Goal: Complete application form

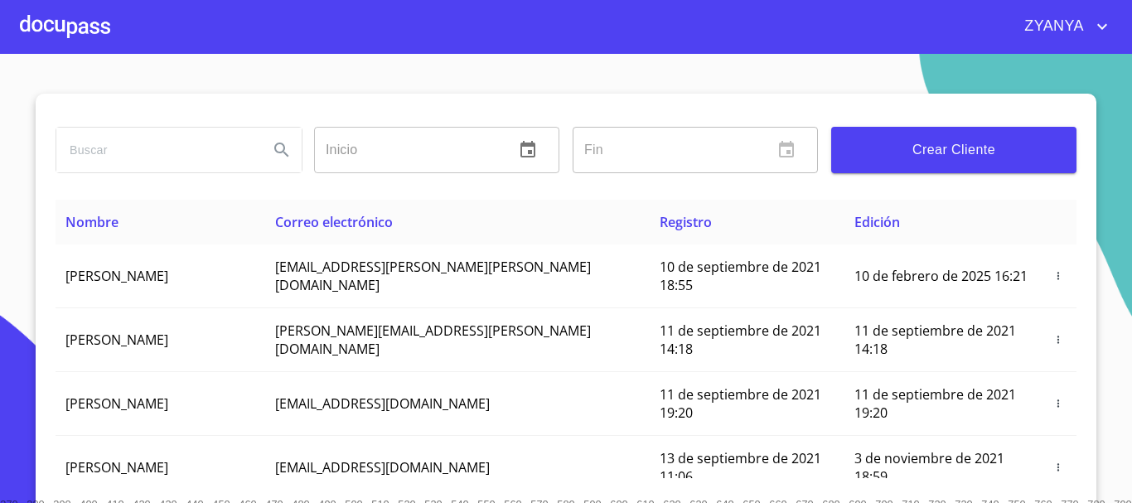
click at [926, 139] on span "Crear Cliente" at bounding box center [953, 149] width 219 height 23
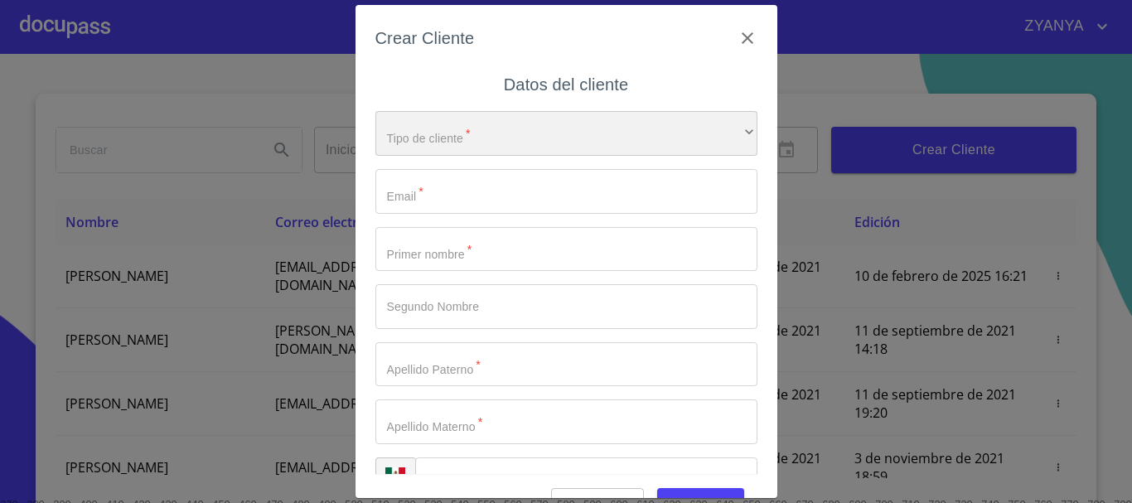
click at [569, 136] on div "​" at bounding box center [566, 133] width 382 height 45
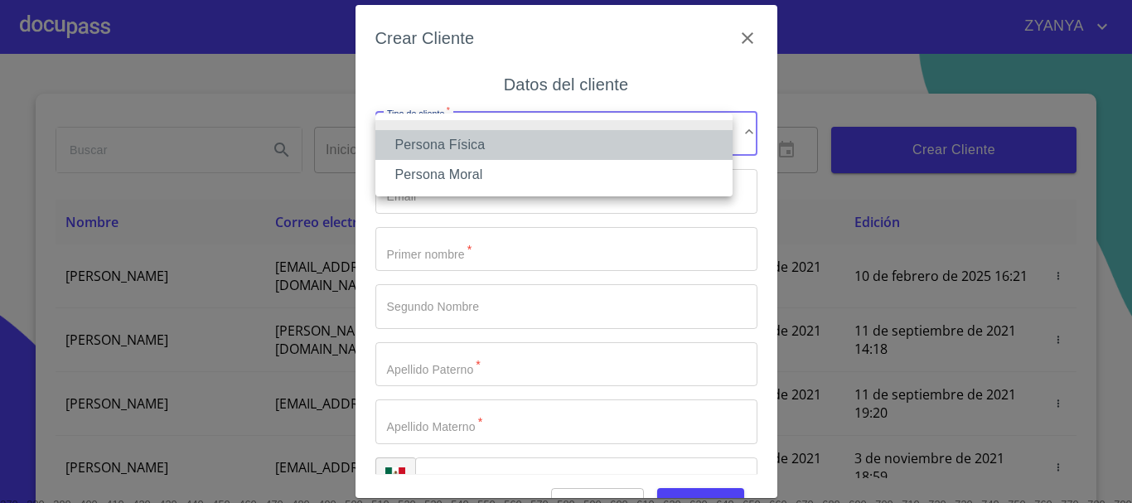
click at [497, 147] on li "Persona Física" at bounding box center [553, 145] width 357 height 30
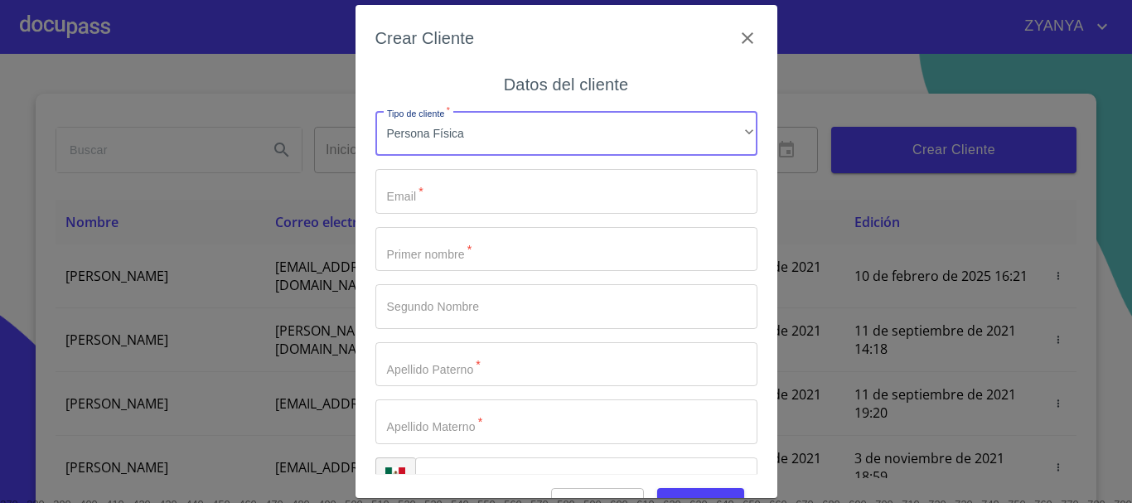
click at [505, 206] on input "Tipo de cliente   *" at bounding box center [566, 191] width 382 height 45
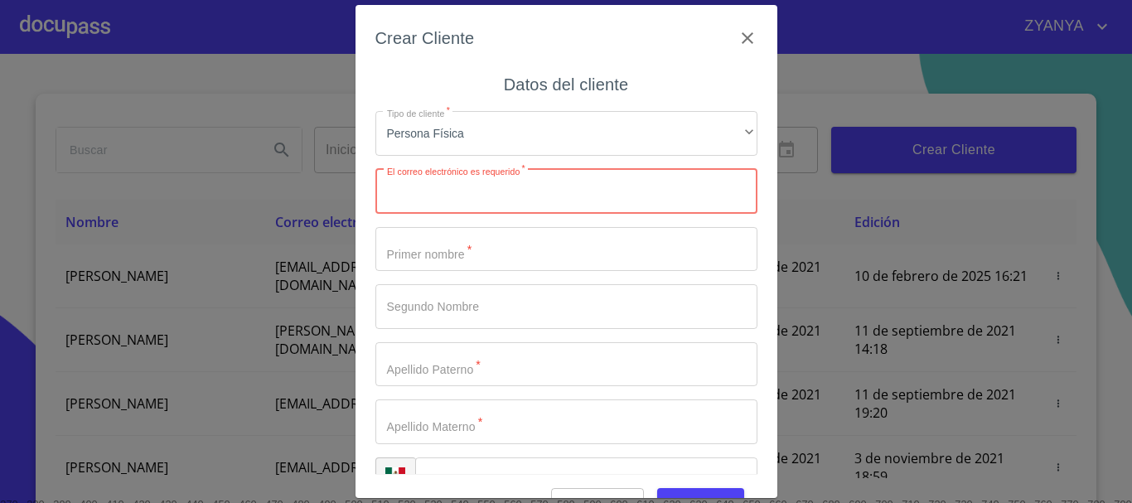
paste input "[EMAIL_ADDRESS][DOMAIN_NAME]"
type input "[EMAIL_ADDRESS][DOMAIN_NAME]"
click at [477, 256] on input "Tipo de cliente   *" at bounding box center [566, 249] width 382 height 45
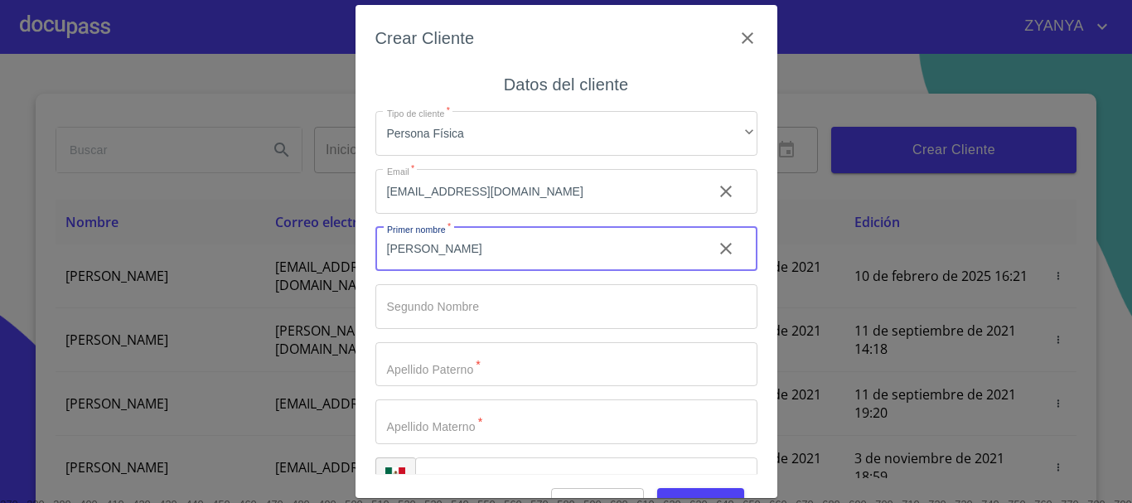
type input "[PERSON_NAME]"
click at [481, 297] on input "Tipo de cliente   *" at bounding box center [566, 306] width 382 height 45
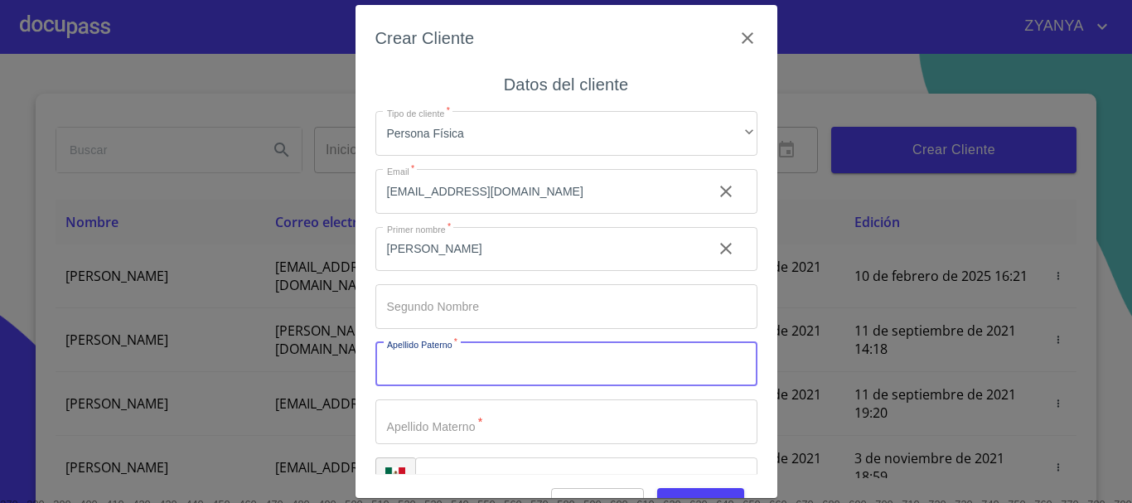
click at [496, 360] on input "Tipo de cliente   *" at bounding box center [566, 364] width 382 height 45
type input "[PERSON_NAME]"
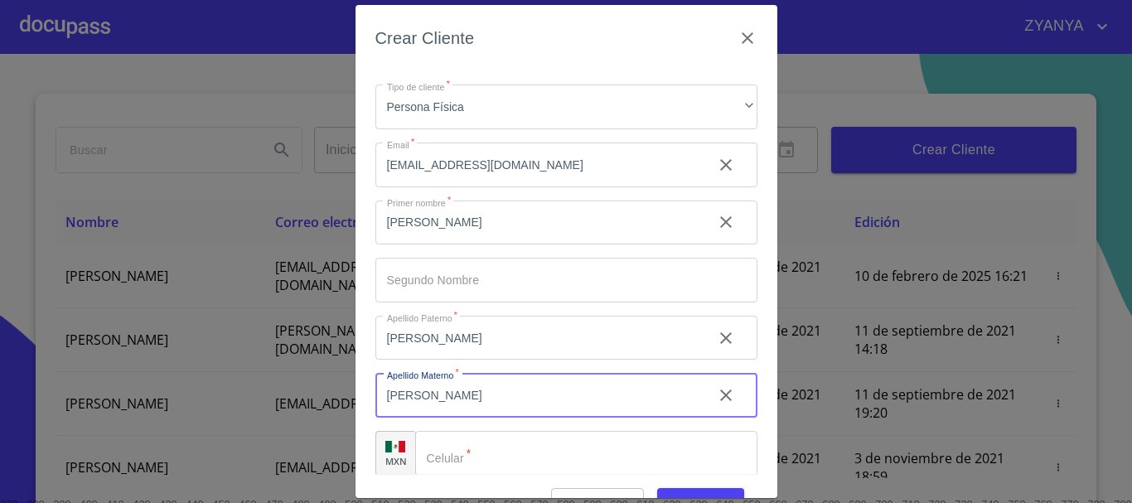
scroll to position [41, 0]
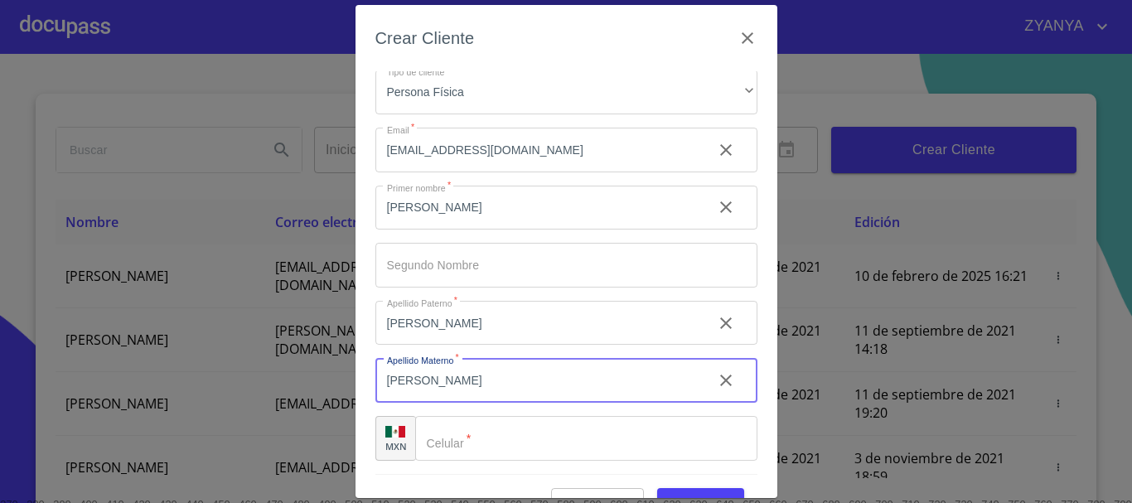
type input "[PERSON_NAME]"
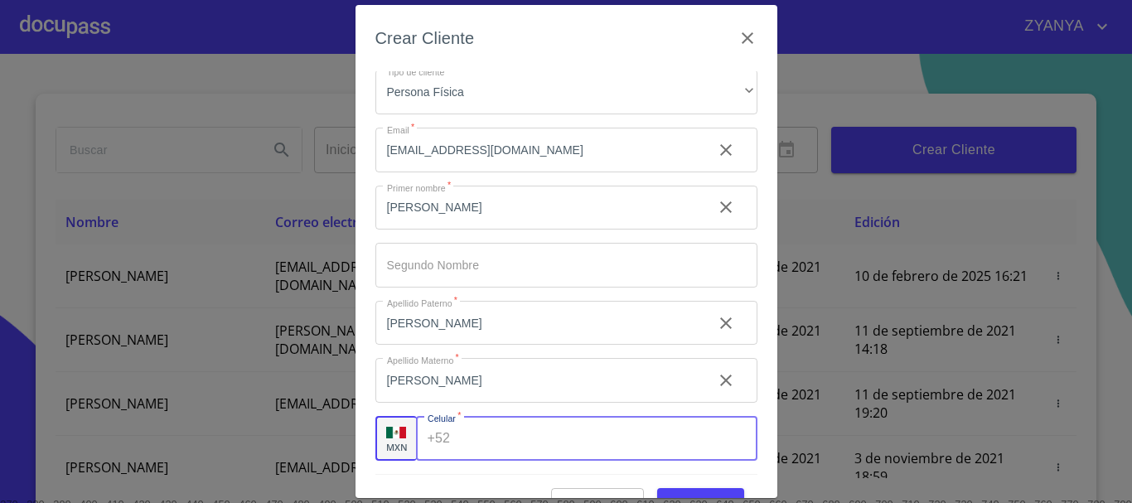
click at [510, 452] on input "Tipo de cliente   *" at bounding box center [607, 438] width 300 height 45
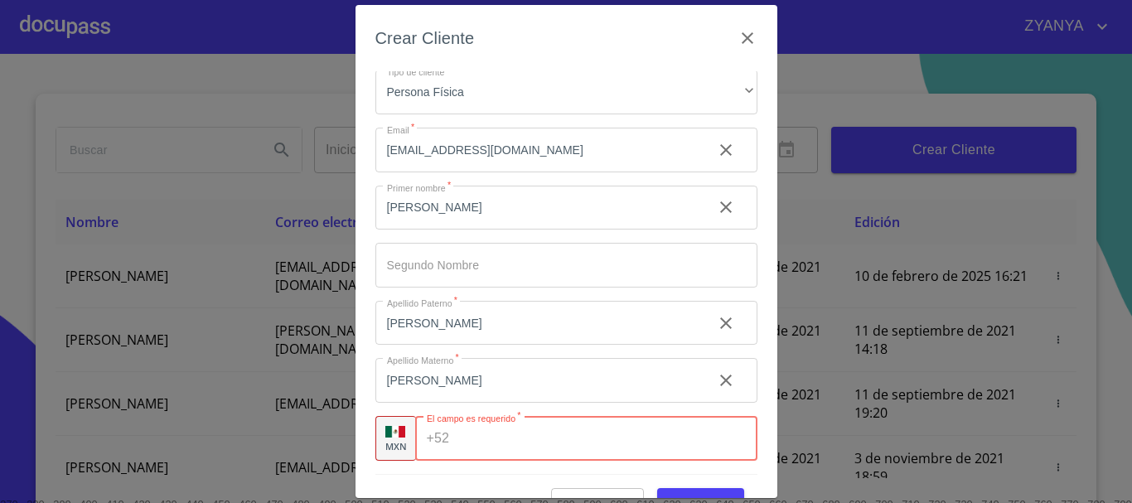
paste input "[PHONE_NUMBER]"
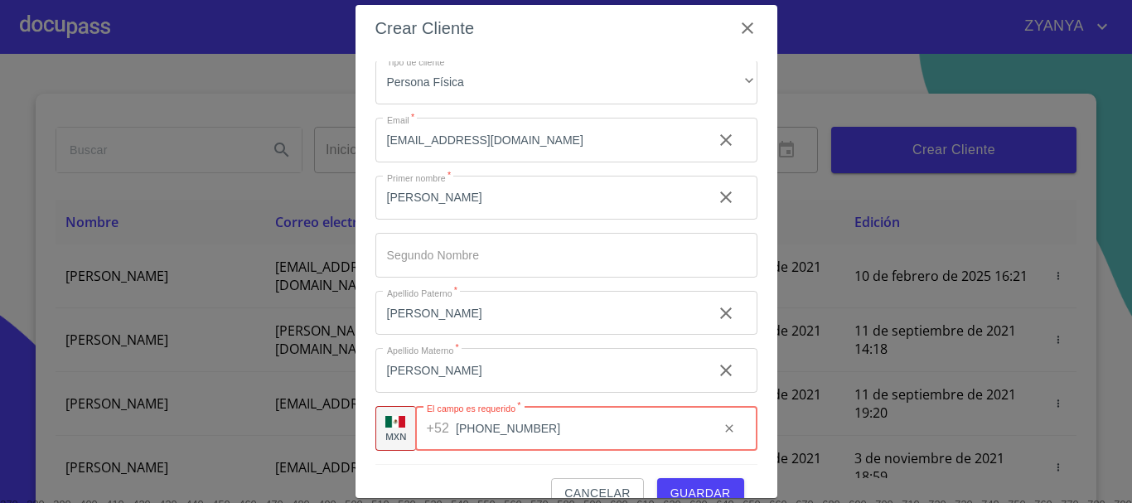
scroll to position [40, 0]
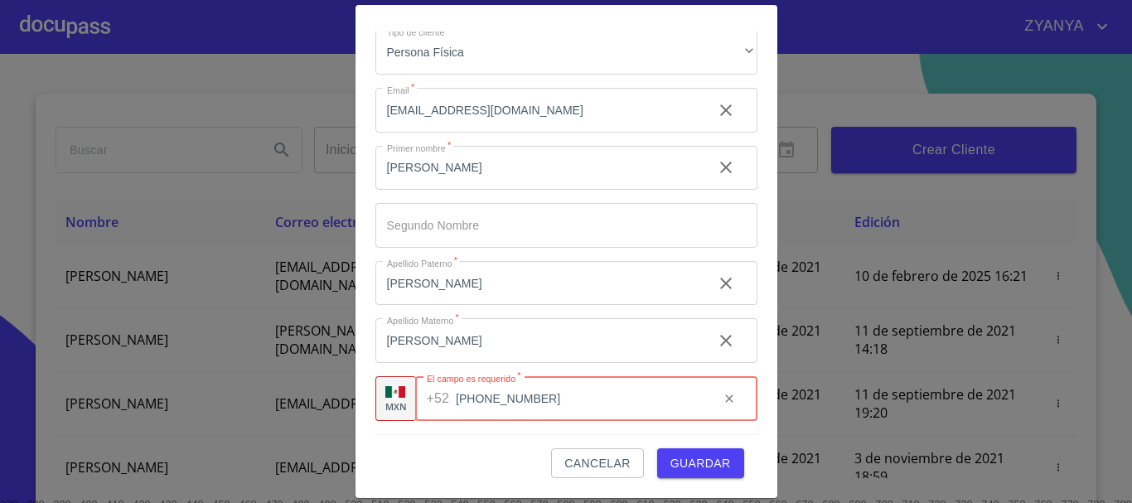
type input "[PHONE_NUMBER]"
click at [690, 460] on span "Guardar" at bounding box center [700, 463] width 60 height 21
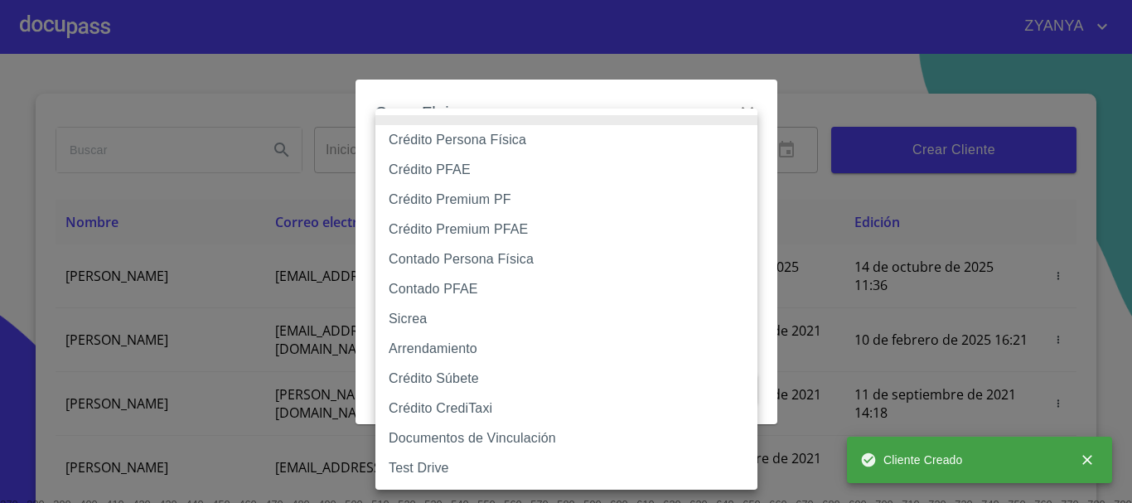
click at [573, 160] on body "ZYANYA Inicio ​ Fin ​ Crear Cliente Nombre Correo electrónico Registro Edición …" at bounding box center [566, 251] width 1132 height 503
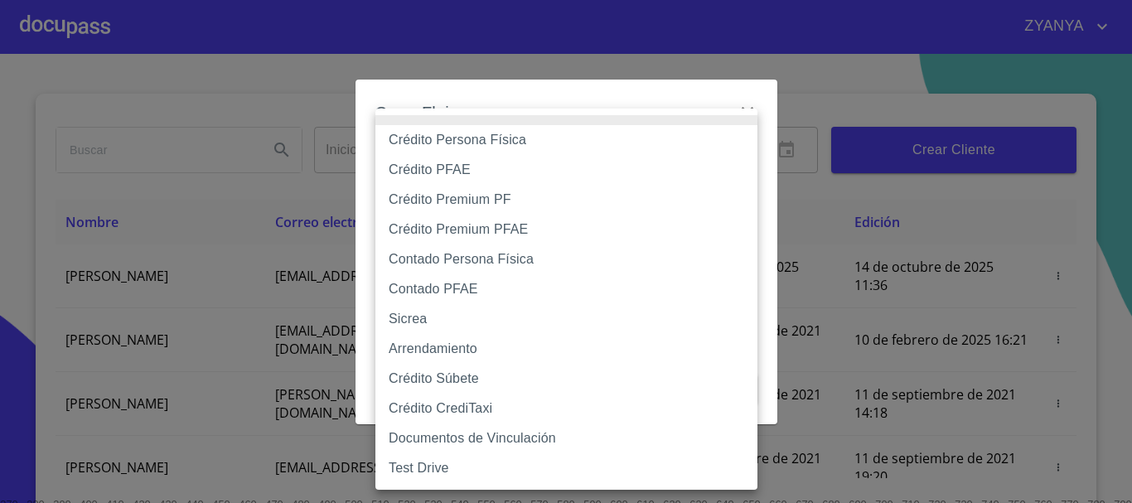
click at [566, 142] on li "Crédito Persona Física" at bounding box center [566, 140] width 382 height 30
type input "6009fb3c7d1714eb8809aa97"
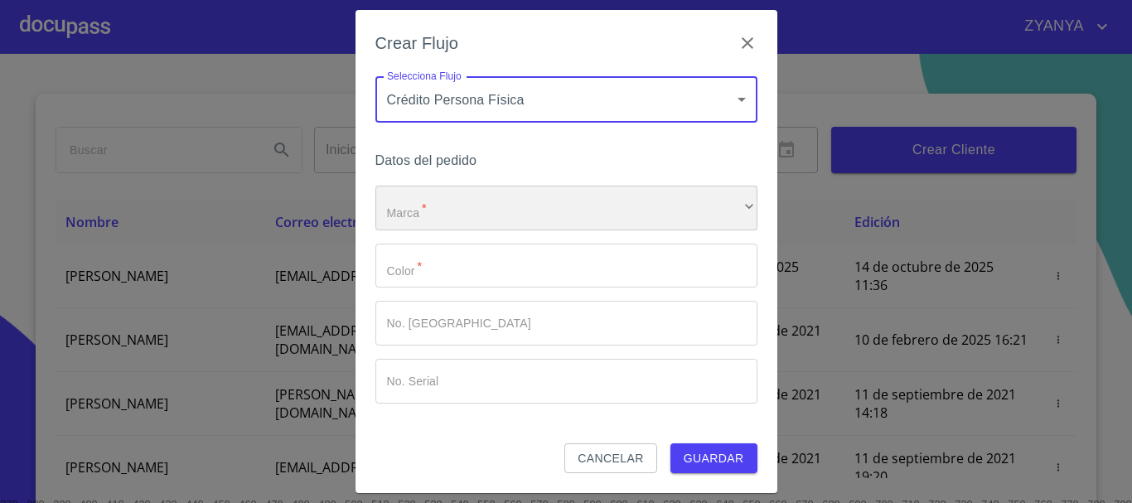
click at [516, 219] on div "​" at bounding box center [566, 208] width 382 height 45
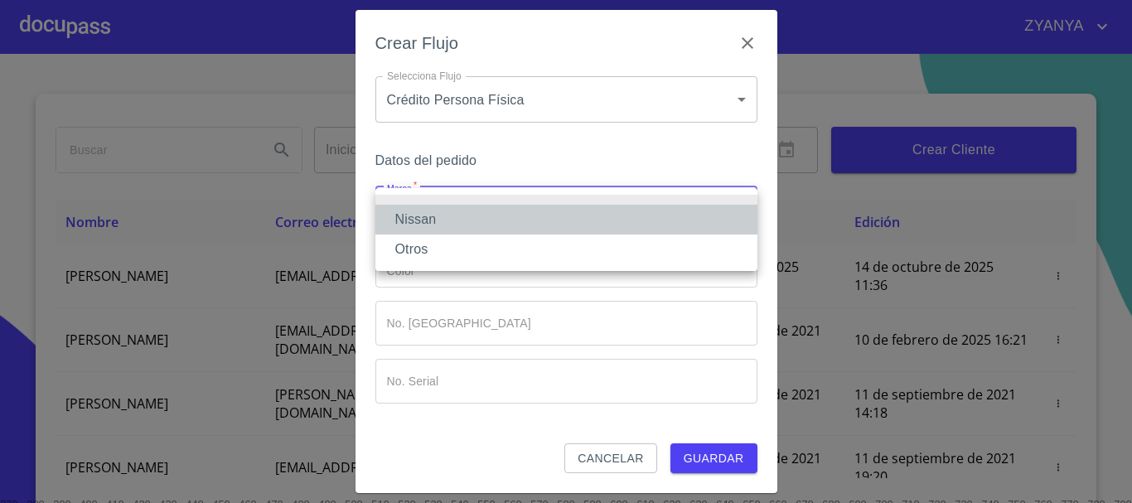
click at [513, 219] on li "Nissan" at bounding box center [566, 220] width 382 height 30
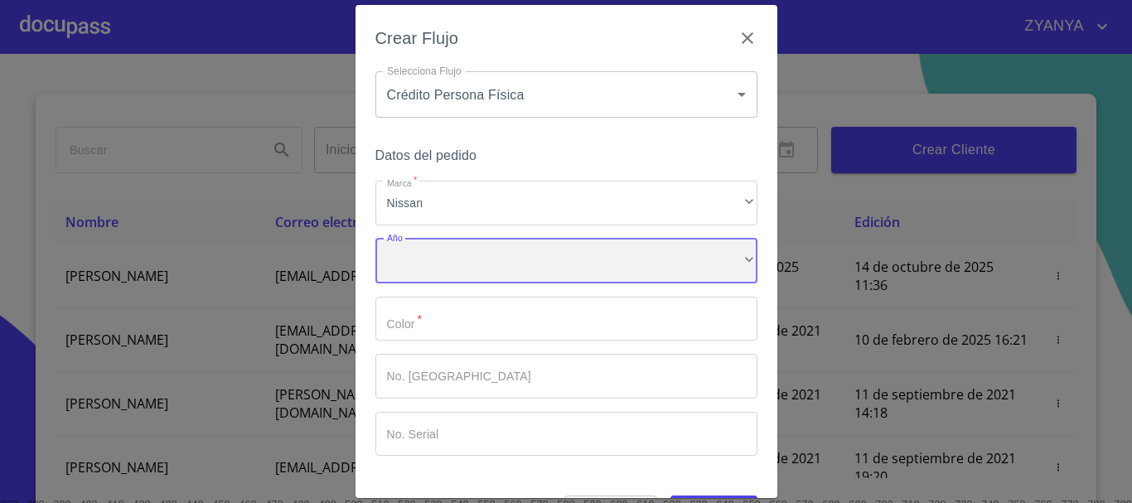
click at [507, 251] on div "​" at bounding box center [566, 261] width 382 height 45
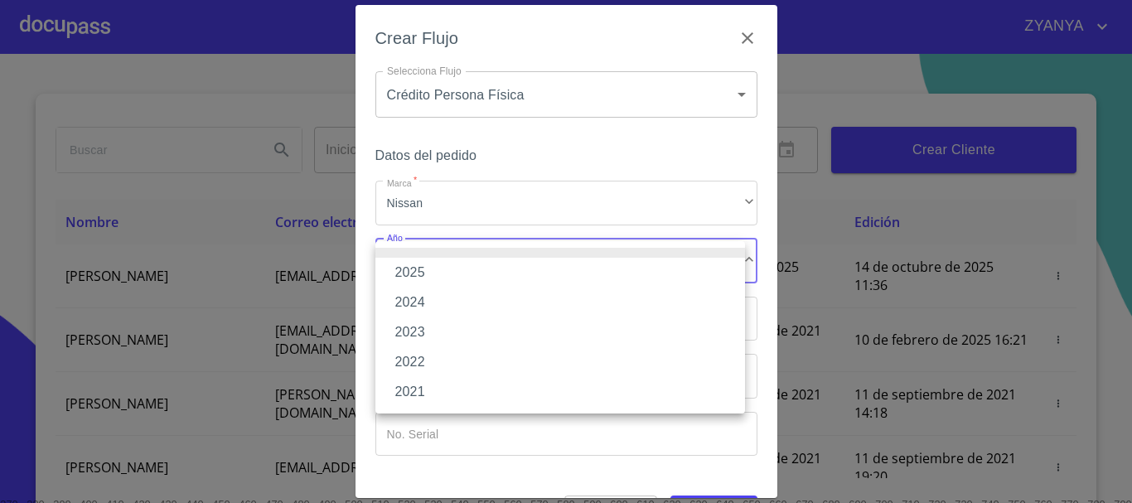
click at [481, 268] on li "2025" at bounding box center [560, 273] width 370 height 30
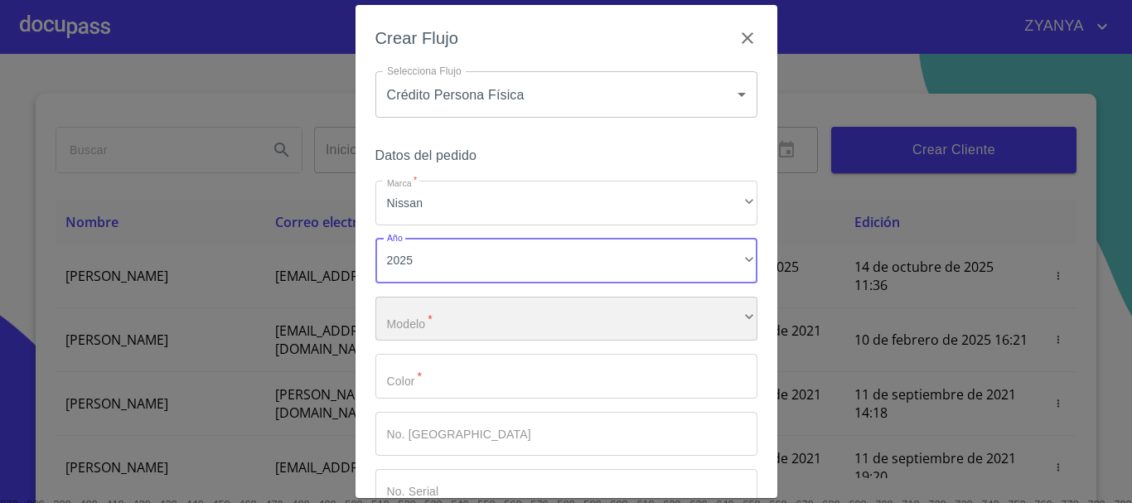
click at [502, 327] on div "​" at bounding box center [566, 319] width 382 height 45
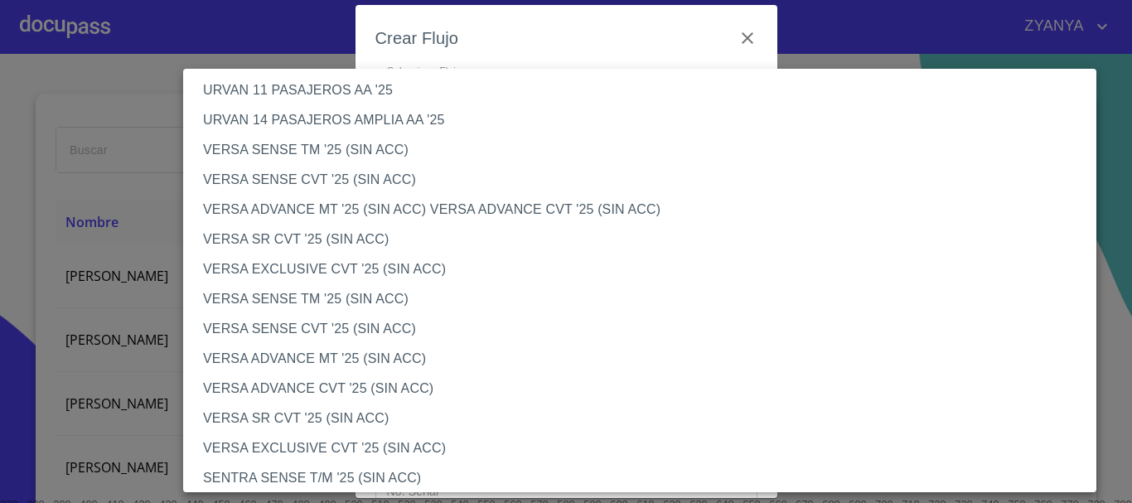
scroll to position [580, 0]
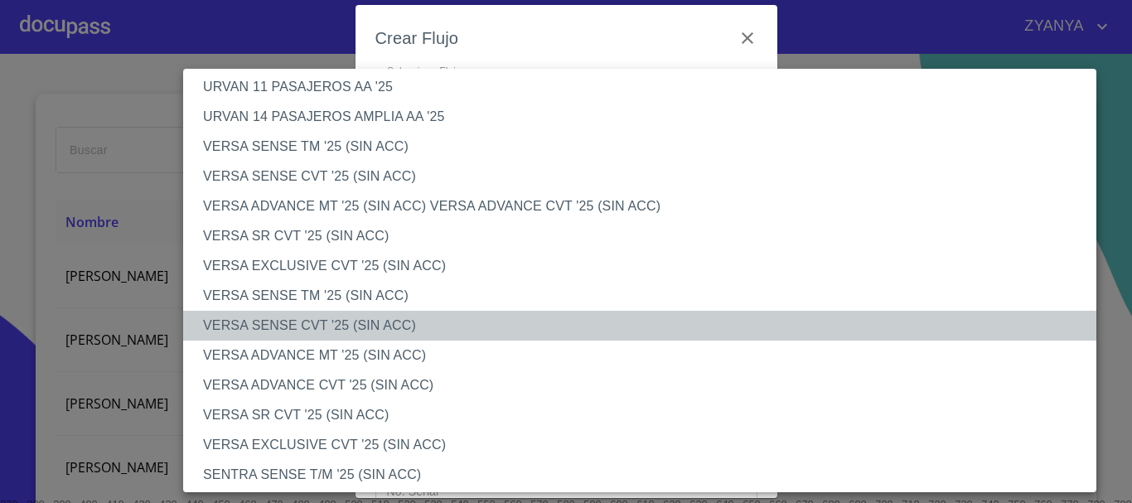
click at [350, 312] on li "VERSA SENSE CVT '25 (SIN ACC)" at bounding box center [646, 326] width 926 height 30
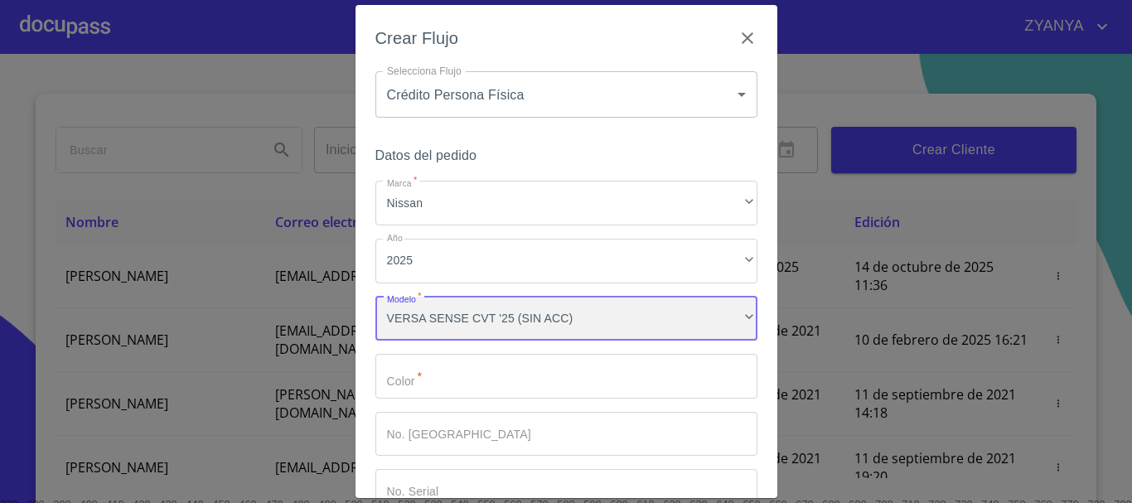
click at [431, 331] on div "VERSA SENSE CVT '25 (SIN ACC)" at bounding box center [566, 319] width 382 height 45
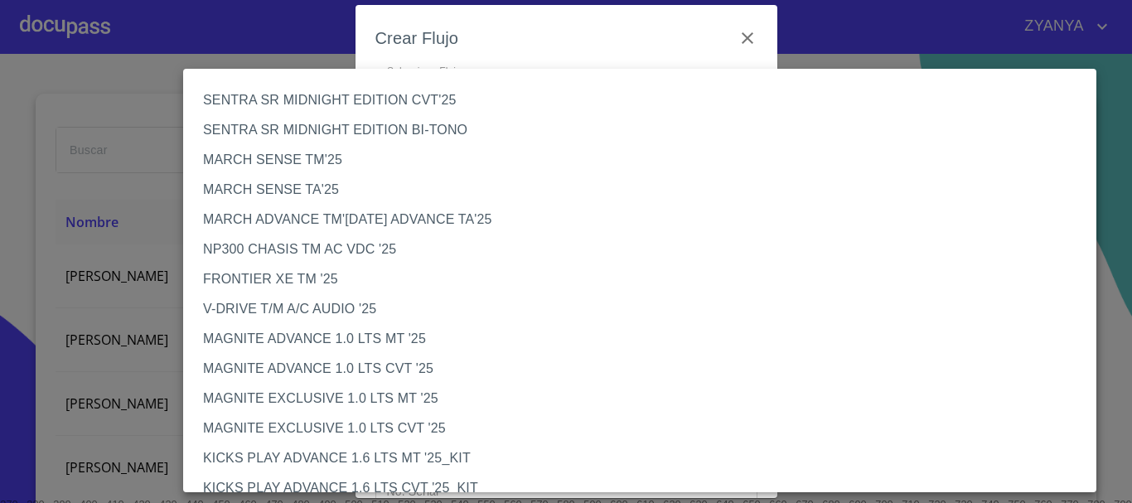
scroll to position [477, 0]
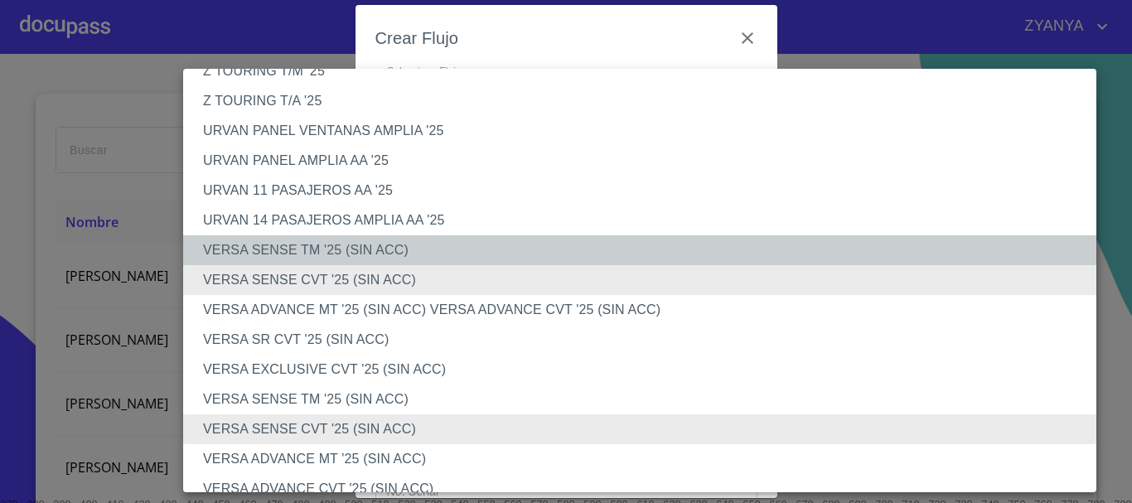
click at [394, 254] on li "VERSA SENSE TM '25 (SIN ACC)" at bounding box center [646, 250] width 926 height 30
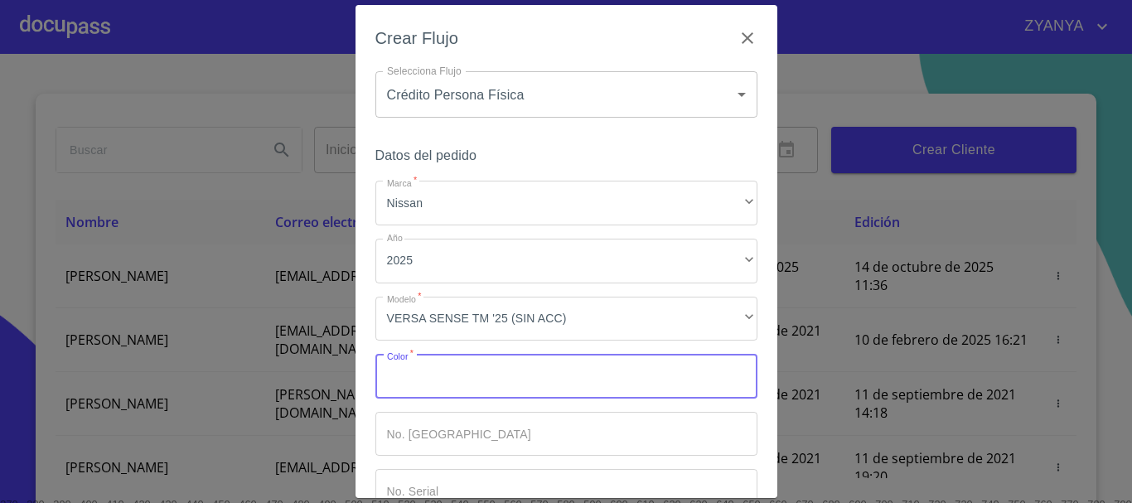
click at [506, 381] on input "Marca   *" at bounding box center [566, 376] width 382 height 45
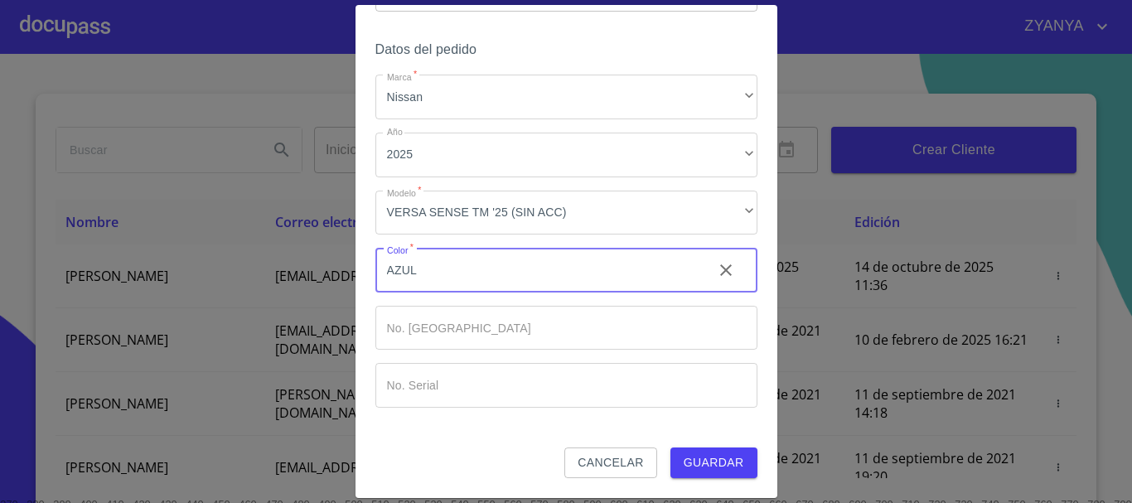
type input "AZUL"
click at [684, 460] on span "Guardar" at bounding box center [714, 462] width 60 height 21
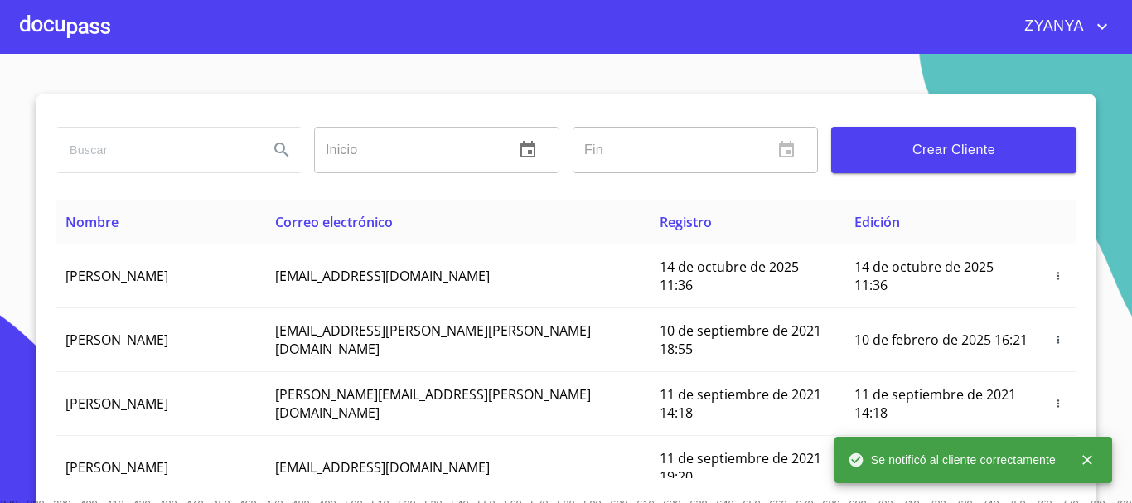
click at [98, 31] on div at bounding box center [65, 26] width 90 height 53
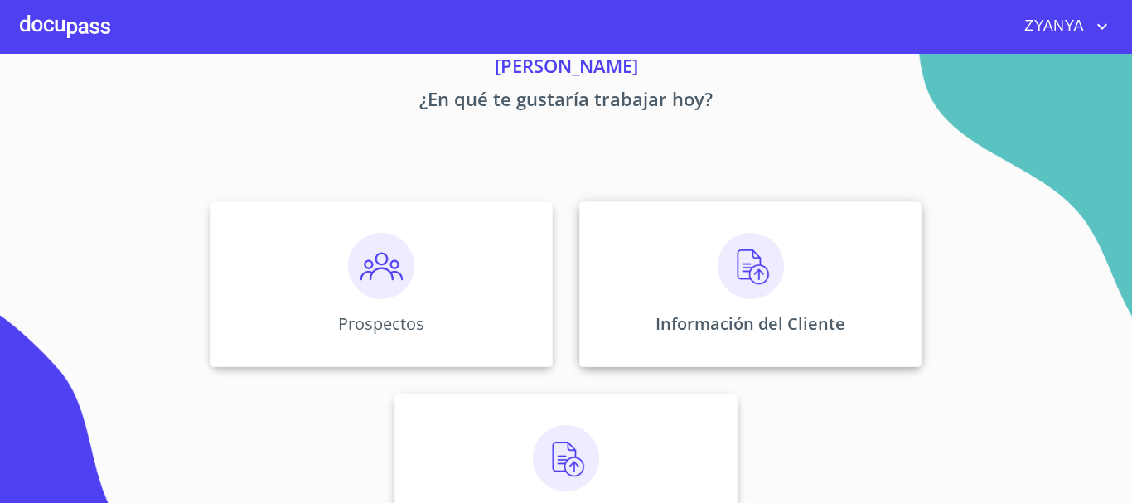
scroll to position [138, 0]
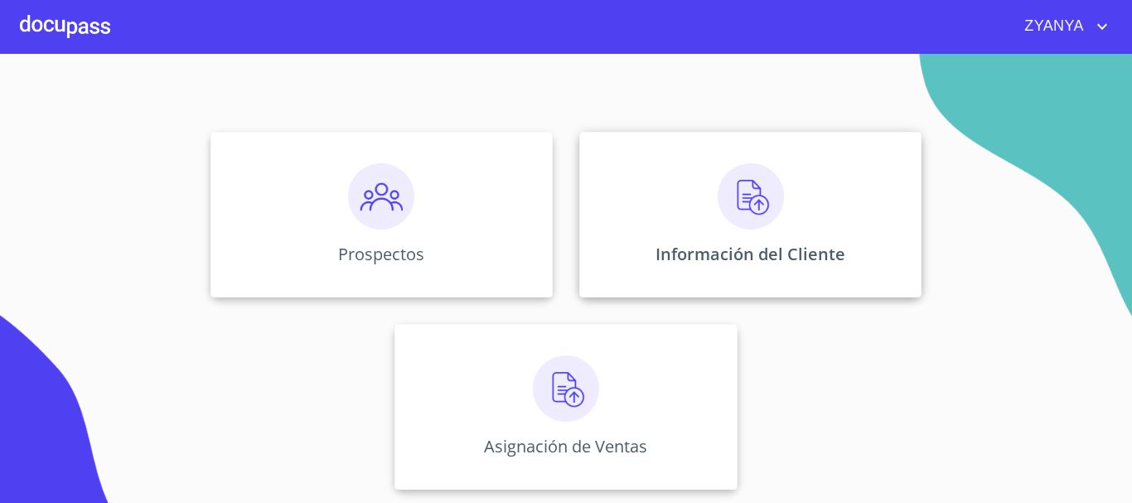
click at [666, 236] on div "Información del Cliente" at bounding box center [750, 215] width 342 height 166
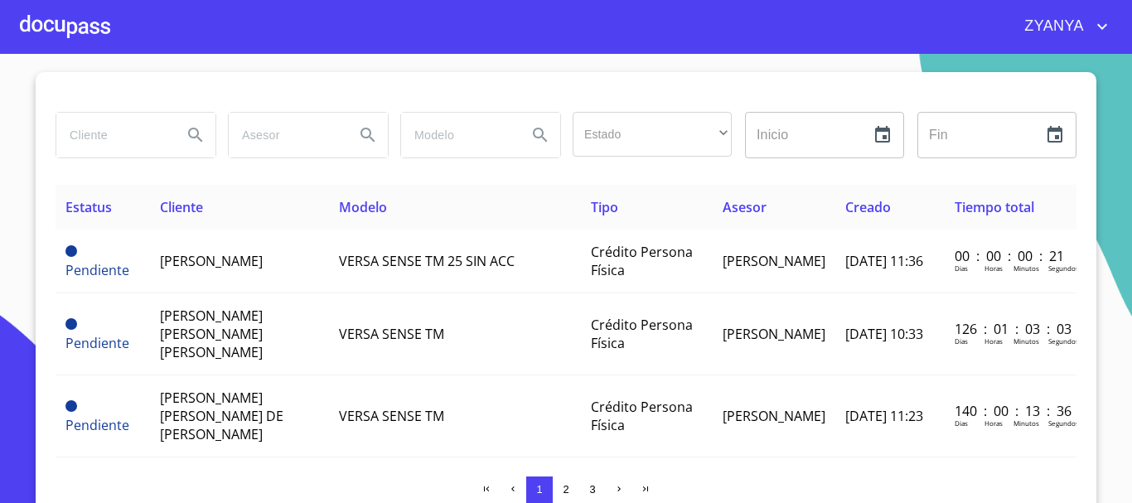
scroll to position [28, 0]
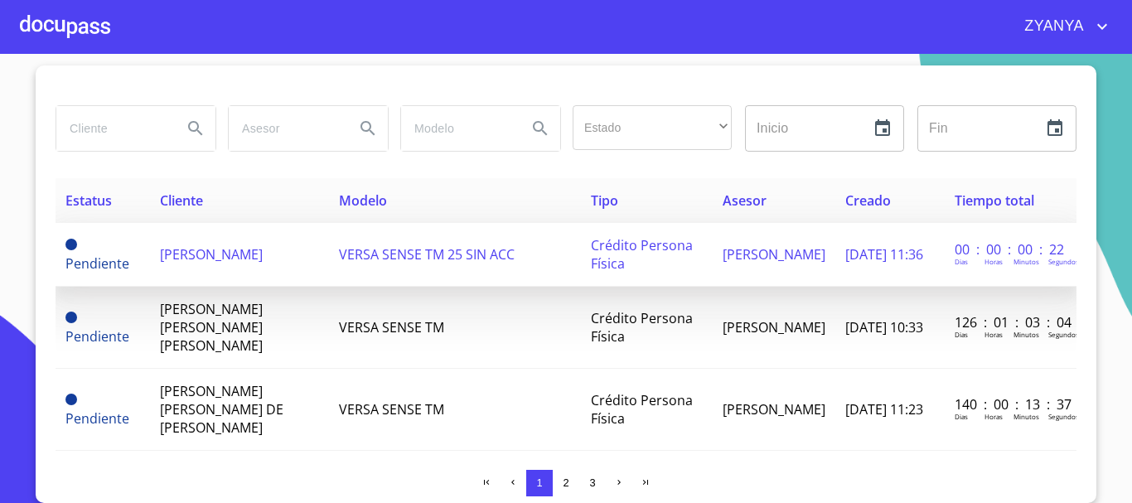
click at [251, 261] on td "[PERSON_NAME]" at bounding box center [240, 255] width 180 height 64
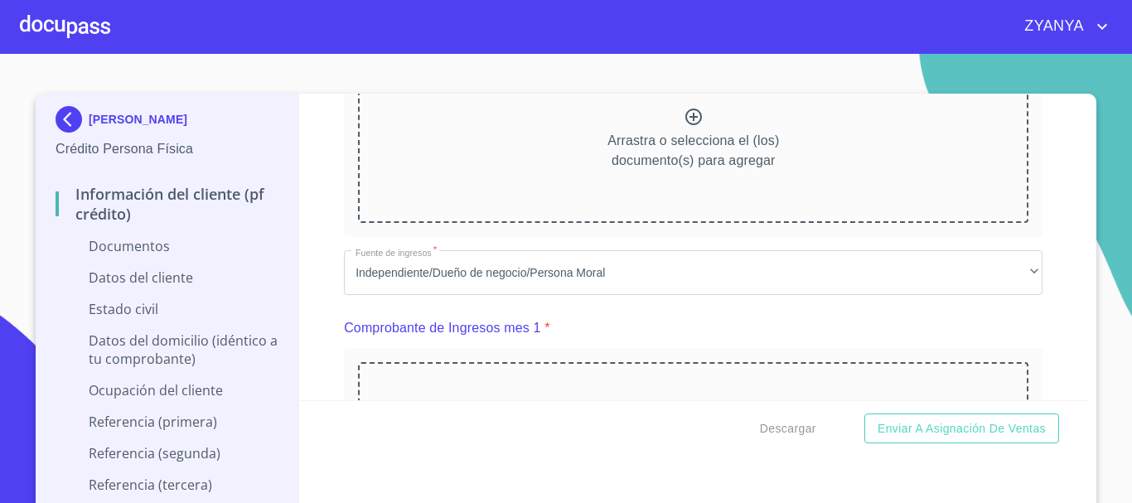
scroll to position [580, 0]
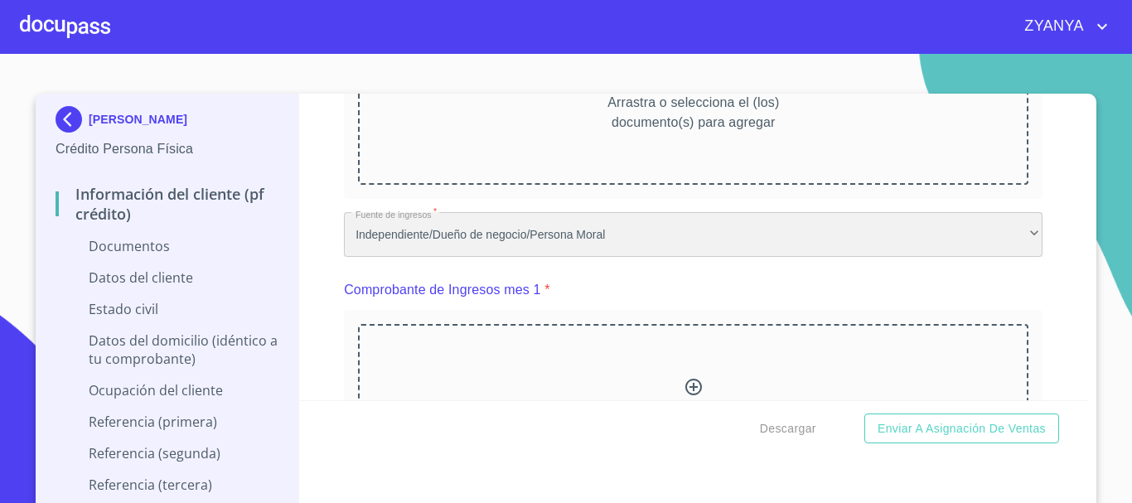
click at [619, 235] on div "Independiente/Dueño de negocio/Persona Moral" at bounding box center [693, 234] width 699 height 45
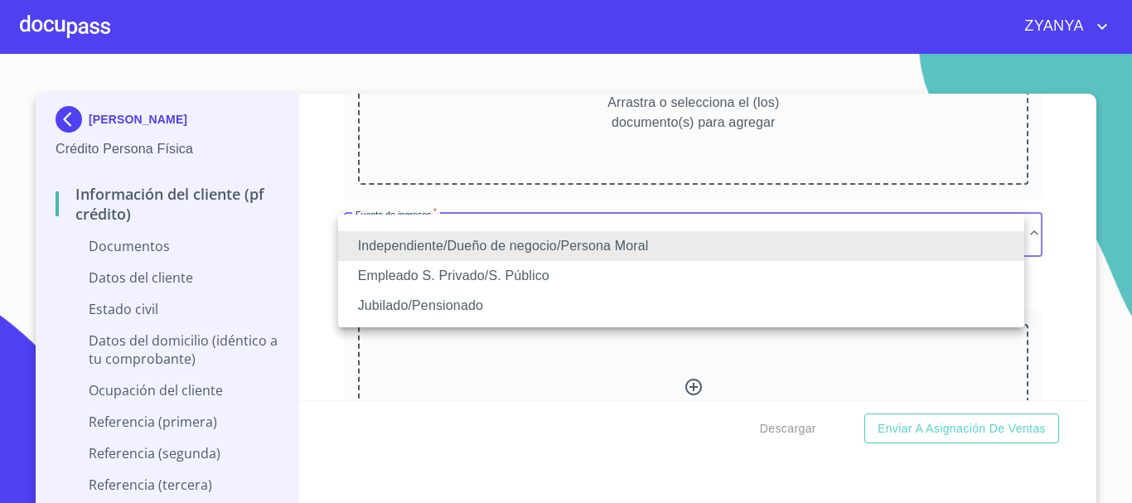
click at [619, 235] on li "Independiente/Dueño de negocio/Persona Moral" at bounding box center [681, 246] width 686 height 30
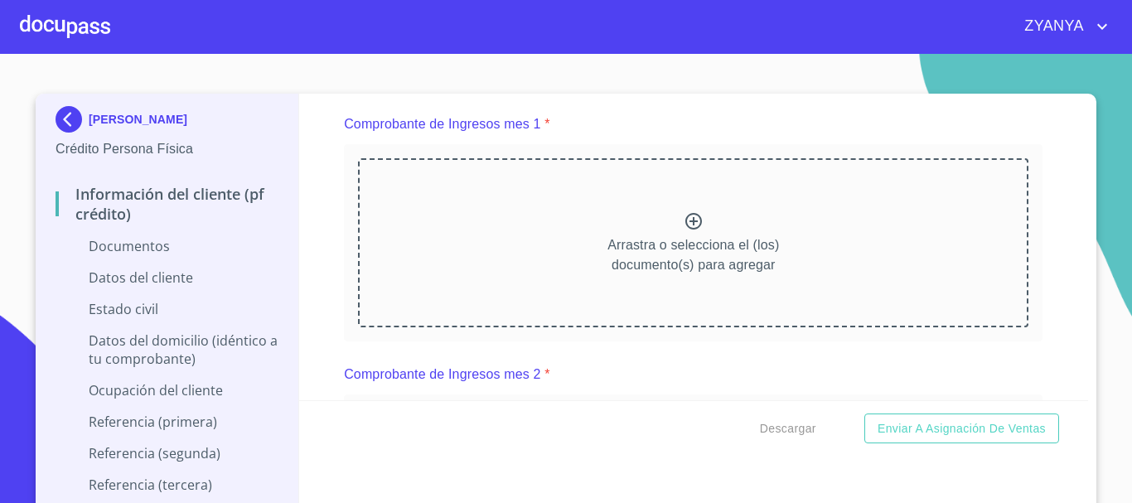
scroll to position [663, 0]
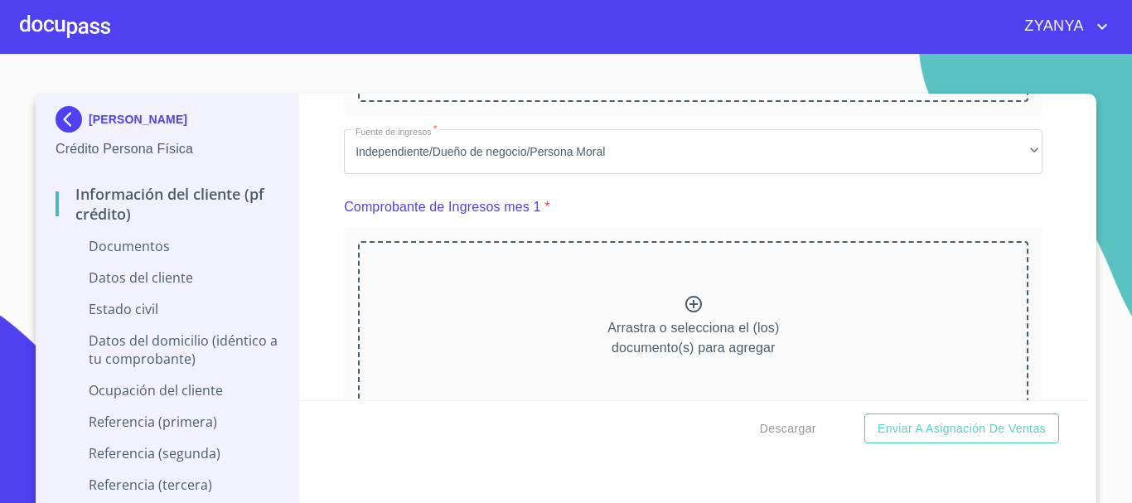
click at [684, 300] on icon at bounding box center [694, 304] width 20 height 20
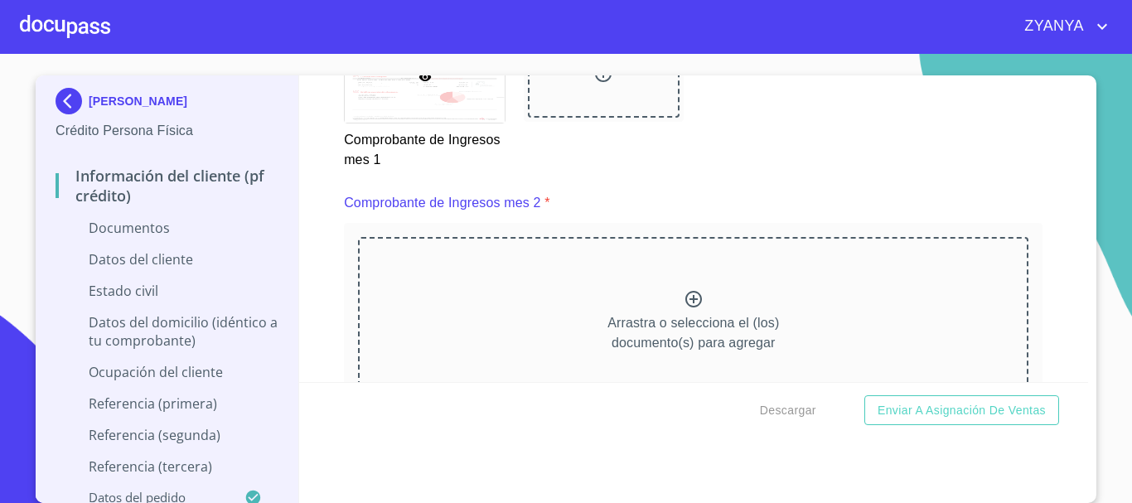
scroll to position [1409, 0]
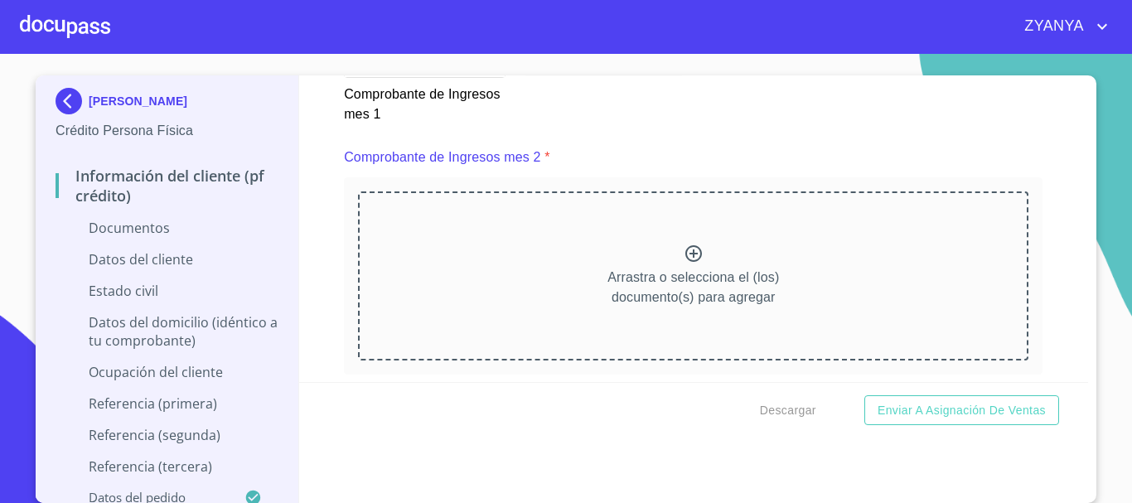
click at [684, 264] on icon at bounding box center [694, 254] width 20 height 20
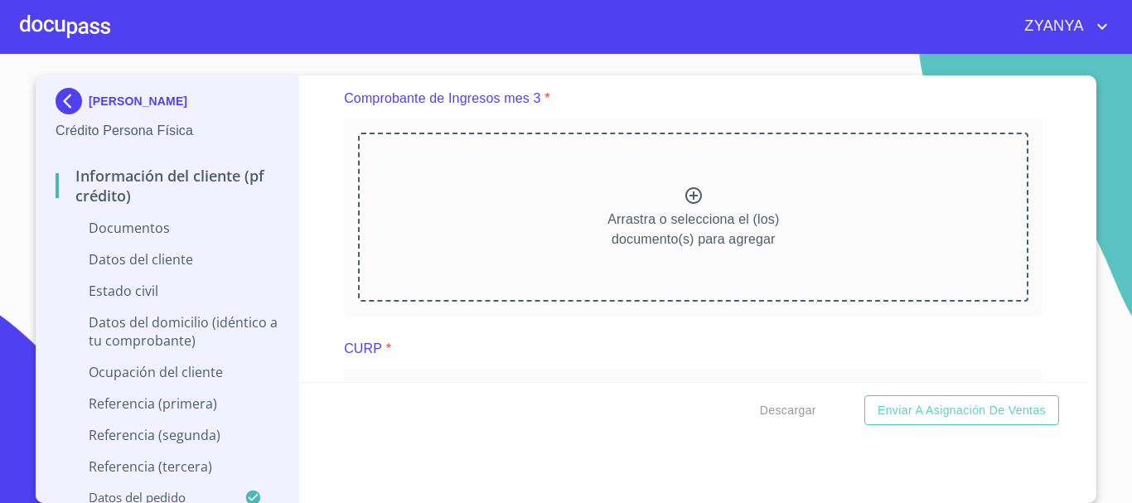
scroll to position [2155, 0]
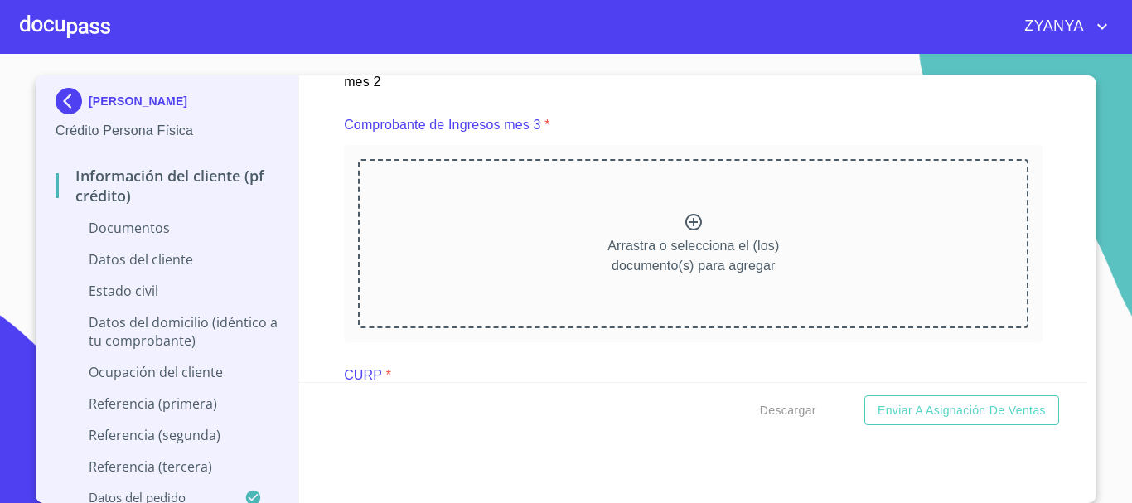
click at [684, 218] on icon at bounding box center [694, 222] width 20 height 20
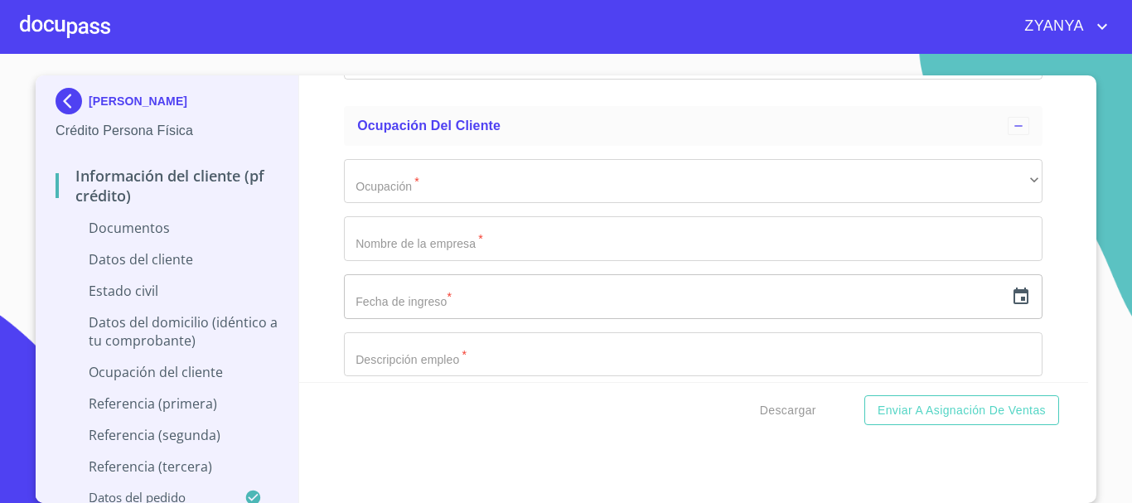
scroll to position [4972, 0]
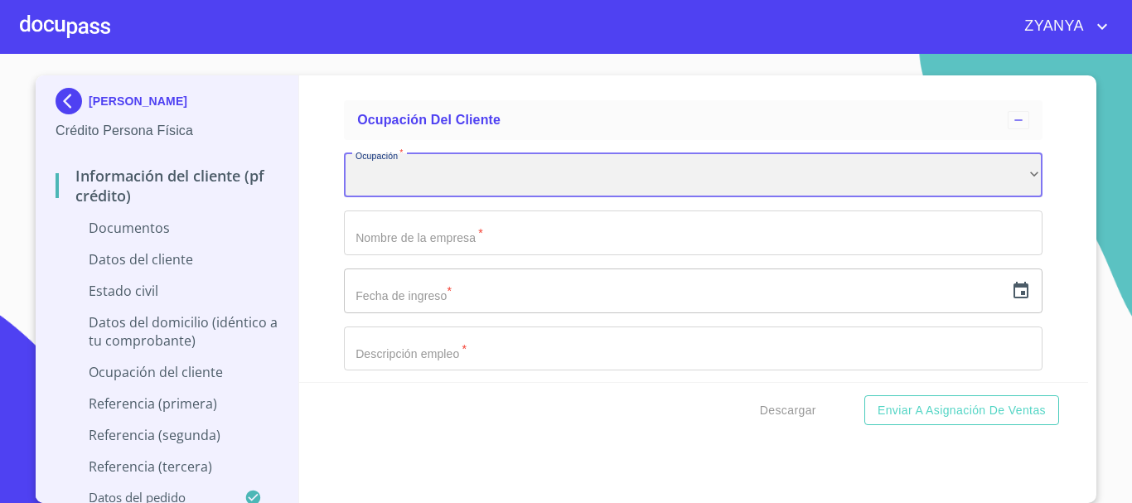
click at [714, 172] on div "​" at bounding box center [693, 175] width 699 height 45
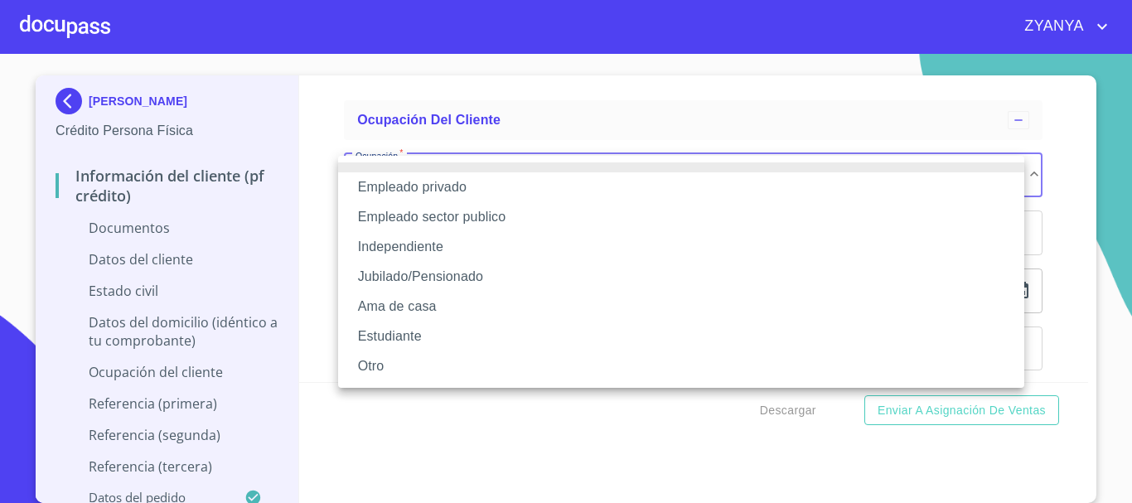
click at [455, 241] on li "Independiente" at bounding box center [681, 247] width 686 height 30
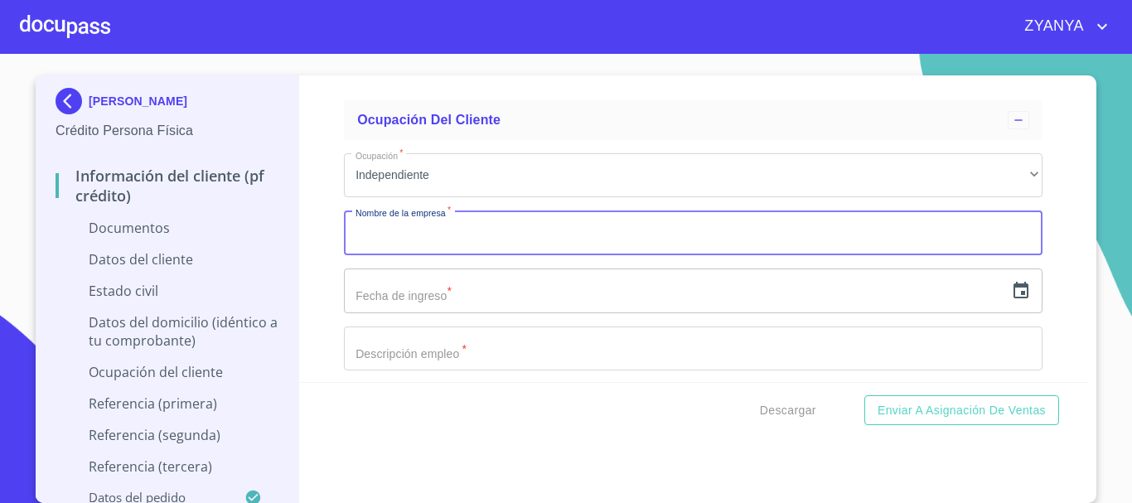
click at [453, 241] on input "Documento de identificación.   *" at bounding box center [693, 233] width 699 height 45
type input "ABARROTES SOFI"
click at [725, 285] on input "text" at bounding box center [674, 291] width 661 height 45
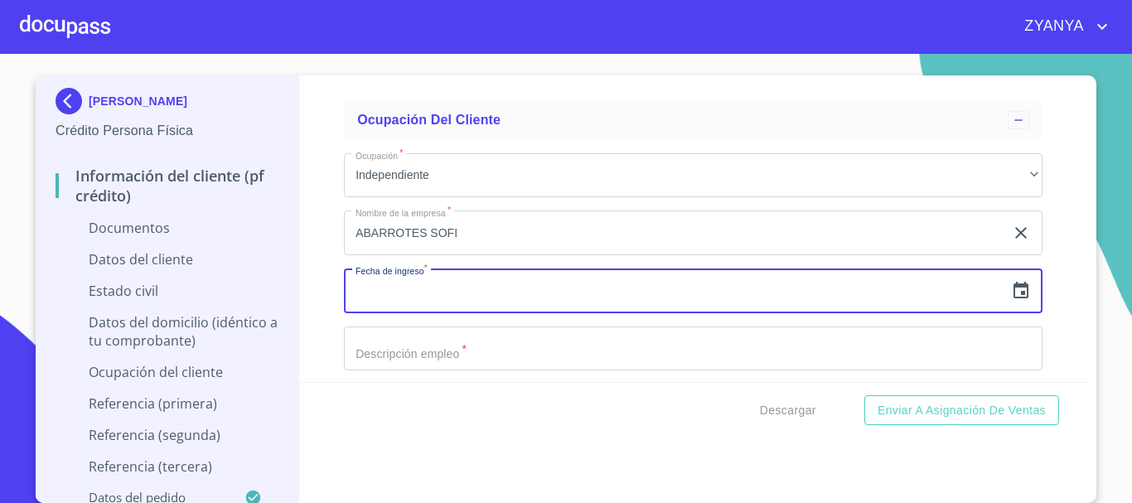
click at [1014, 287] on icon "button" at bounding box center [1021, 290] width 15 height 17
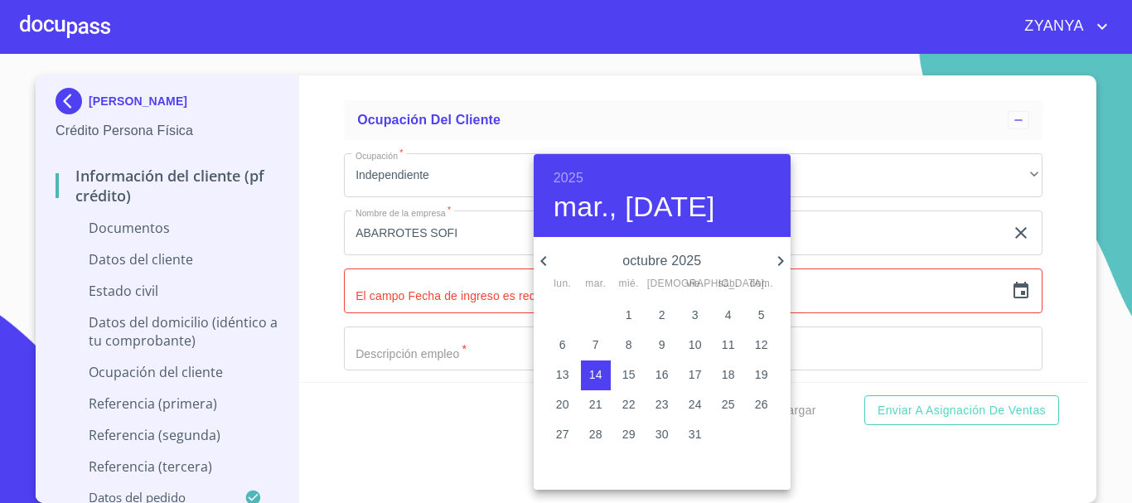
click at [560, 176] on h6 "2025" at bounding box center [569, 178] width 30 height 23
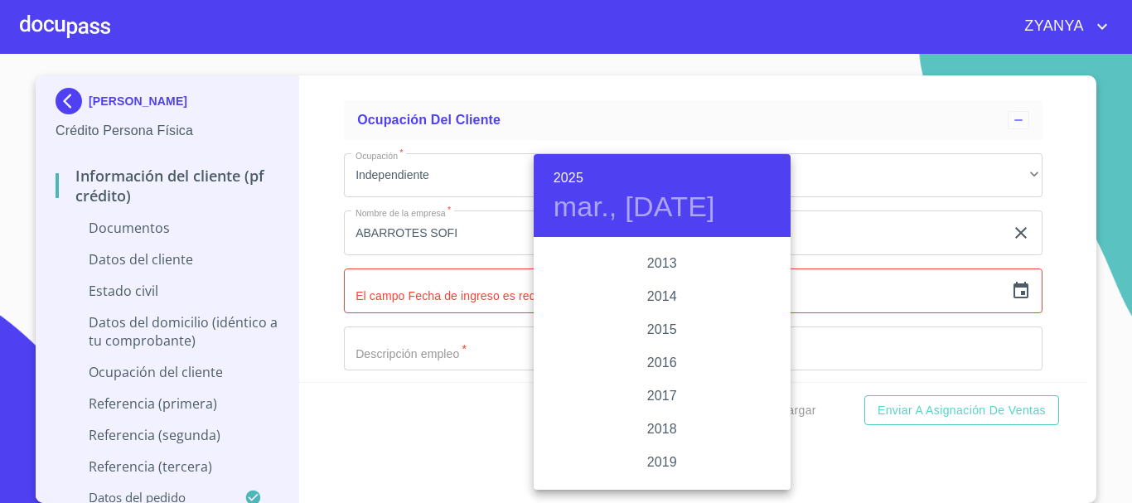
scroll to position [2884, 0]
click at [656, 384] on div "2016" at bounding box center [662, 388] width 257 height 33
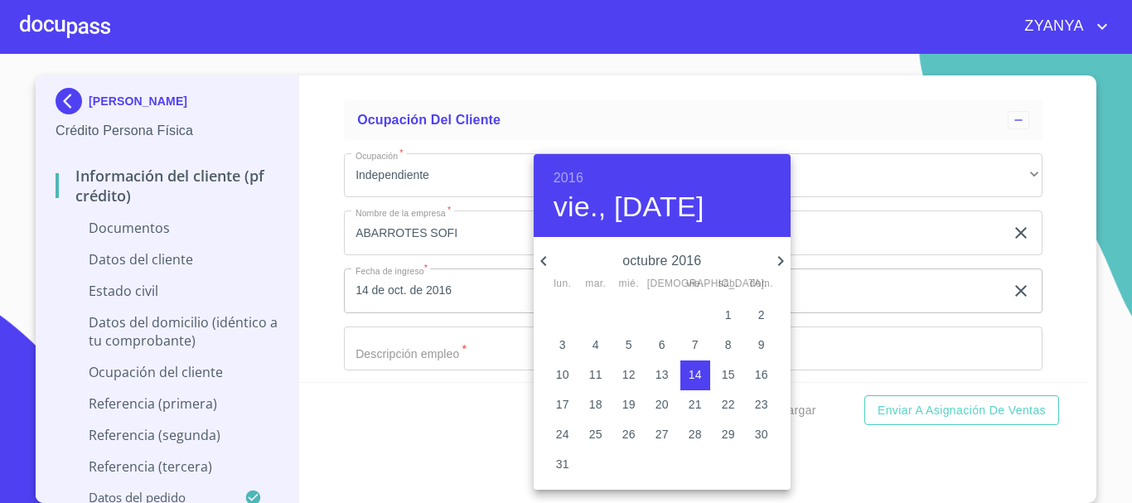
click at [540, 256] on icon "button" at bounding box center [544, 261] width 20 height 20
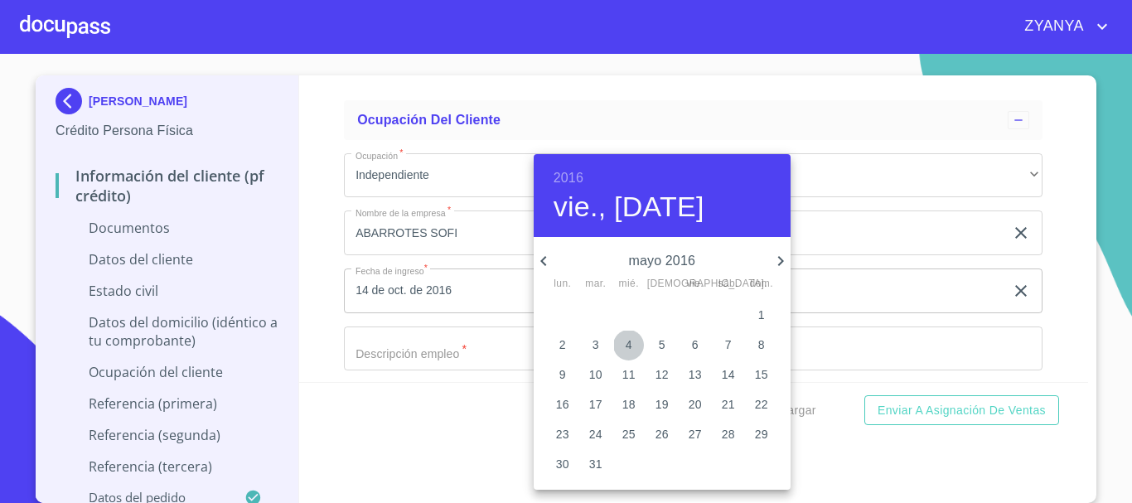
click at [631, 347] on p "4" at bounding box center [629, 344] width 7 height 17
type input "4 de may. de 2016"
click at [493, 349] on div at bounding box center [566, 251] width 1132 height 503
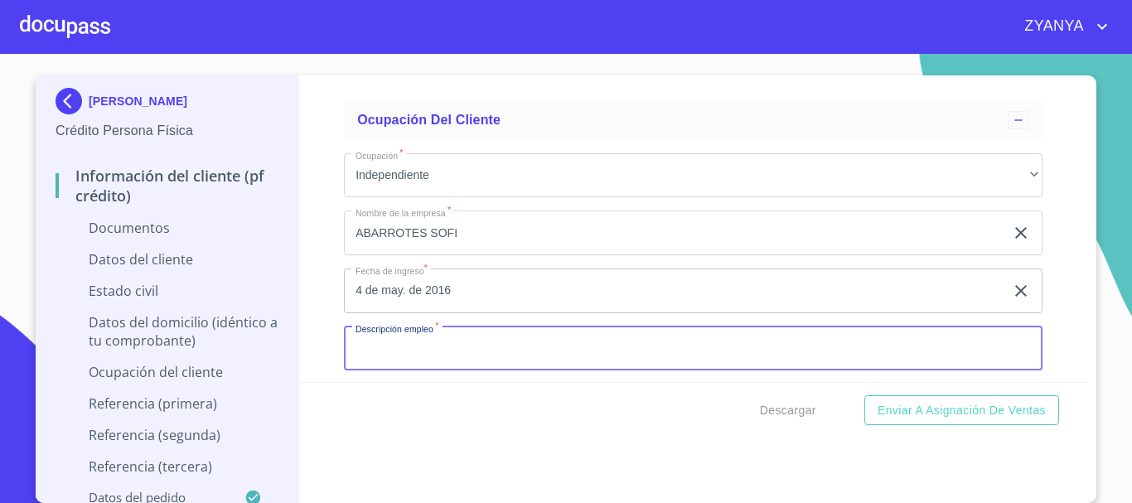
click at [492, 349] on input "Documento de identificación.   *" at bounding box center [693, 349] width 699 height 45
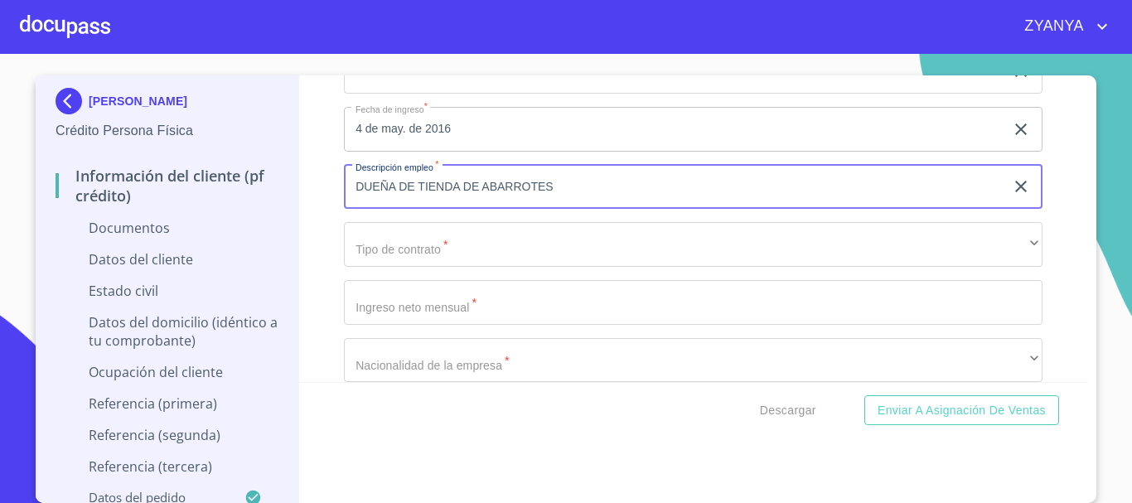
scroll to position [5138, 0]
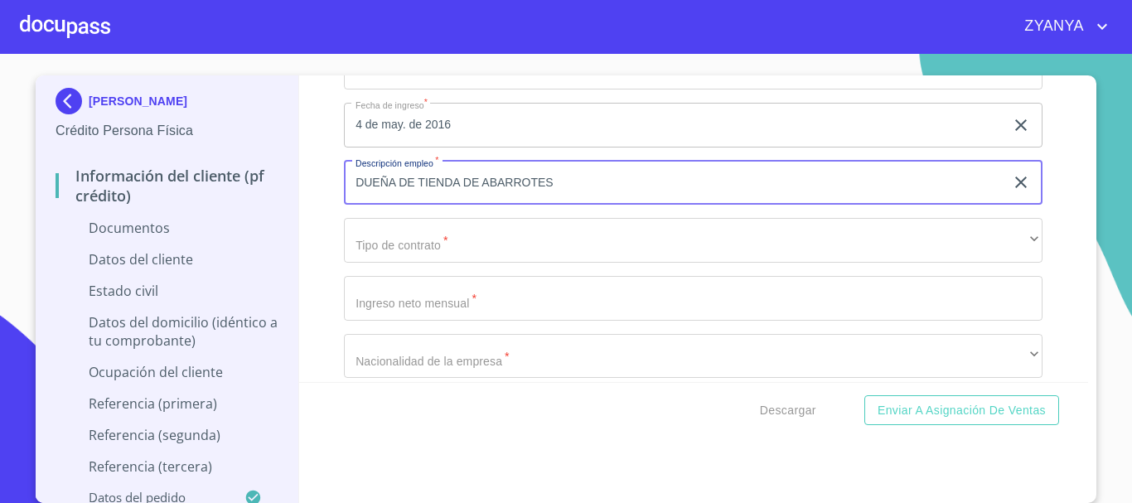
type input "DUEÑA DE TIENDA DE ABARROTES"
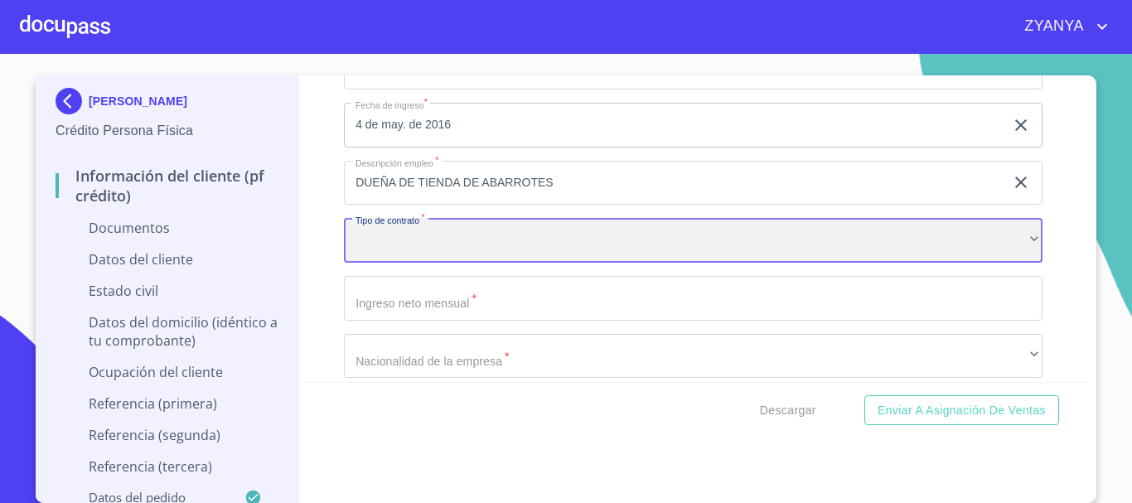
click at [523, 248] on div "​" at bounding box center [693, 240] width 699 height 45
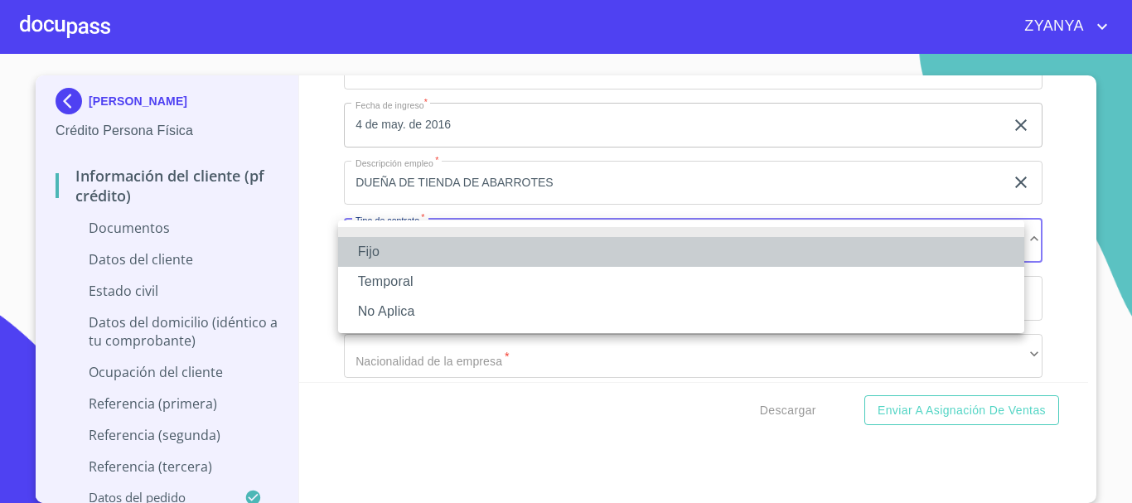
click at [466, 253] on li "Fijo" at bounding box center [681, 252] width 686 height 30
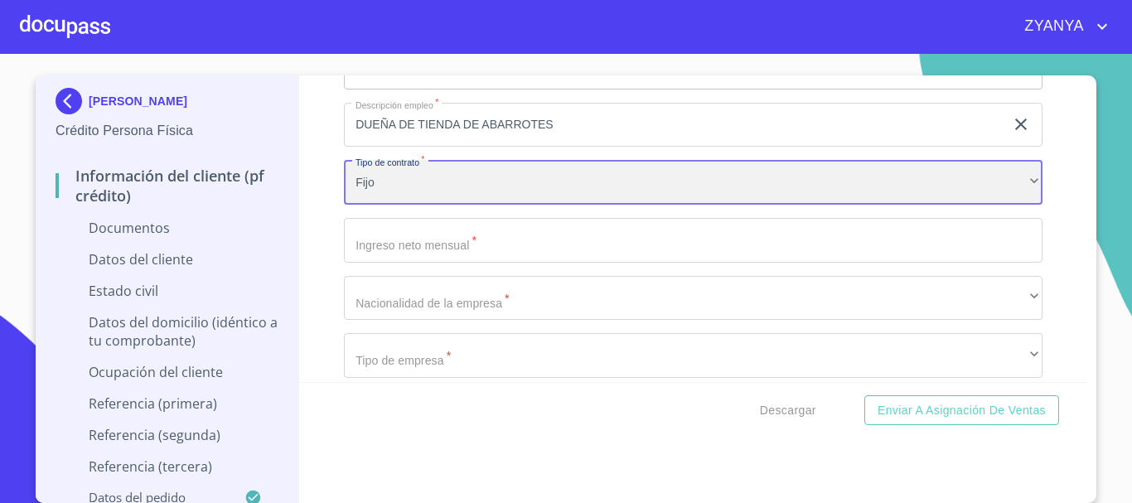
scroll to position [5221, 0]
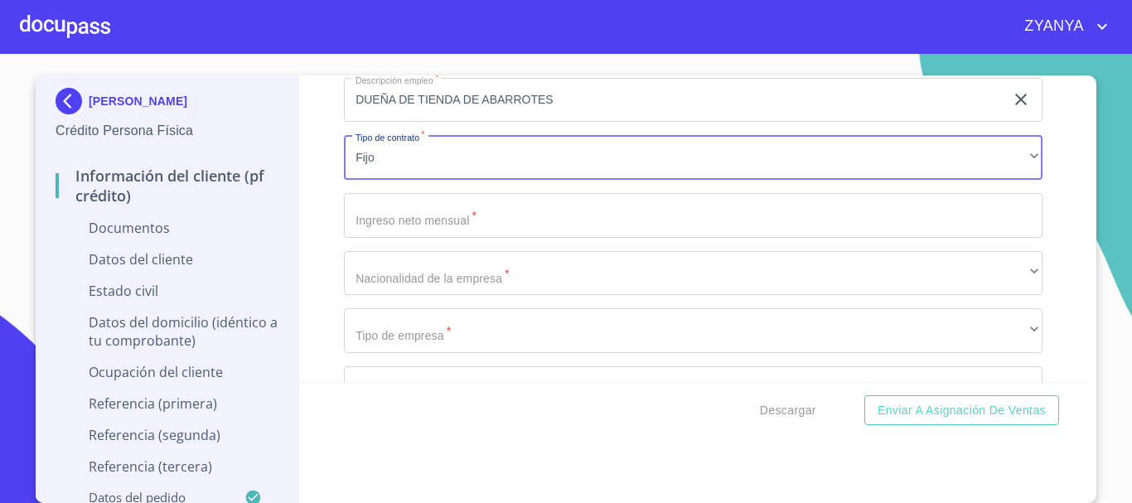
click at [537, 234] on input "Documento de identificación.   *" at bounding box center [693, 215] width 699 height 45
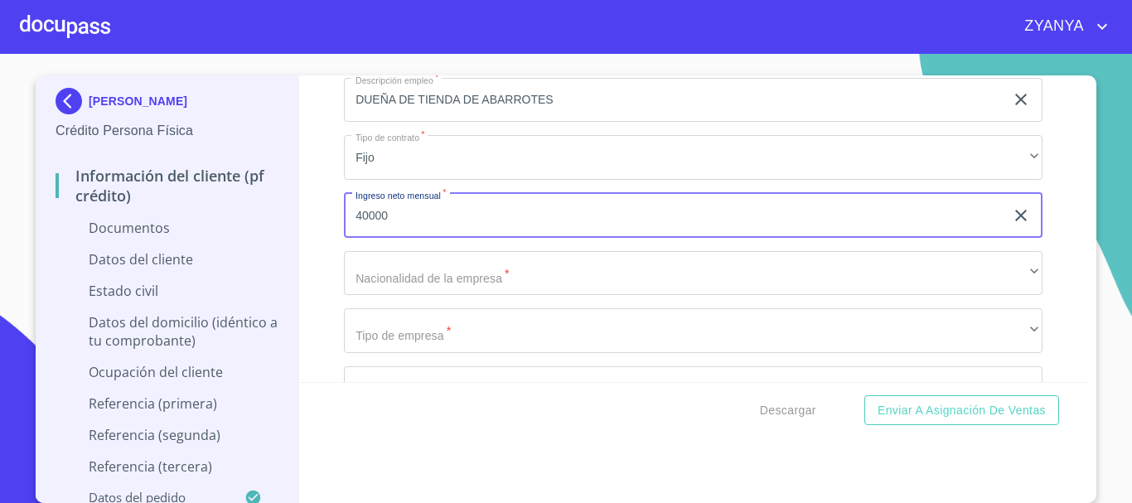
type input "40000"
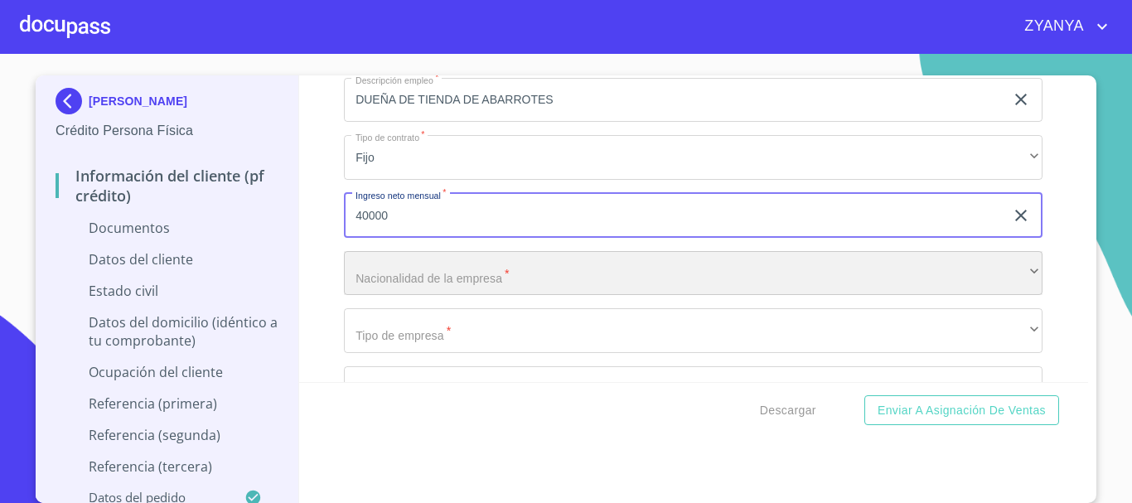
click at [488, 267] on div "​" at bounding box center [693, 273] width 699 height 45
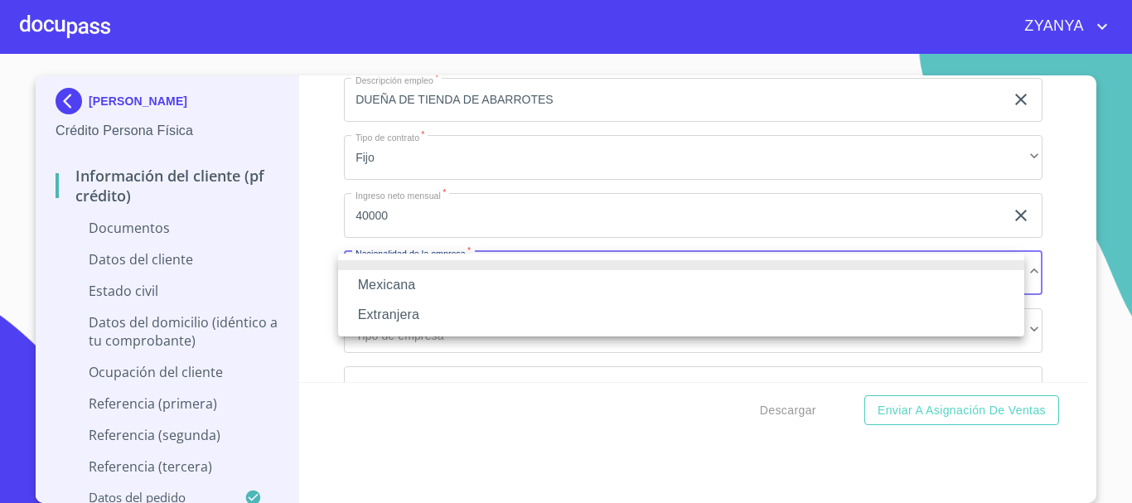
click at [439, 287] on li "Mexicana" at bounding box center [681, 285] width 686 height 30
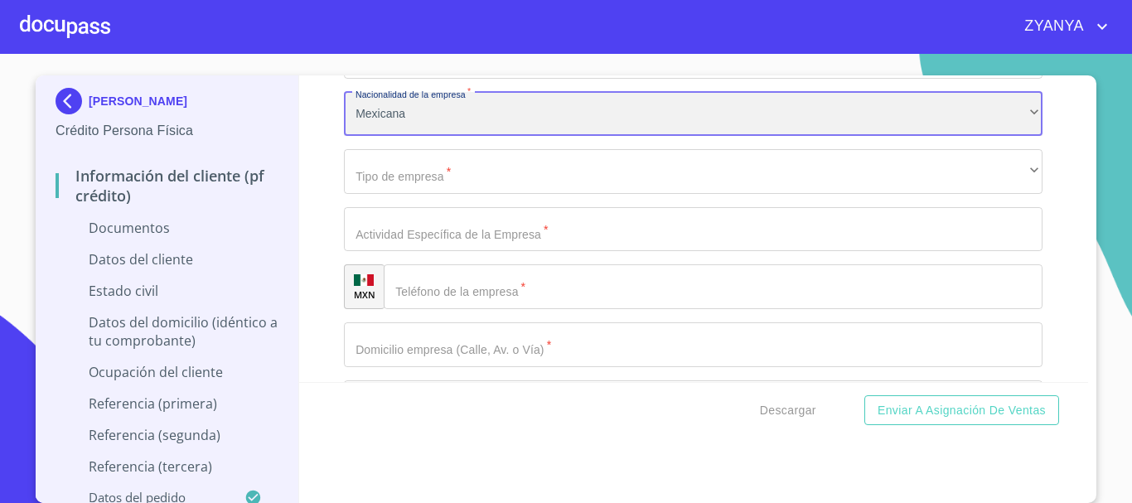
scroll to position [5387, 0]
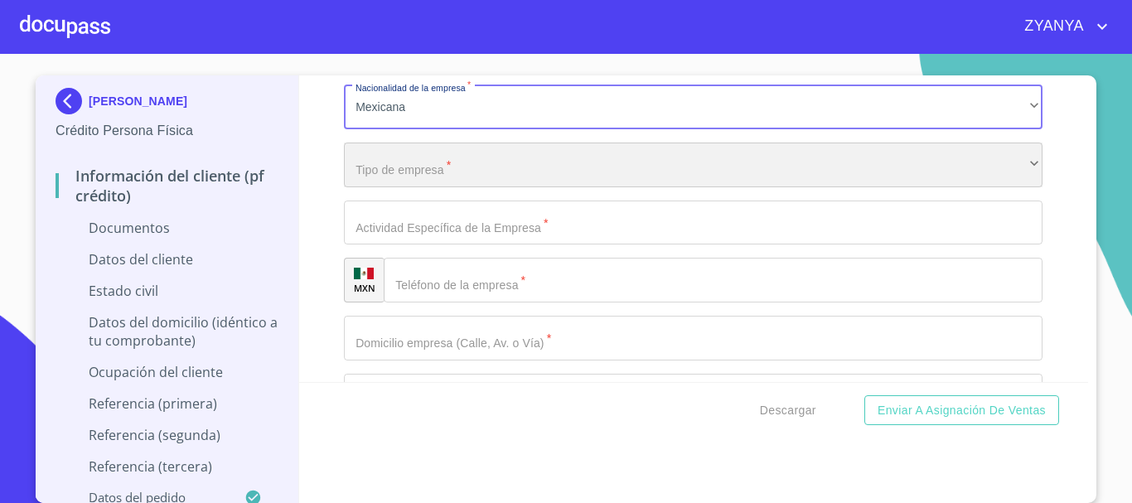
click at [436, 166] on div "​" at bounding box center [693, 165] width 699 height 45
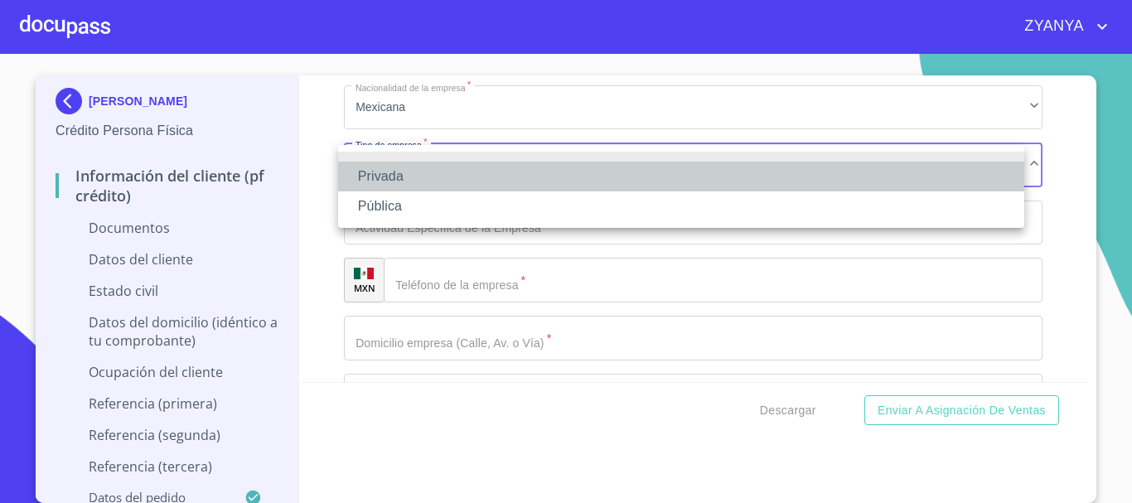
click at [431, 170] on li "Privada" at bounding box center [681, 177] width 686 height 30
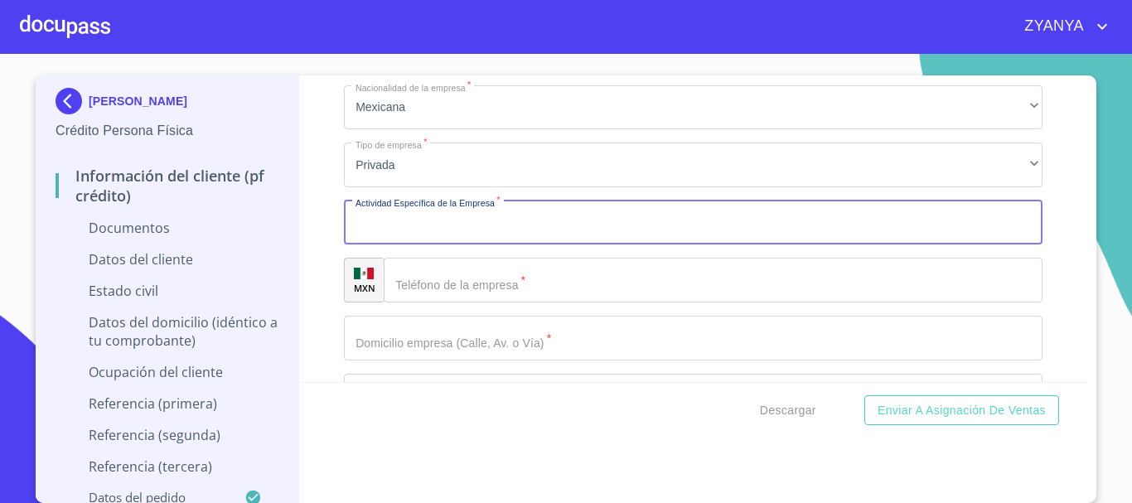
click at [471, 225] on input "Documento de identificación.   *" at bounding box center [693, 223] width 699 height 45
type input "ABARROTERA"
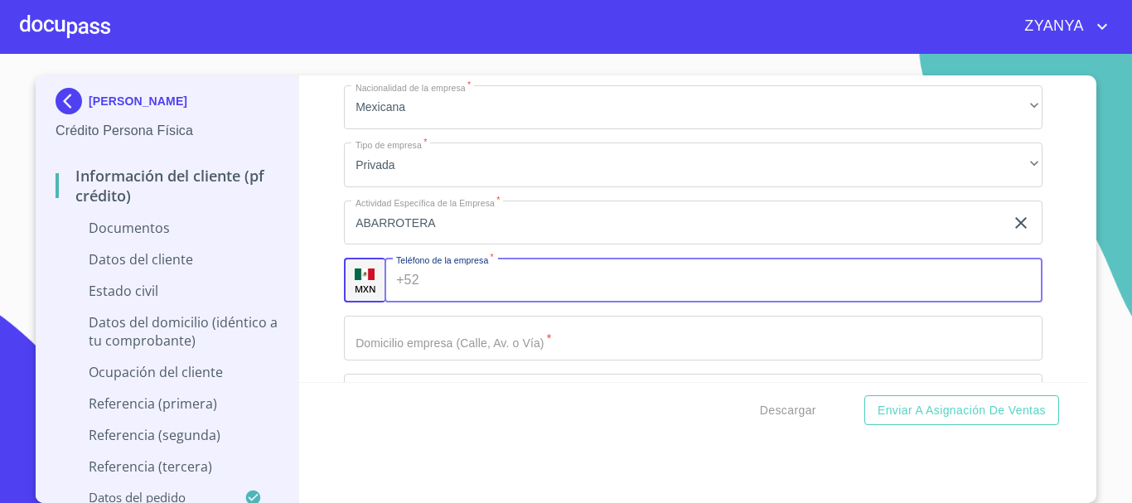
click at [520, 272] on input "Documento de identificación.   *" at bounding box center [734, 280] width 617 height 45
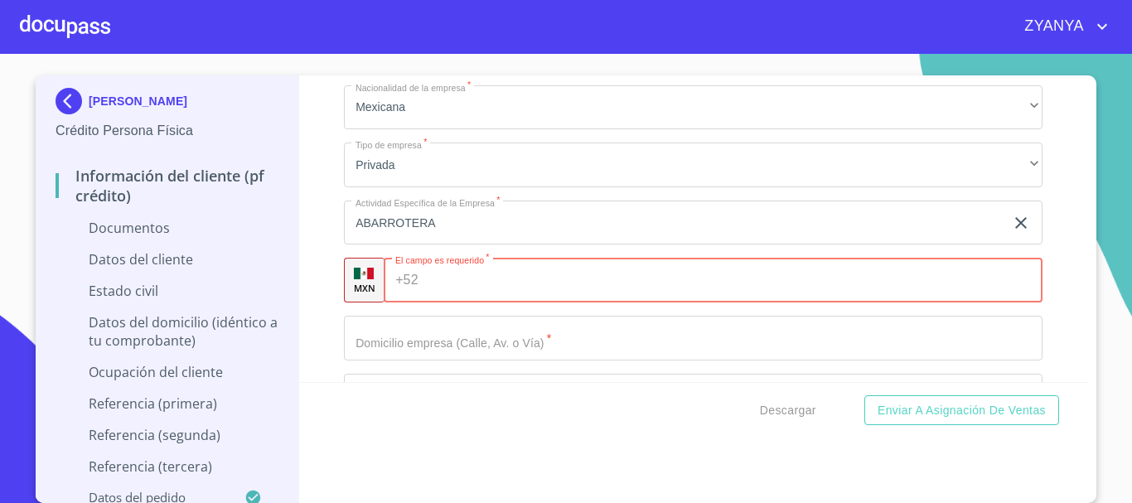
paste input "[PHONE_NUMBER]"
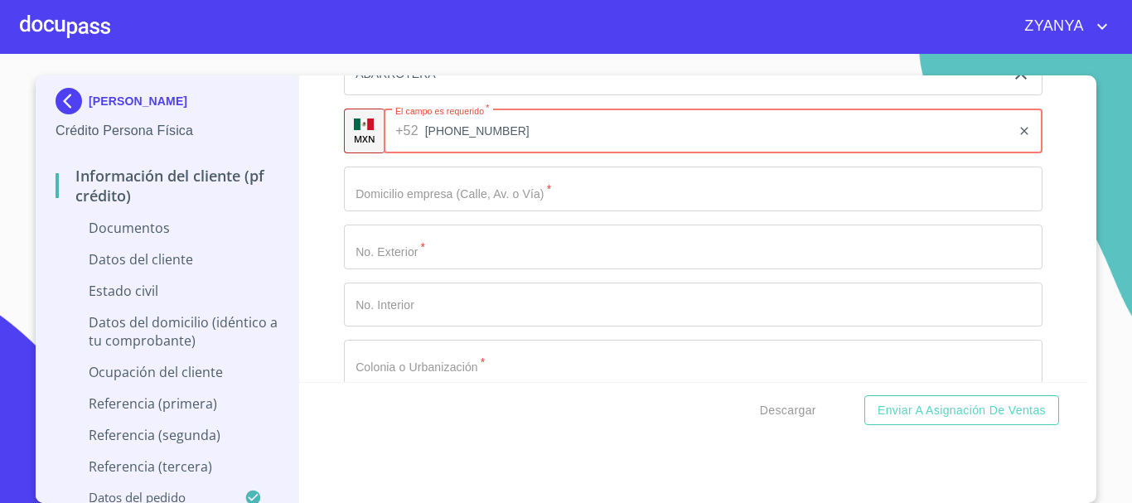
scroll to position [5553, 0]
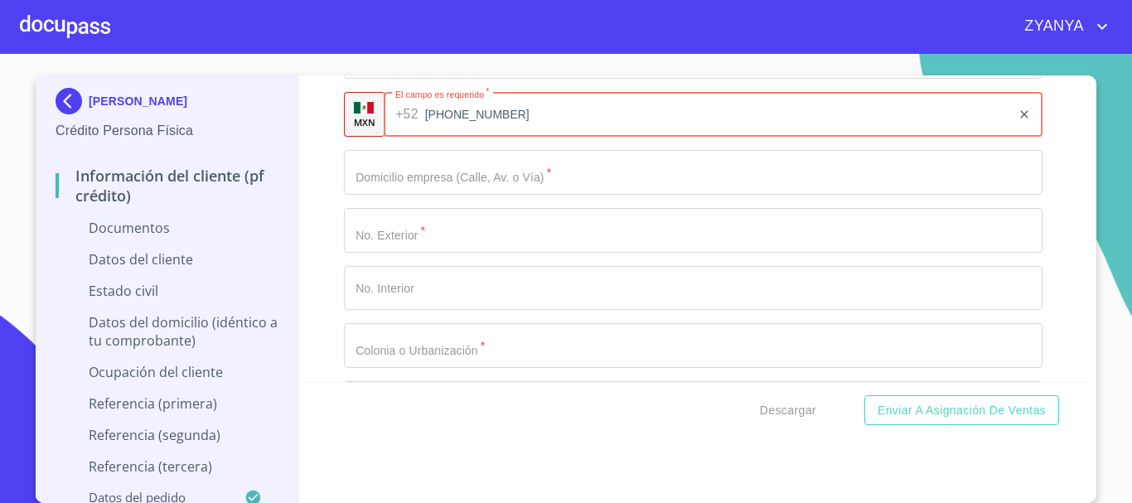
type input "[PHONE_NUMBER]"
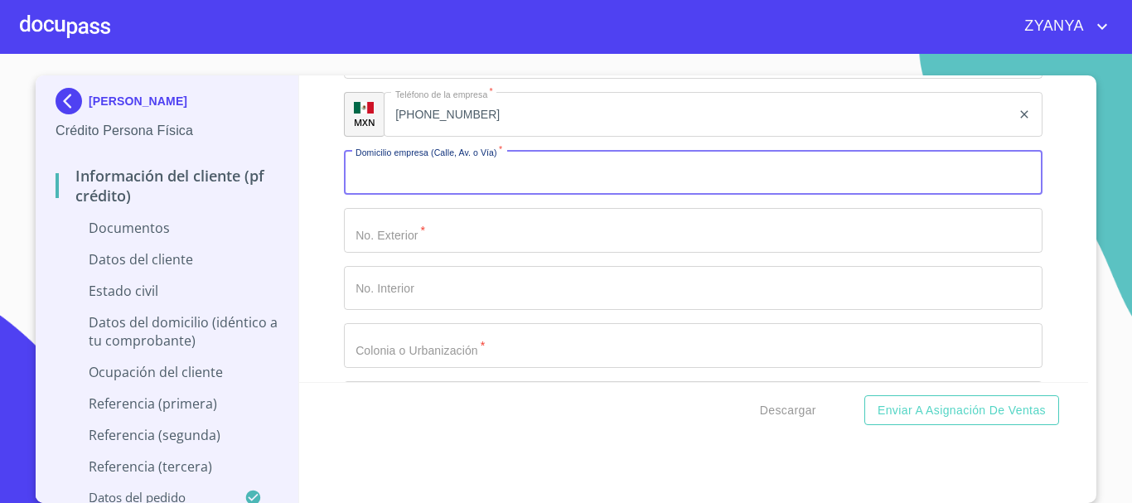
click at [448, 166] on input "Documento de identificación.   *" at bounding box center [693, 172] width 699 height 45
type input "SAN [PERSON_NAME]"
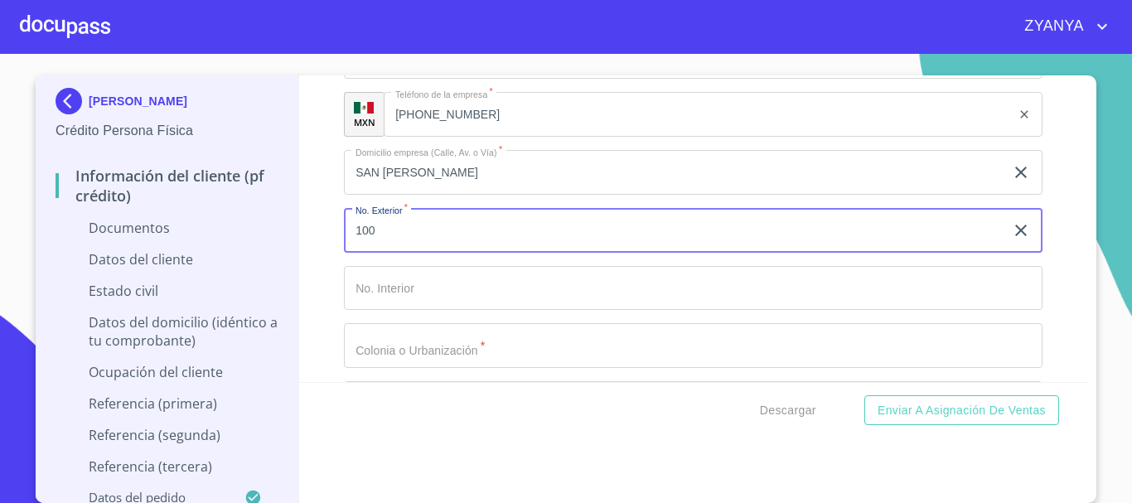
type input "100"
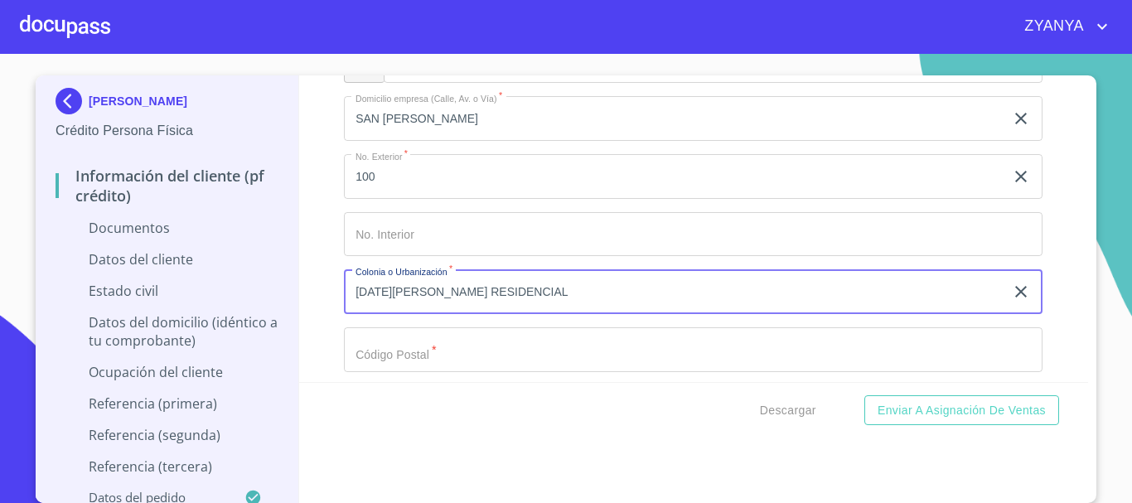
scroll to position [5635, 0]
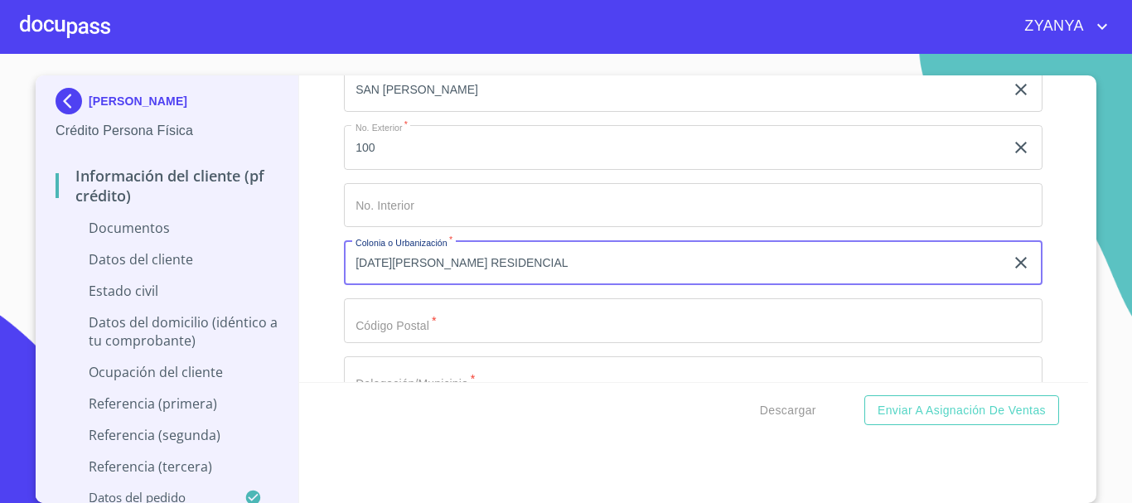
type input "[DATE][PERSON_NAME] RESIDENCIAL"
click at [486, 311] on input "Documento de identificación.   *" at bounding box center [693, 320] width 699 height 45
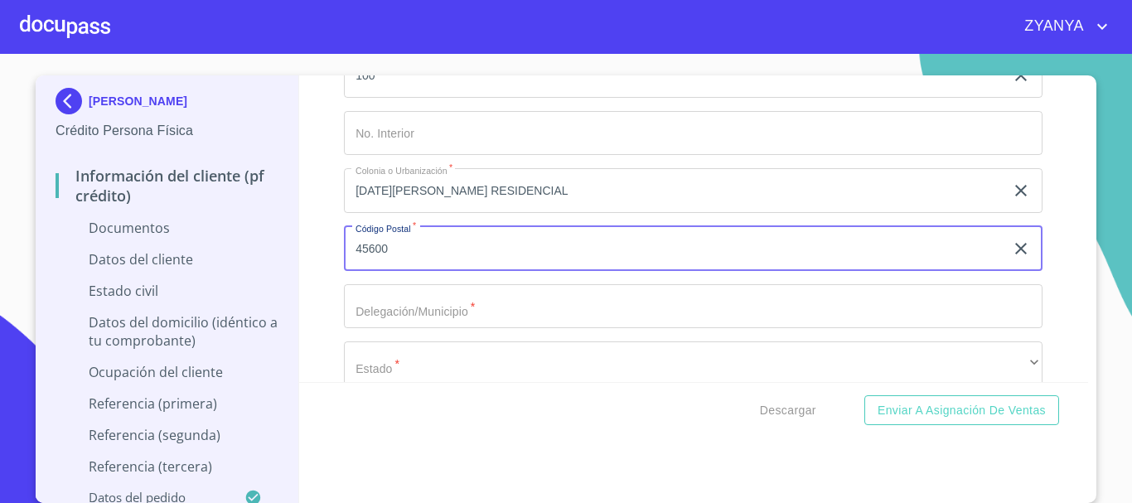
scroll to position [5801, 0]
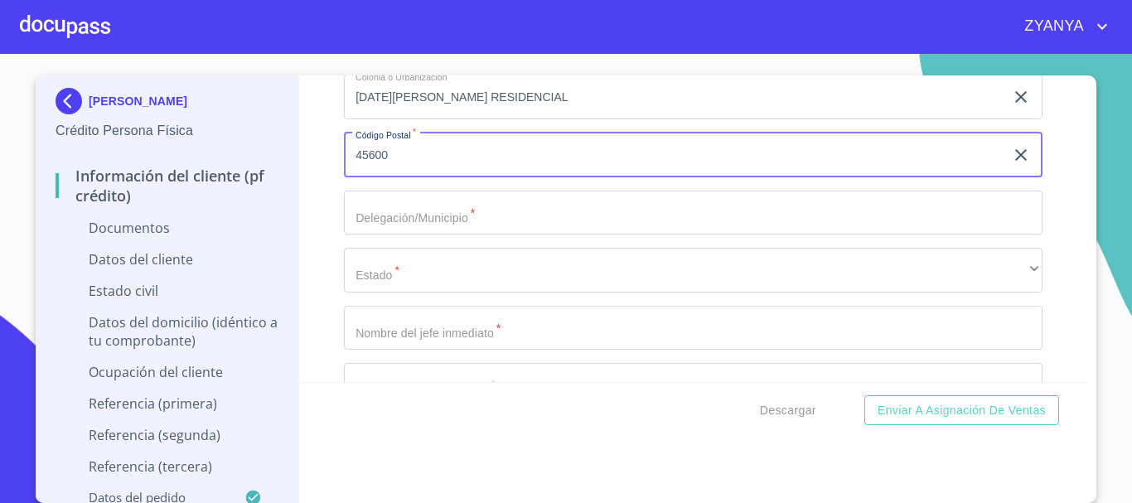
type input "45600"
click at [491, 207] on input "Documento de identificación.   *" at bounding box center [693, 213] width 699 height 45
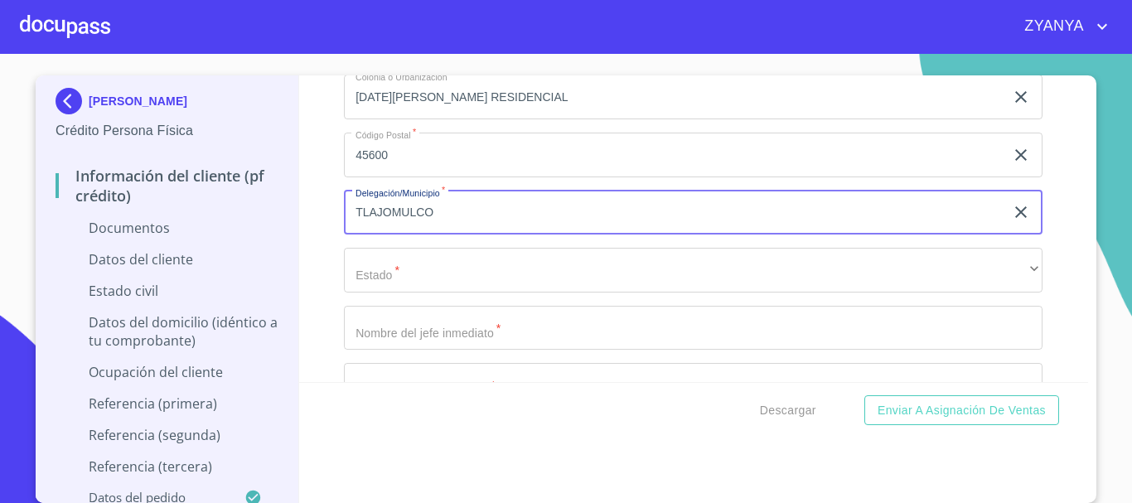
type input "TLAJOMULCO"
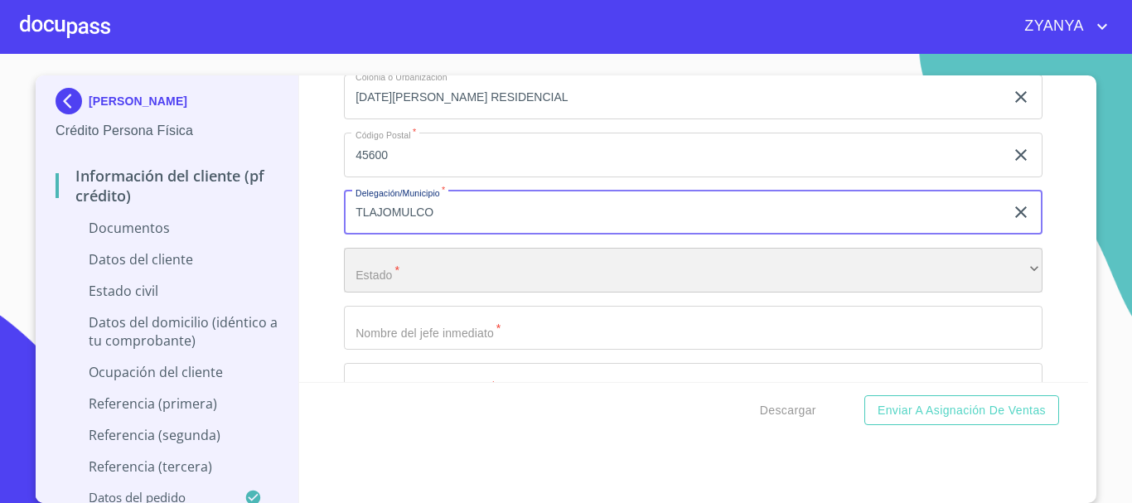
click at [557, 283] on div "​" at bounding box center [693, 270] width 699 height 45
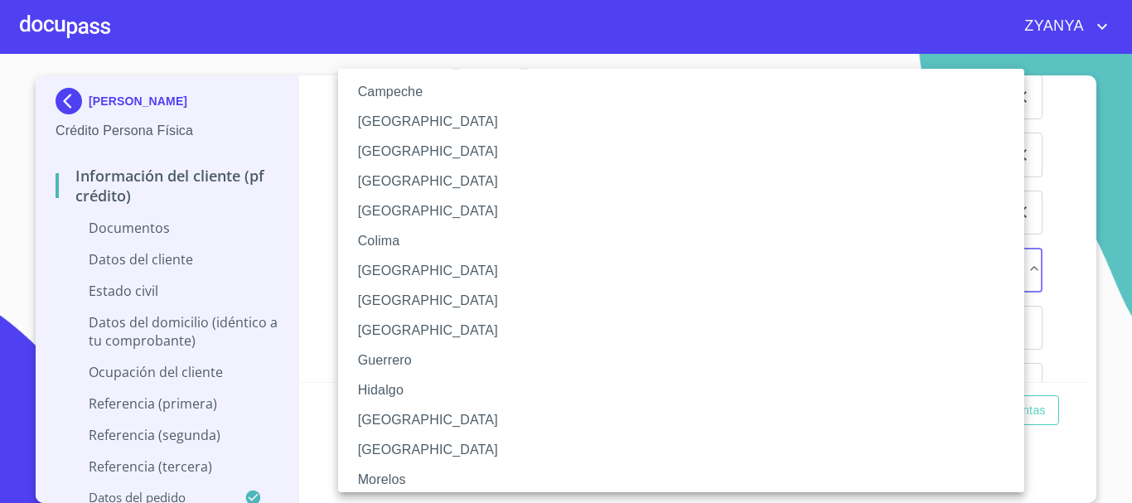
scroll to position [166, 0]
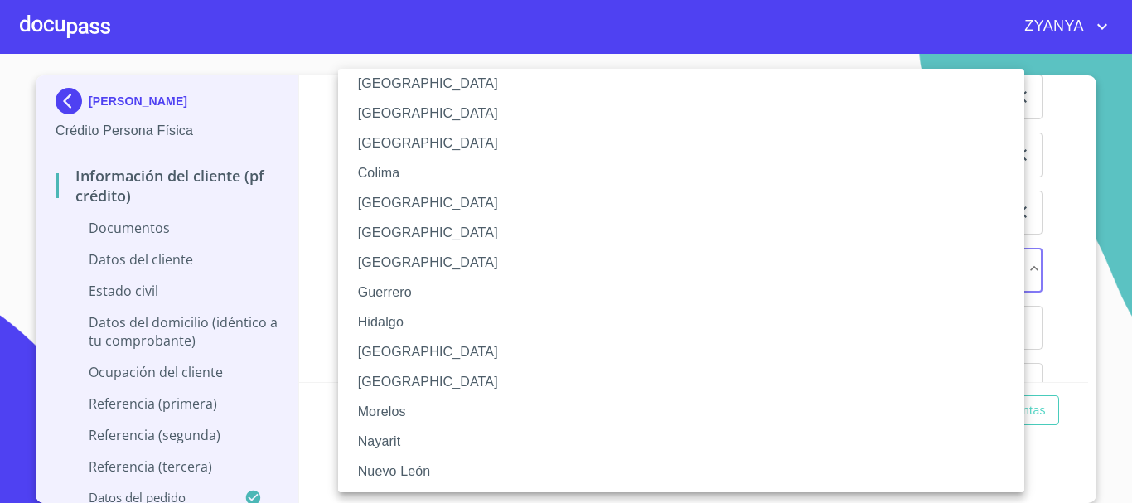
click at [447, 346] on li "[GEOGRAPHIC_DATA]" at bounding box center [687, 352] width 699 height 30
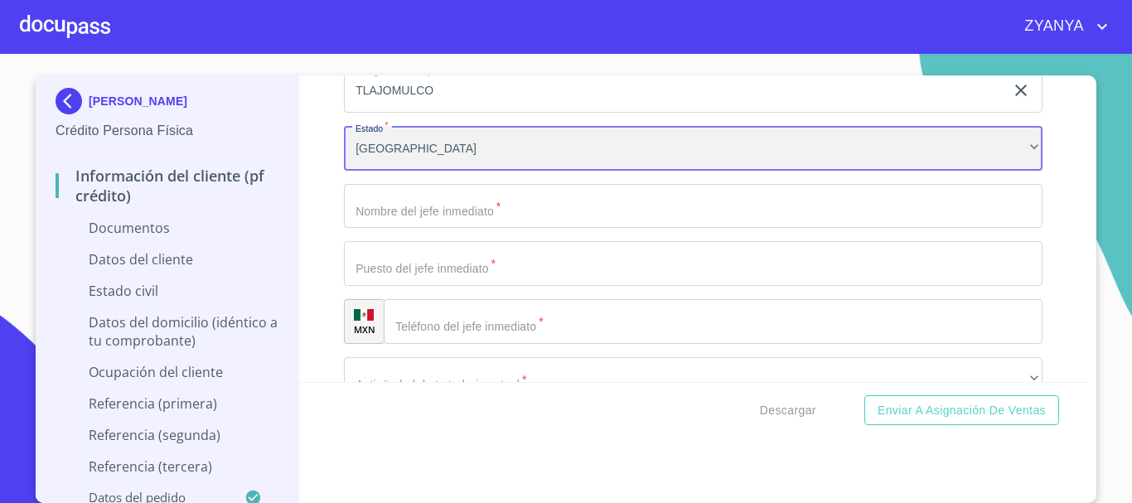
scroll to position [5967, 0]
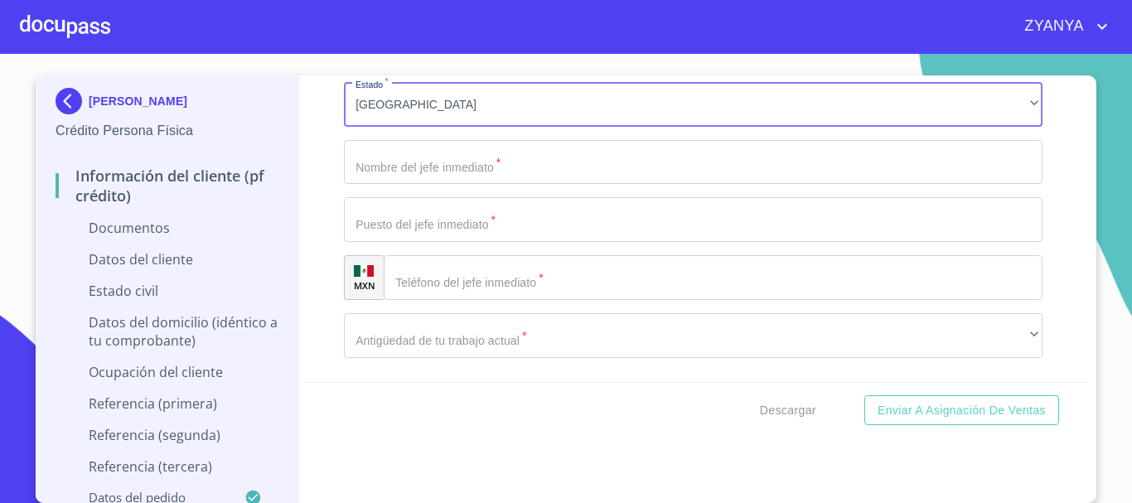
click at [458, 179] on input "Documento de identificación.   *" at bounding box center [693, 162] width 699 height 45
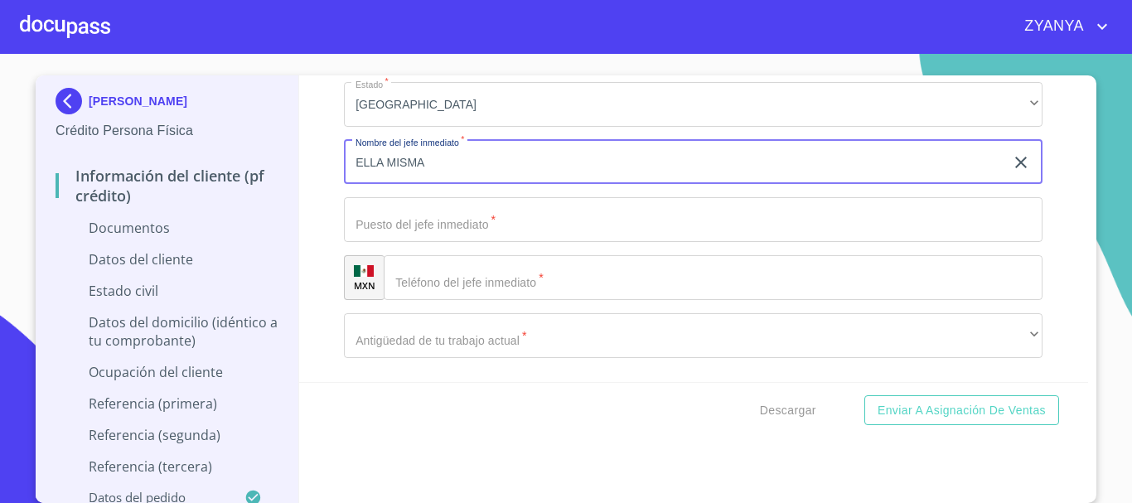
type input "ELLA MISMA"
click at [447, 203] on input "Documento de identificación.   *" at bounding box center [693, 219] width 699 height 45
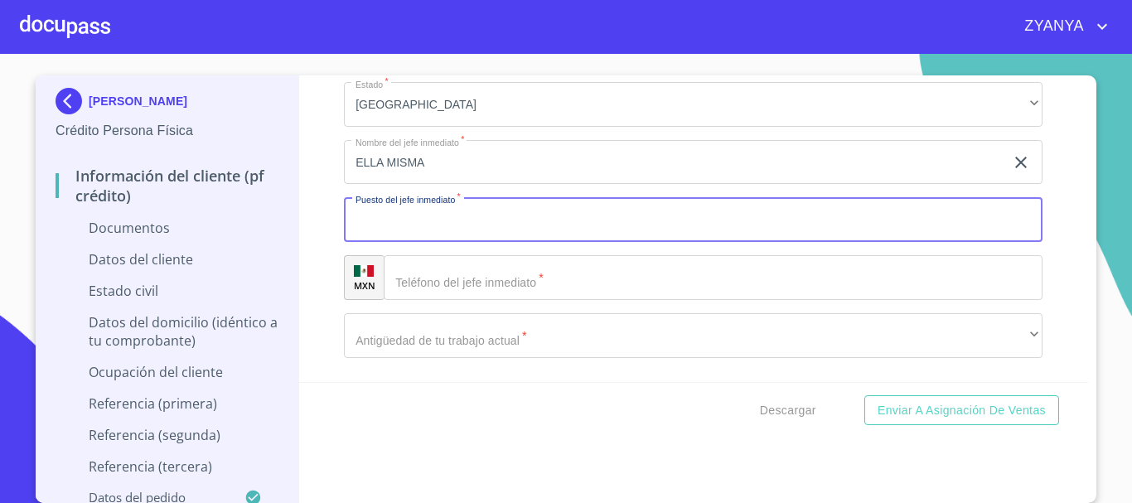
type input "D"
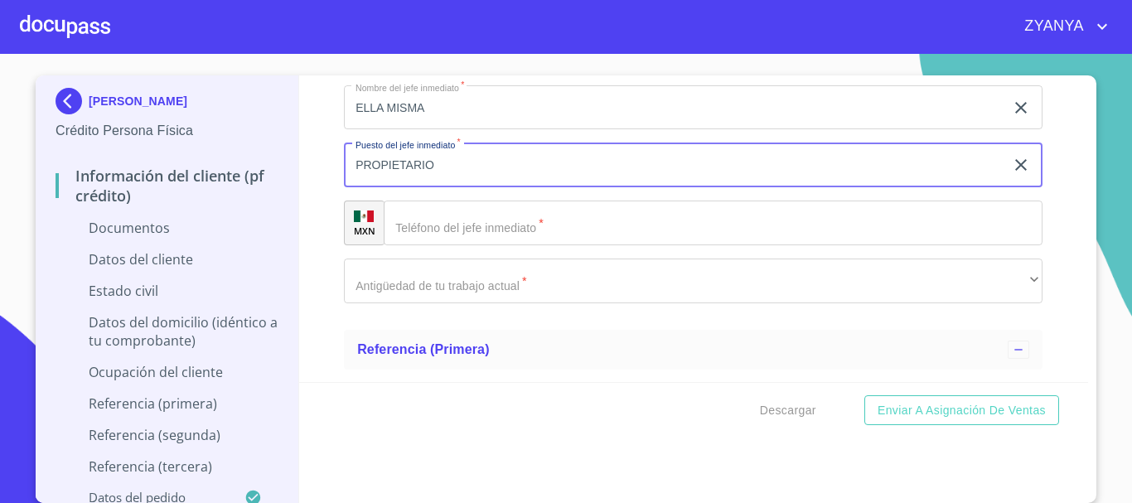
scroll to position [6050, 0]
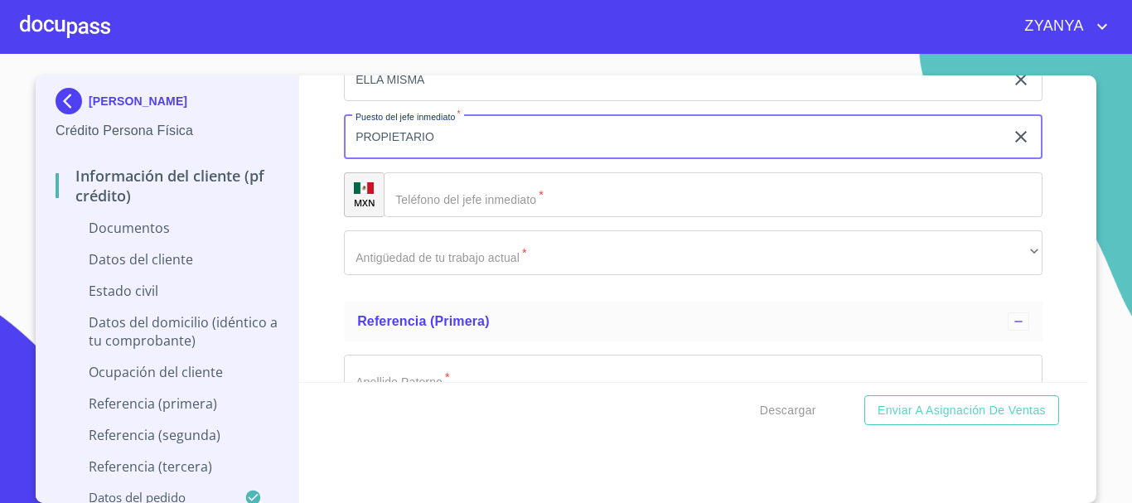
type input "PROPIETARIO"
click at [453, 201] on input "Documento de identificación.   *" at bounding box center [713, 194] width 659 height 45
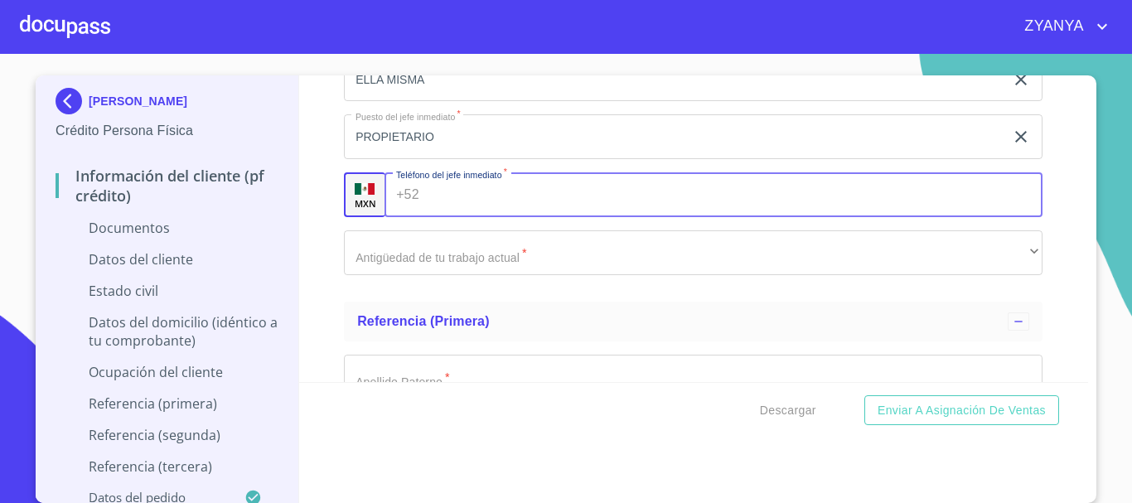
paste input "[PHONE_NUMBER]"
type input "[PHONE_NUMBER]"
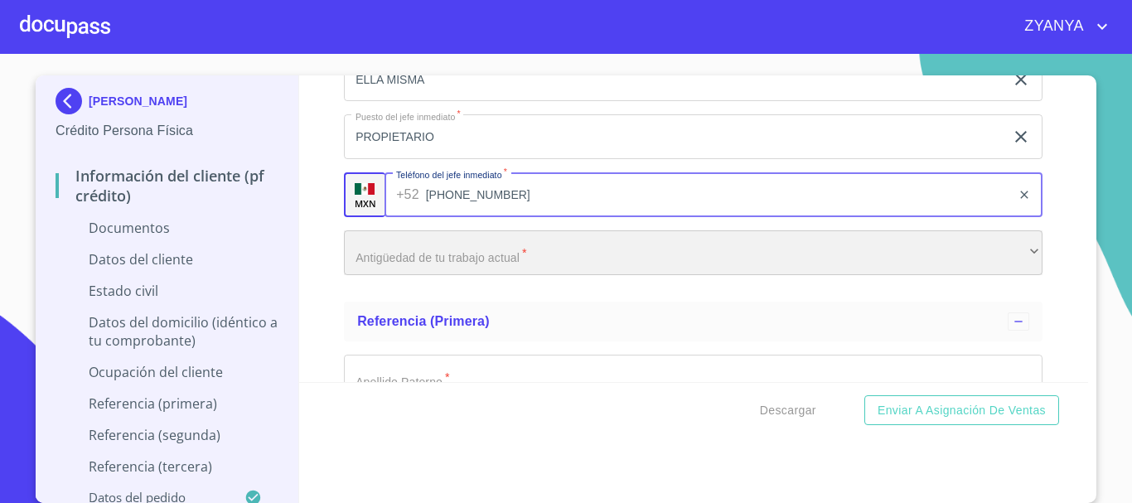
click at [475, 247] on div "​" at bounding box center [693, 252] width 699 height 45
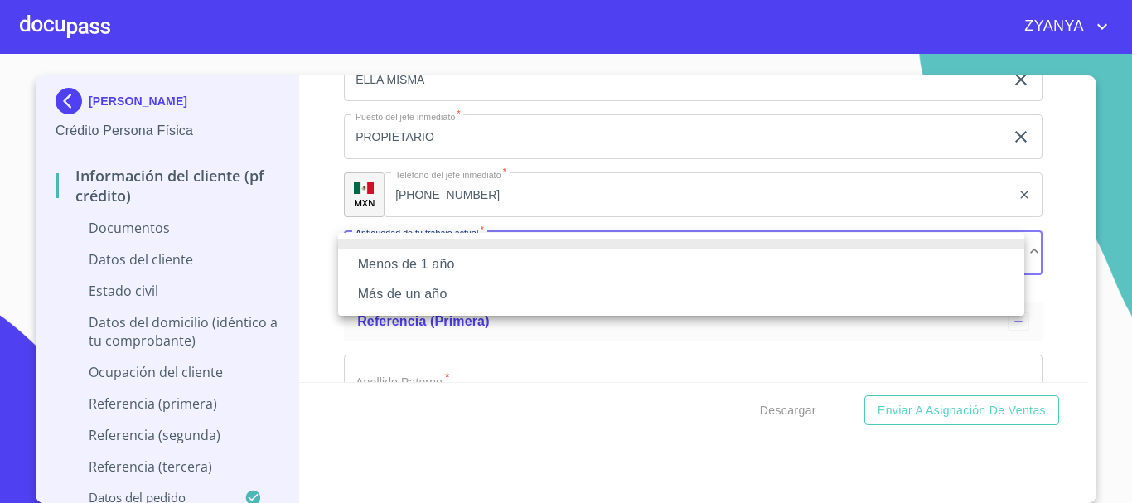
click at [448, 283] on li "Más de un año" at bounding box center [681, 294] width 686 height 30
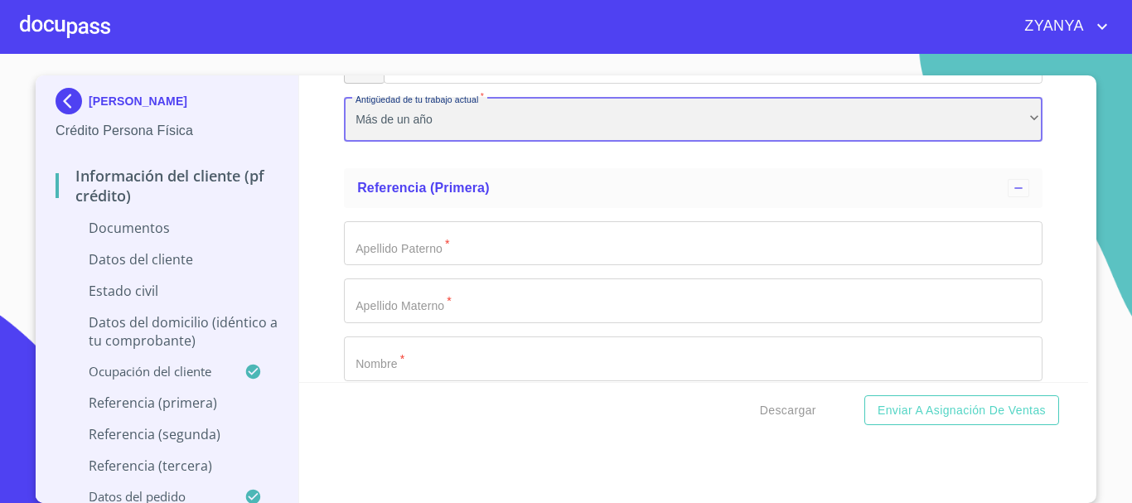
scroll to position [6216, 0]
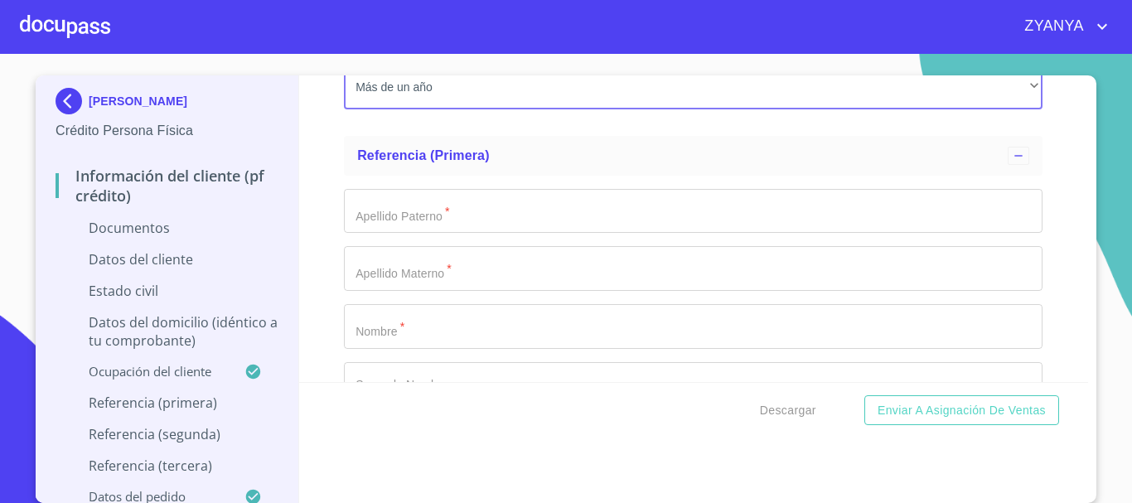
click at [462, 207] on input "Documento de identificación.   *" at bounding box center [693, 211] width 699 height 45
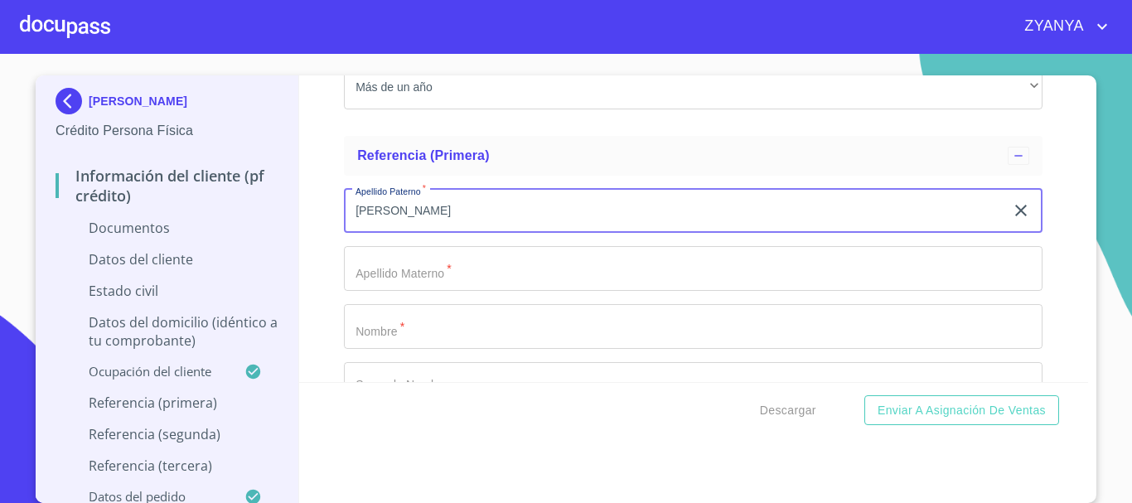
type input "[PERSON_NAME]"
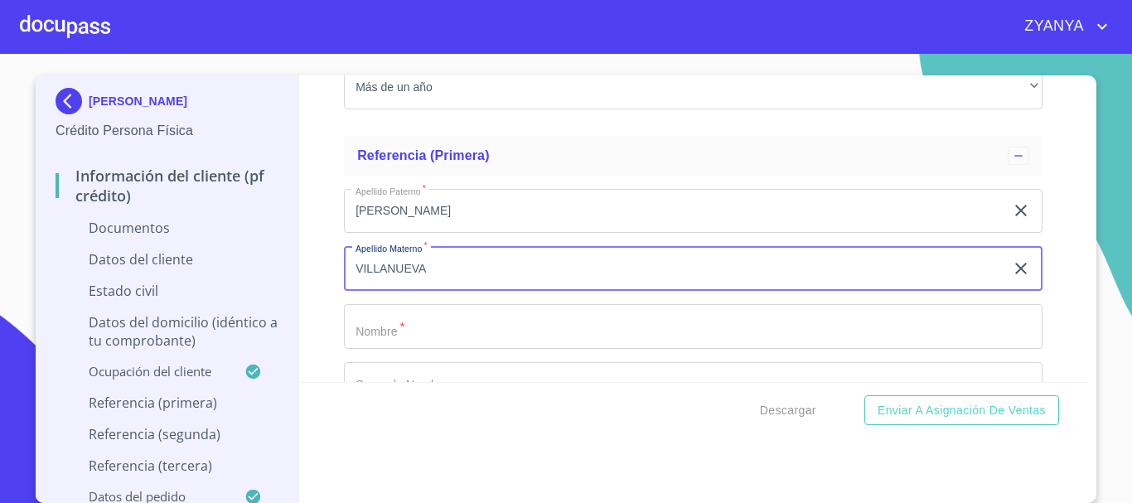
type input "VILLANUEVA"
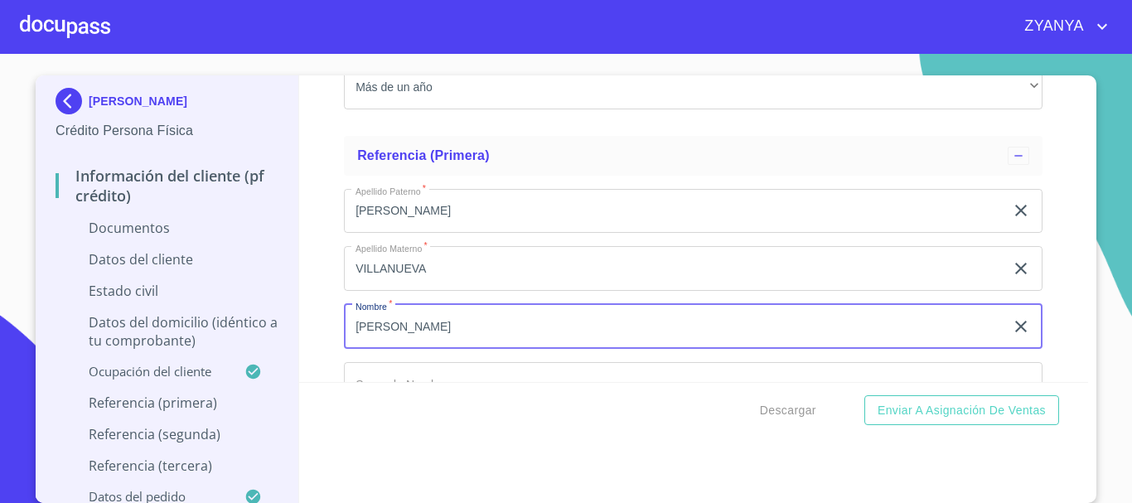
type input "[PERSON_NAME]"
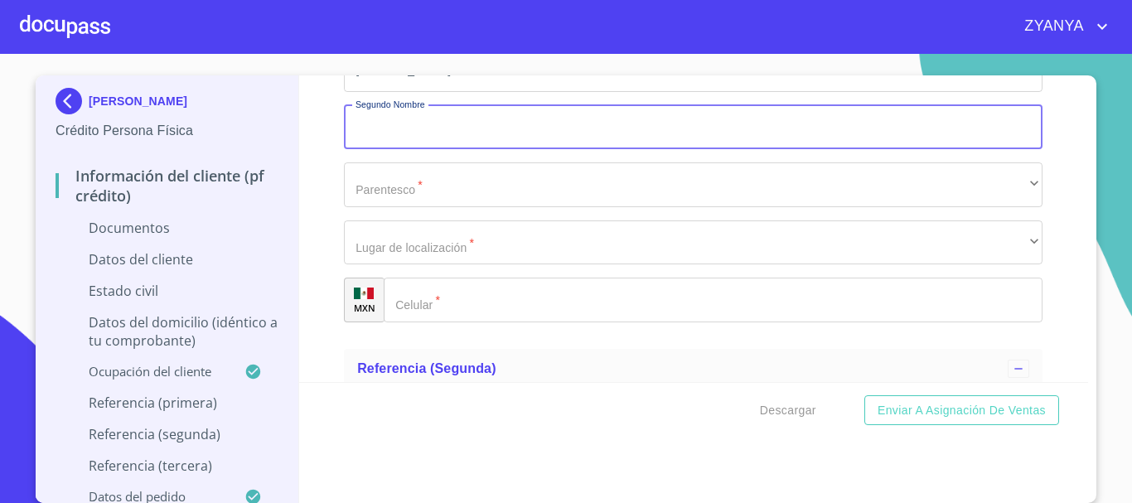
scroll to position [6489, 0]
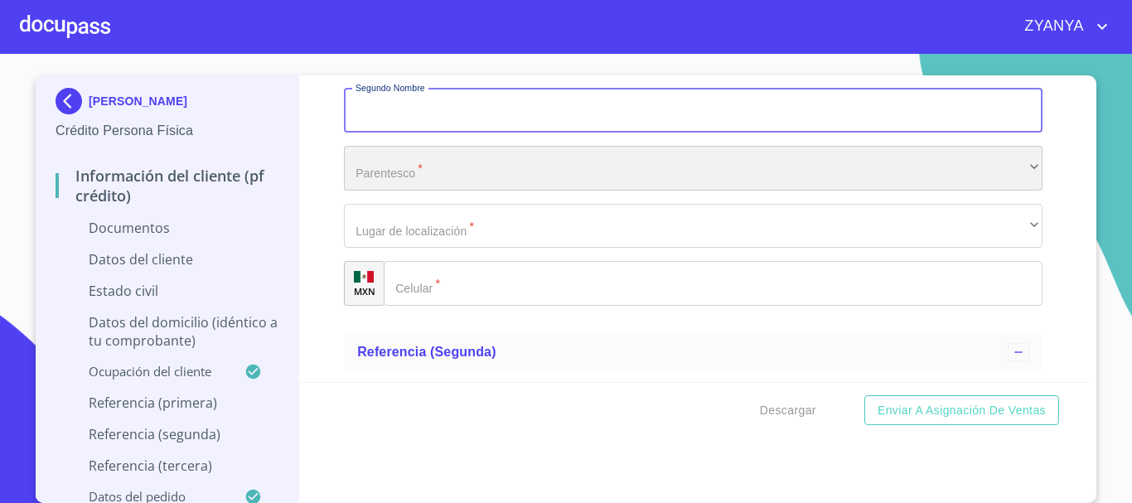
click at [498, 177] on div "​" at bounding box center [693, 168] width 699 height 45
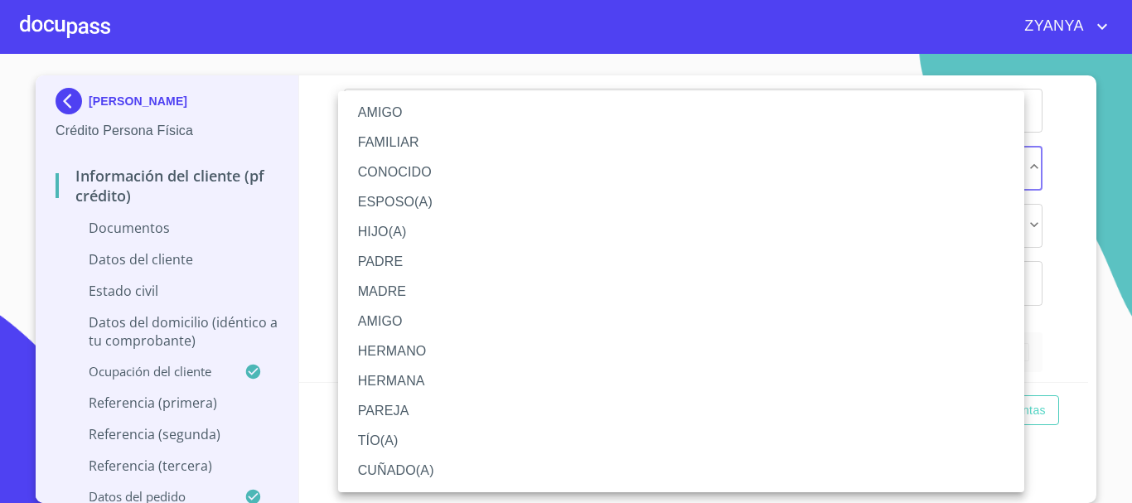
click at [482, 259] on li "PADRE" at bounding box center [681, 262] width 686 height 30
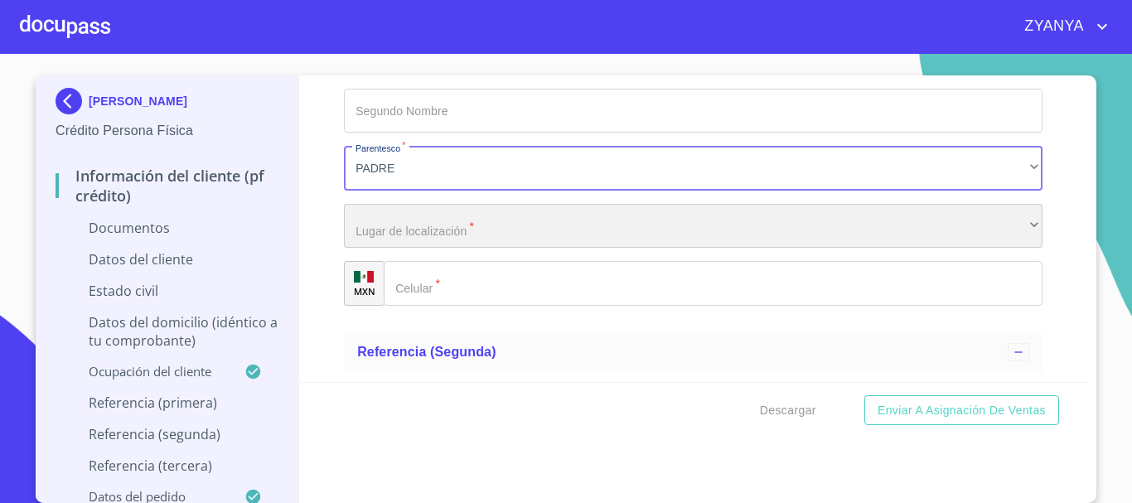
click at [473, 221] on div "​" at bounding box center [693, 226] width 699 height 45
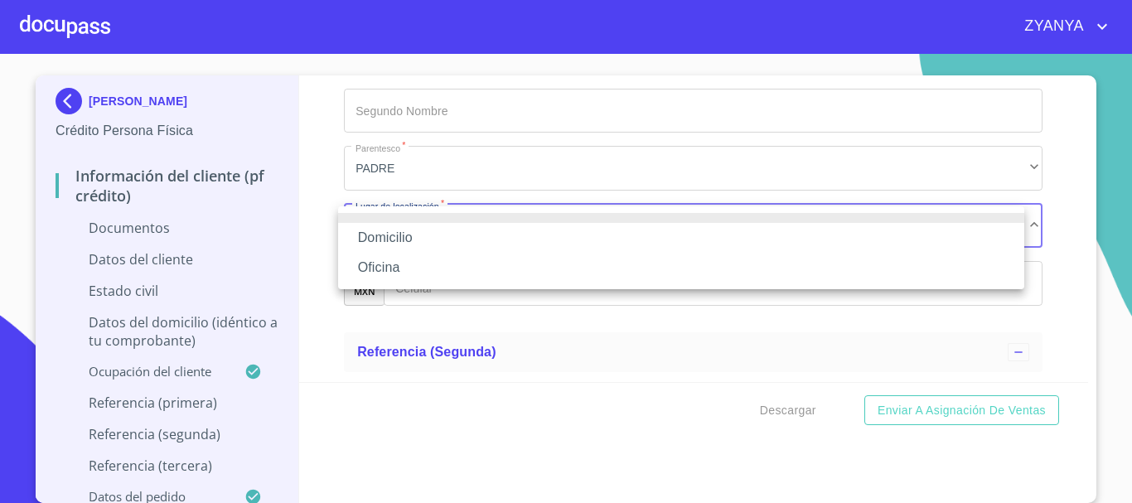
click at [468, 228] on li "Domicilio" at bounding box center [681, 238] width 686 height 30
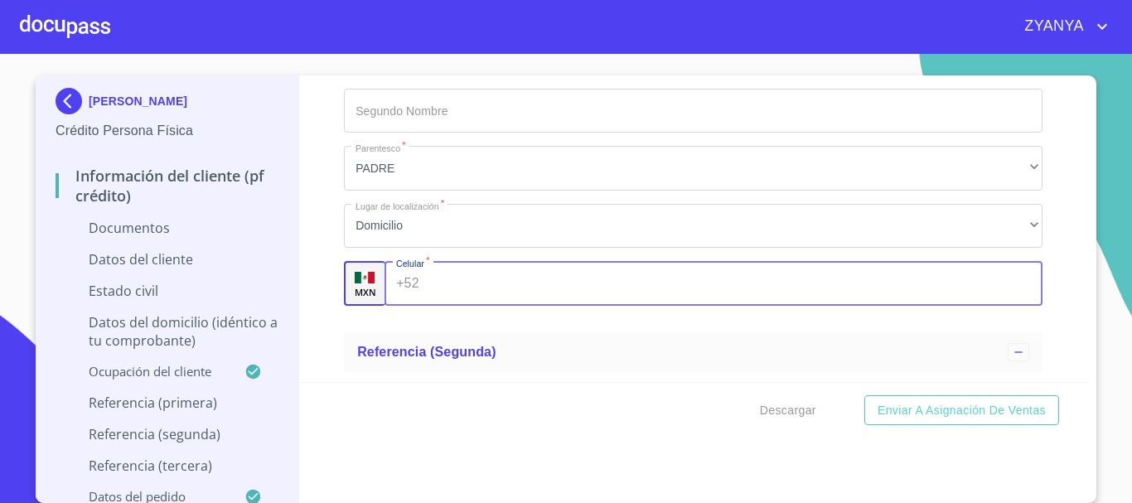
click at [484, 288] on input "Documento de identificación.   *" at bounding box center [734, 283] width 617 height 45
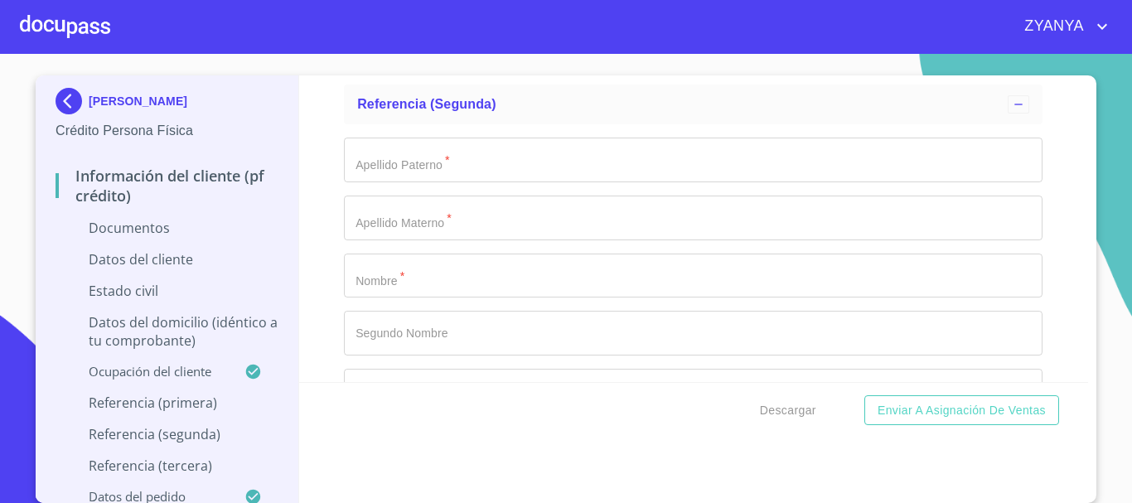
scroll to position [6738, 0]
type input "[PHONE_NUMBER]"
click at [583, 165] on input "Documento de identificación.   *" at bounding box center [693, 159] width 699 height 45
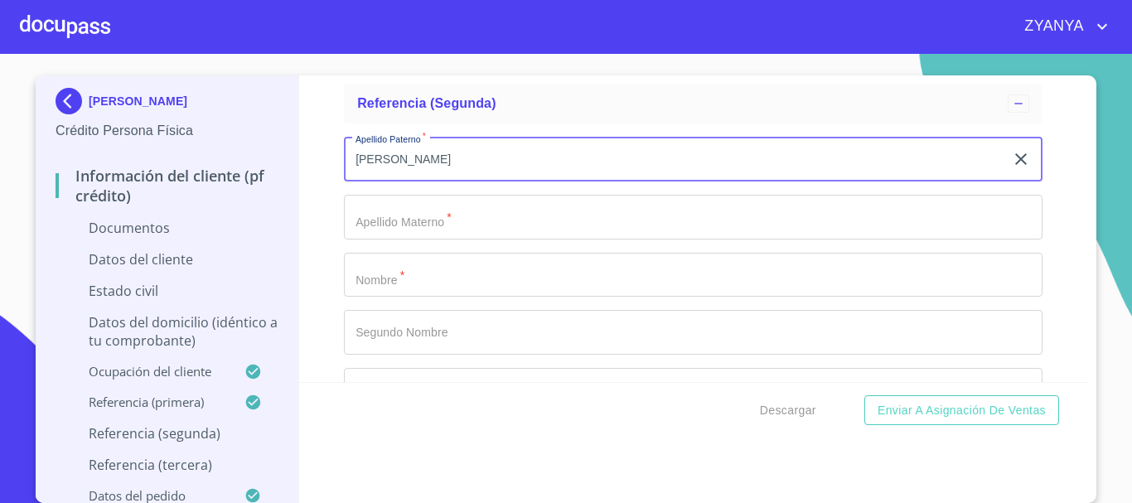
type input "[PERSON_NAME]"
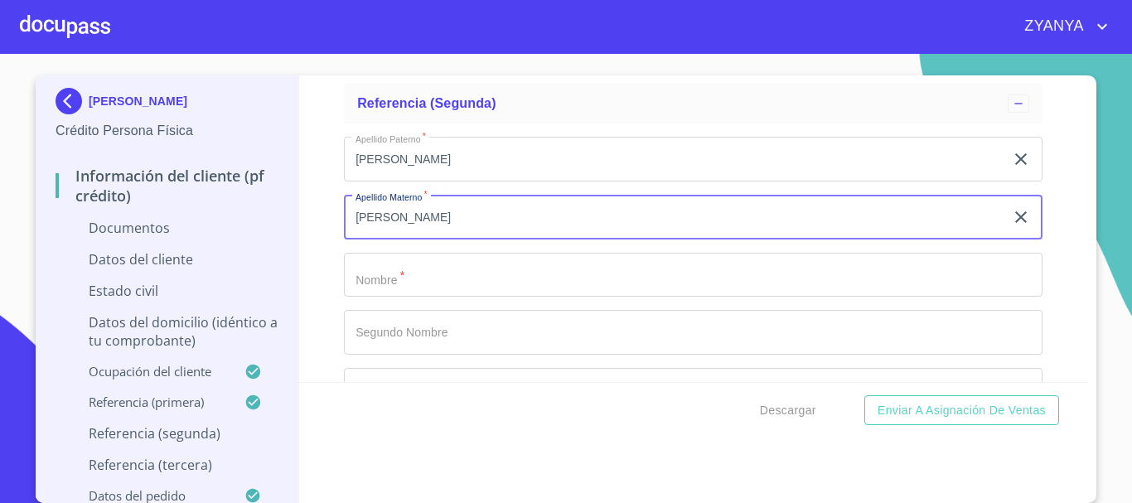
type input "[PERSON_NAME]"
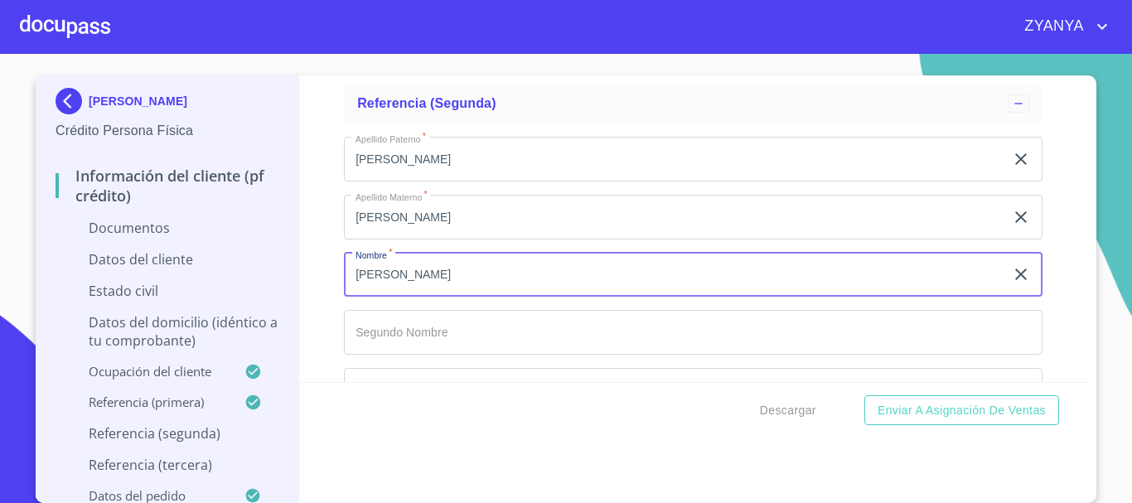
type input "[PERSON_NAME]"
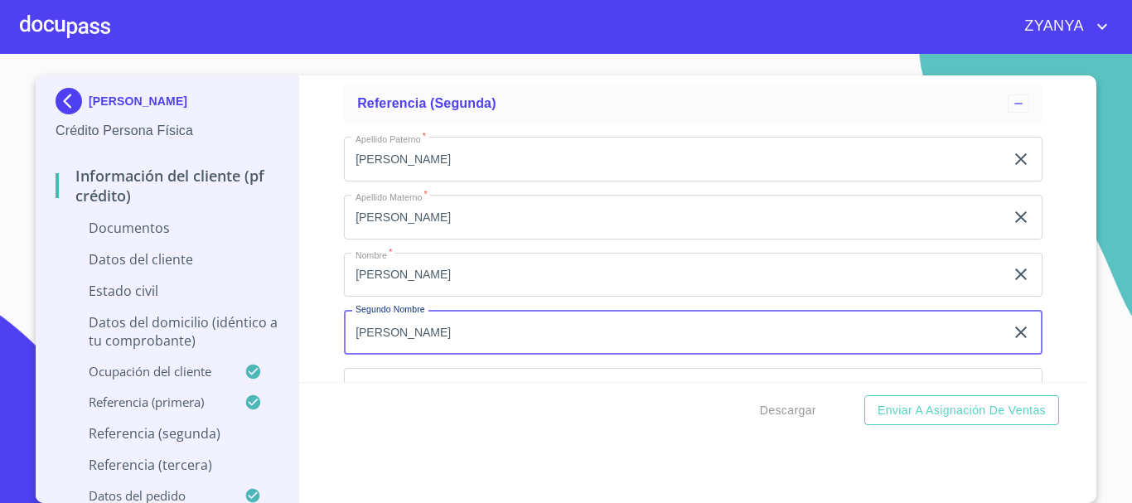
type input "[PERSON_NAME]"
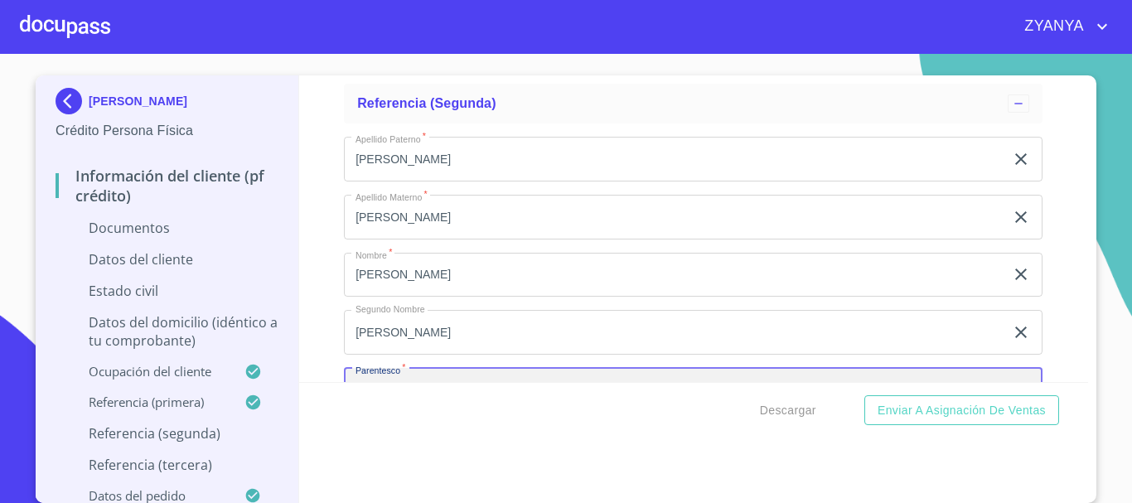
scroll to position [6768, 0]
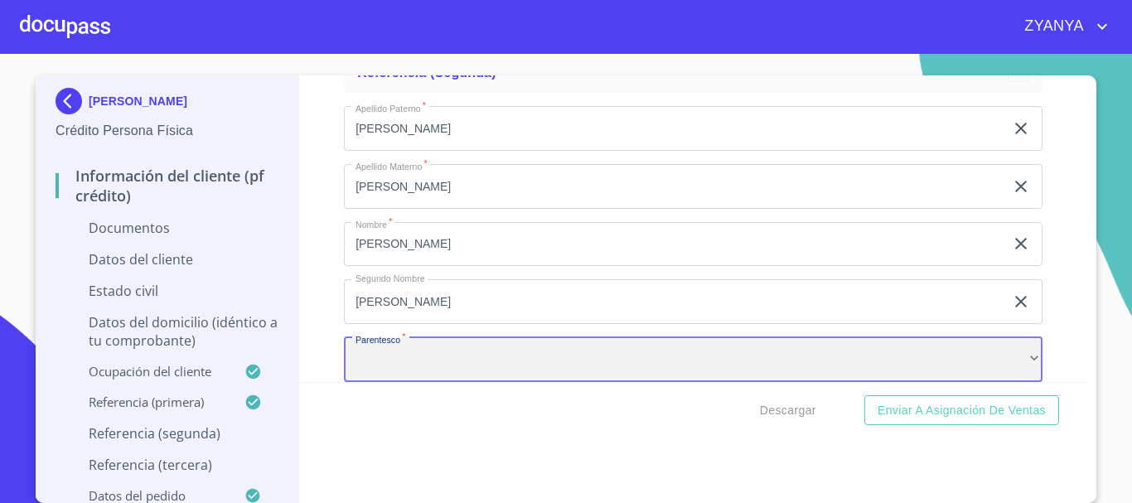
click at [485, 367] on div "​" at bounding box center [693, 359] width 699 height 45
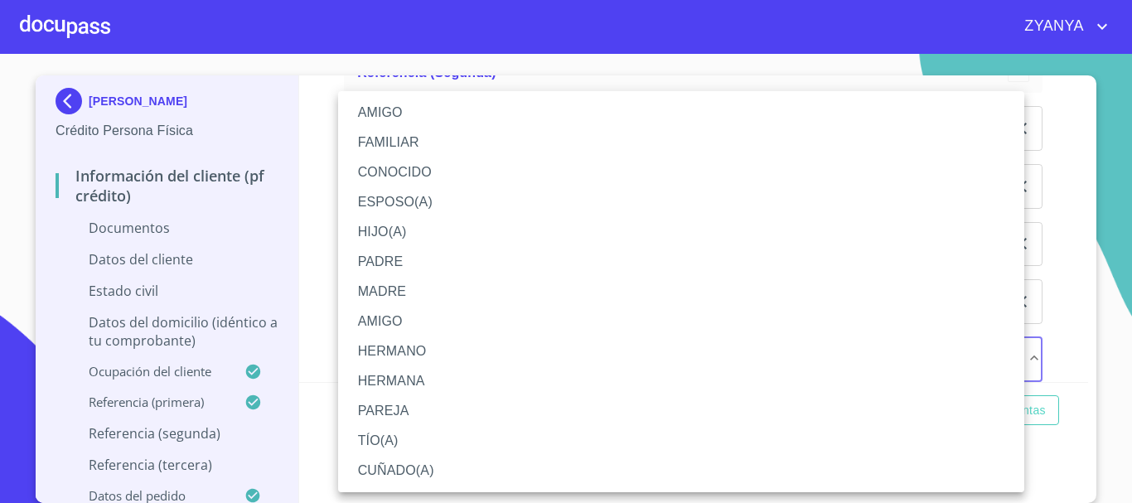
click at [462, 232] on li "HIJO(A)" at bounding box center [681, 232] width 686 height 30
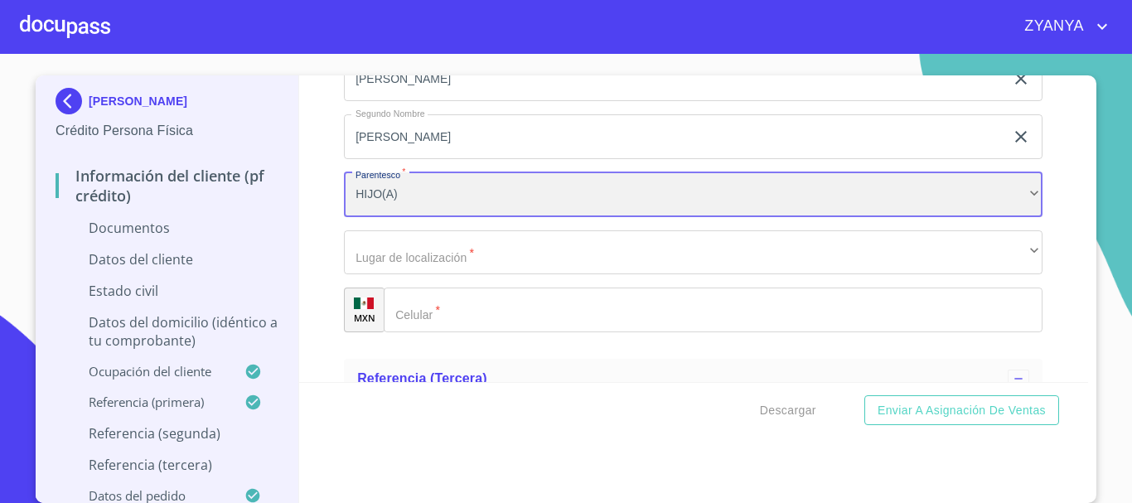
scroll to position [6934, 0]
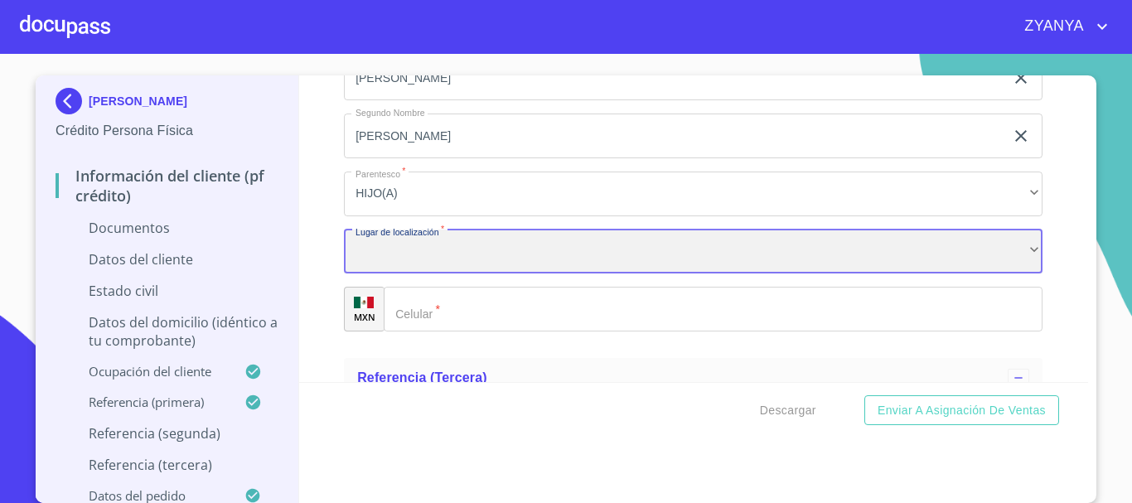
click at [426, 248] on div "​" at bounding box center [693, 252] width 699 height 45
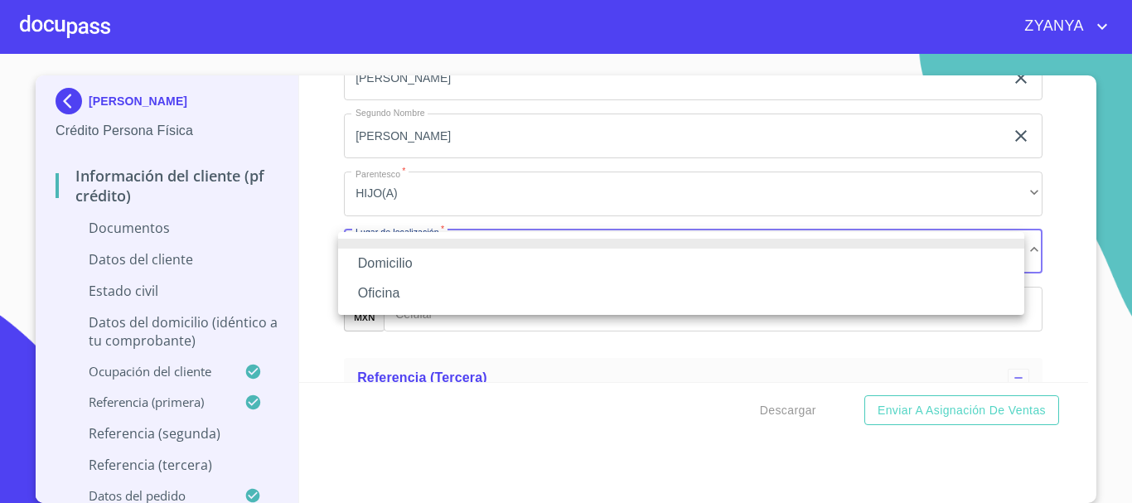
click at [424, 255] on li "Domicilio" at bounding box center [681, 264] width 686 height 30
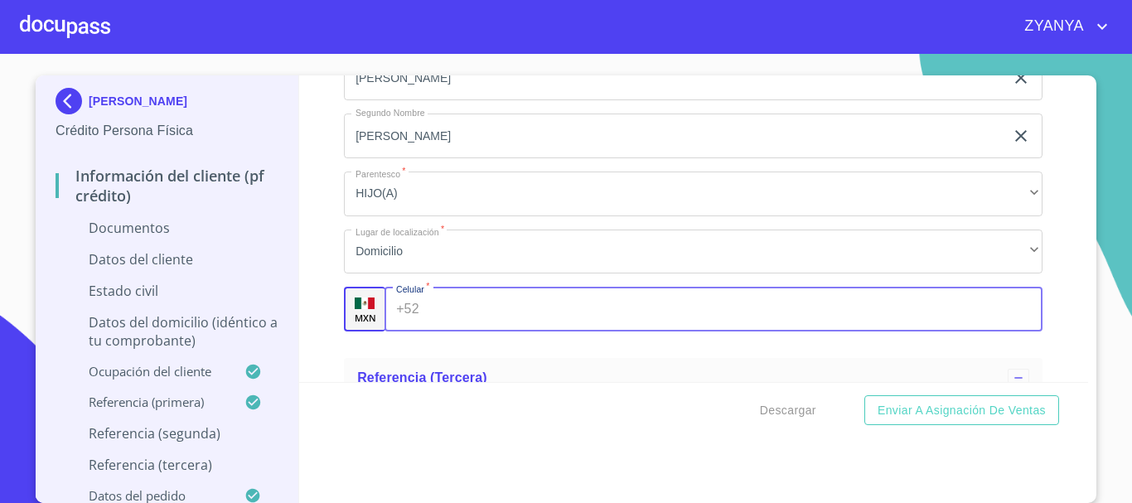
click at [433, 307] on input "Documento de identificación.   *" at bounding box center [734, 309] width 617 height 45
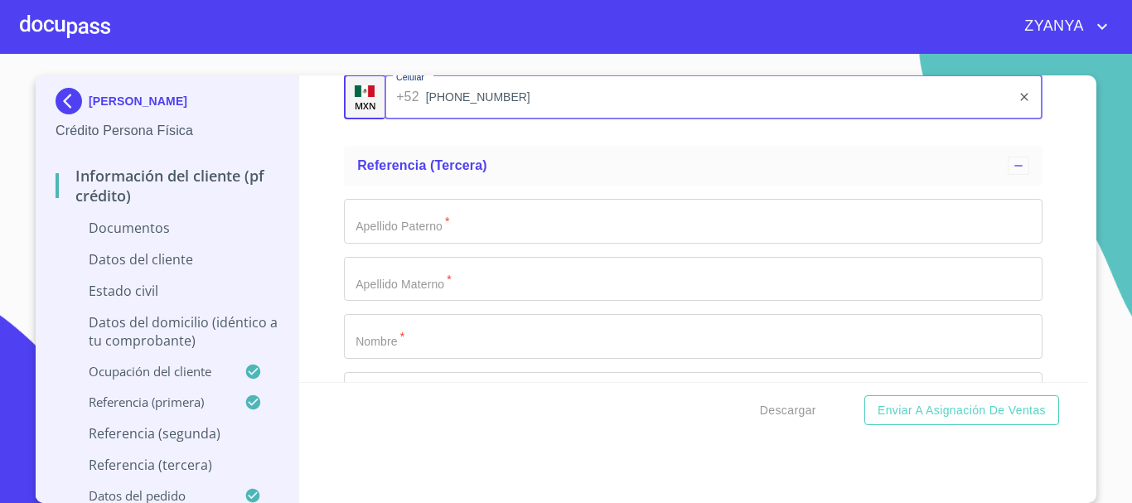
scroll to position [7183, 0]
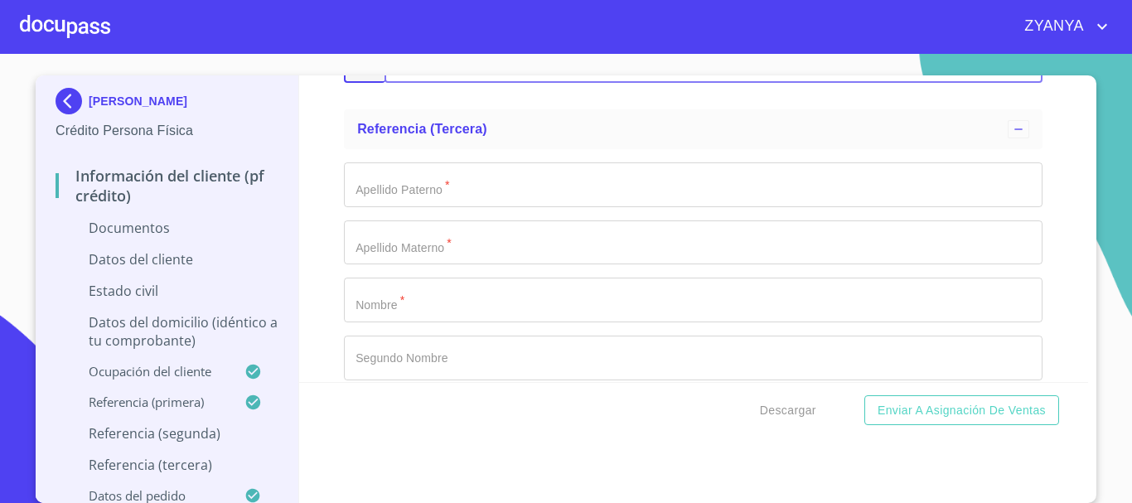
type input "[PHONE_NUMBER]"
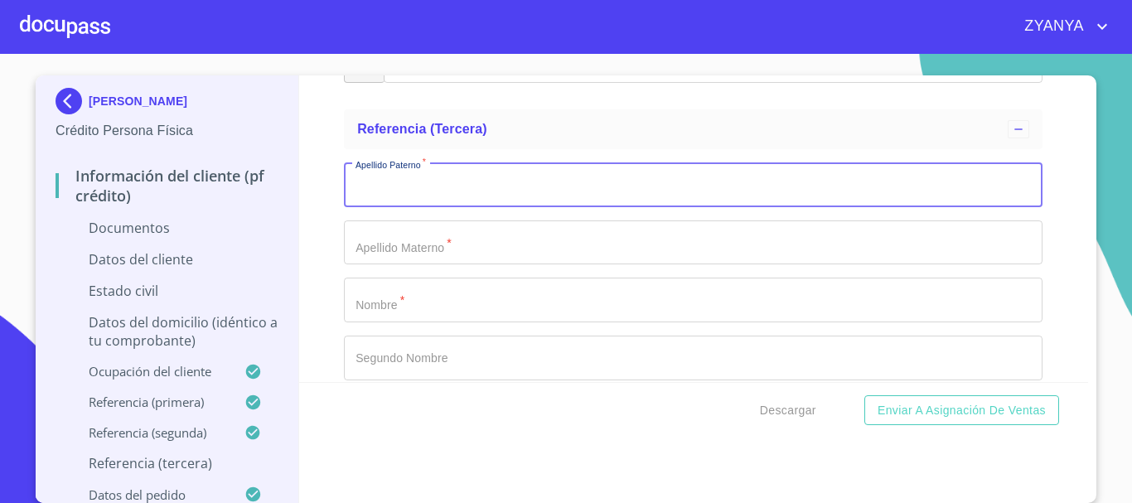
click at [469, 191] on input "Documento de identificación.   *" at bounding box center [693, 184] width 699 height 45
type input "GUERRERO"
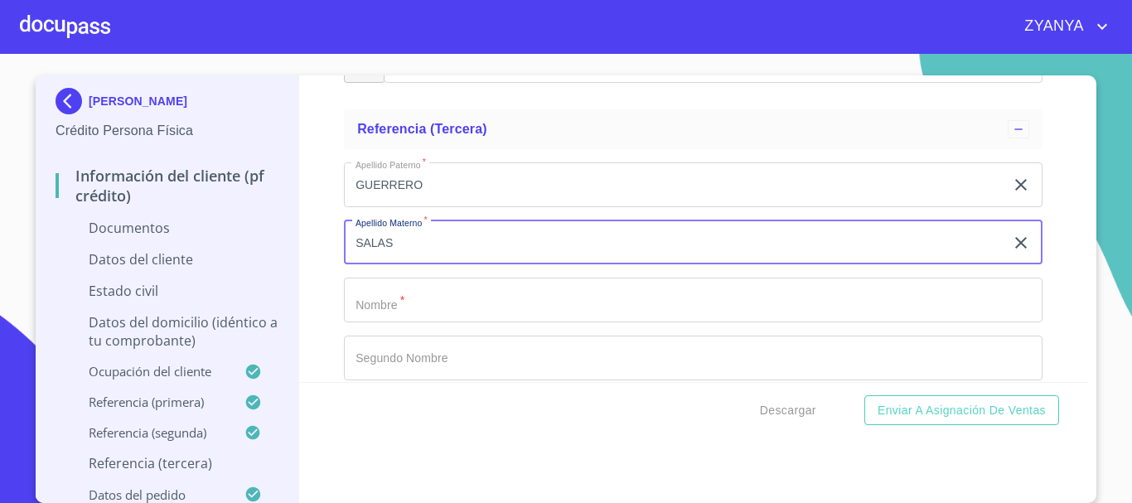
type input "SALAS"
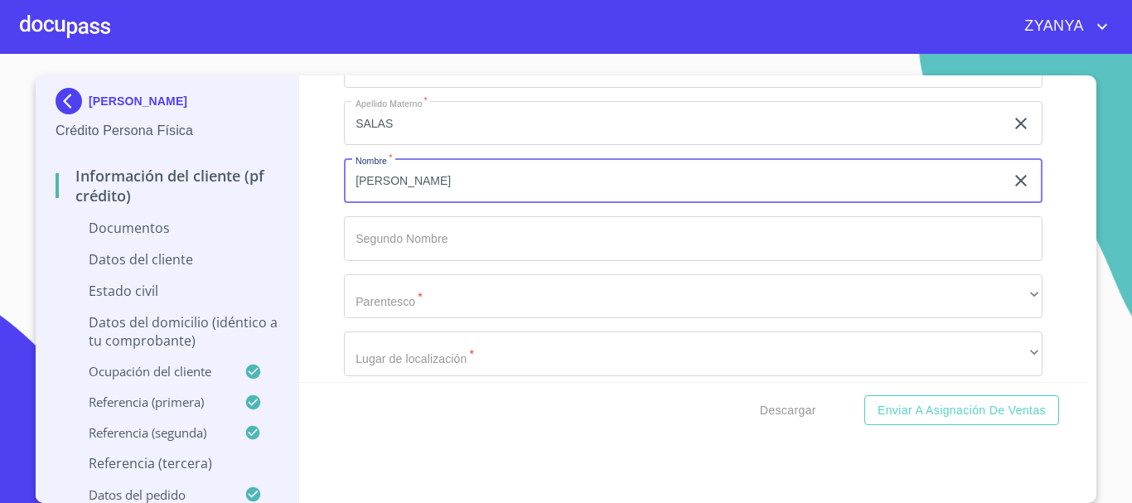
scroll to position [7348, 0]
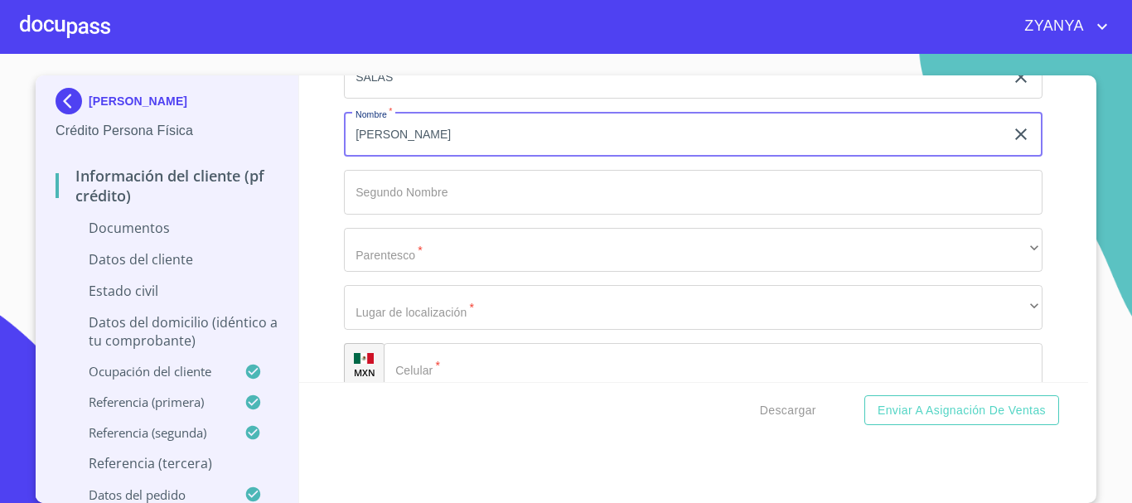
type input "[PERSON_NAME]"
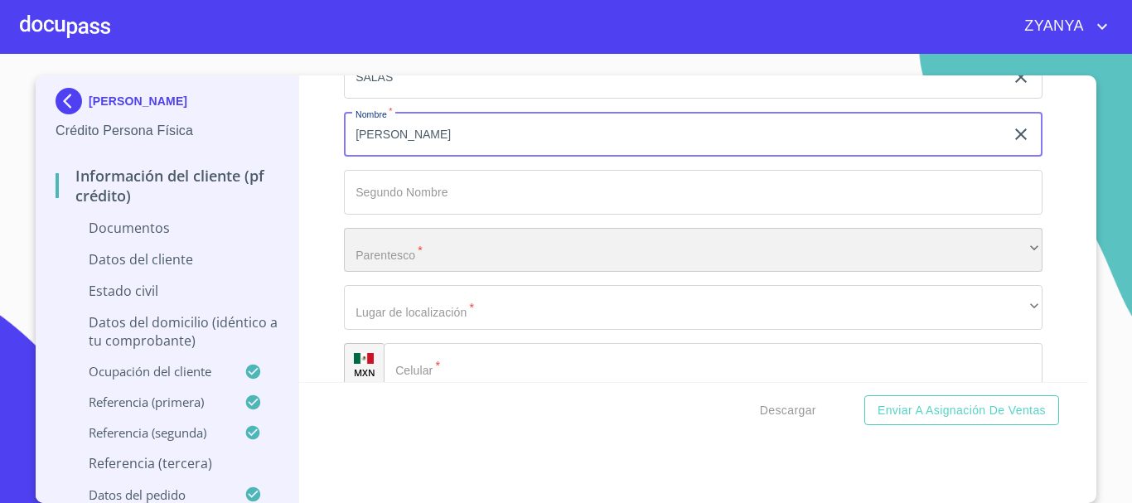
click at [468, 244] on div "​" at bounding box center [693, 250] width 699 height 45
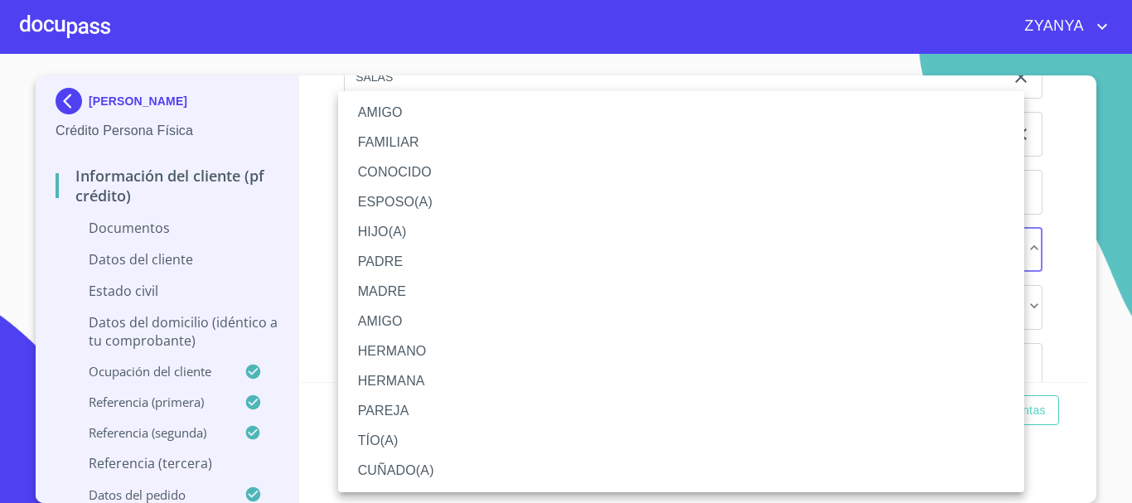
click at [419, 108] on li "AMIGO" at bounding box center [681, 113] width 686 height 30
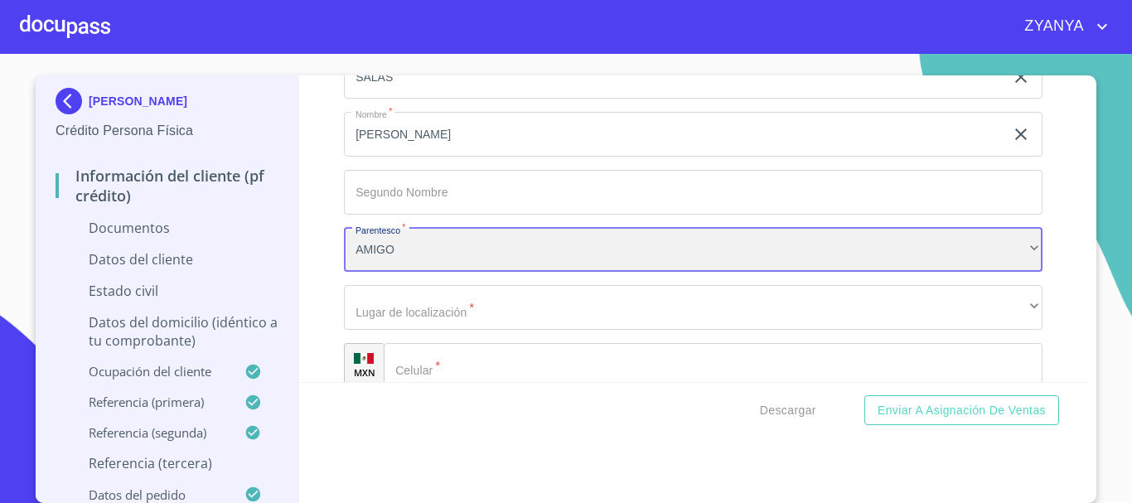
scroll to position [7431, 0]
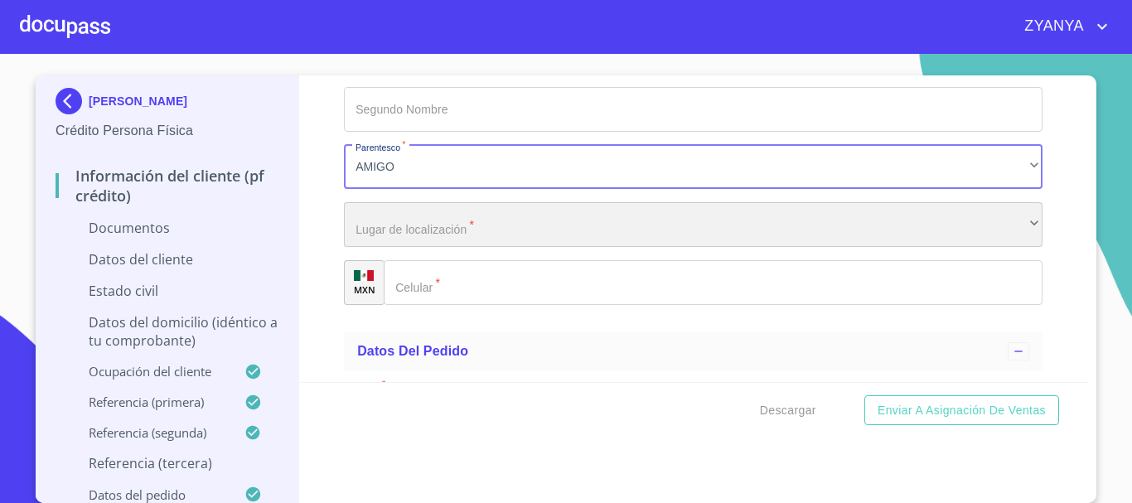
click at [477, 216] on div "​" at bounding box center [693, 224] width 699 height 45
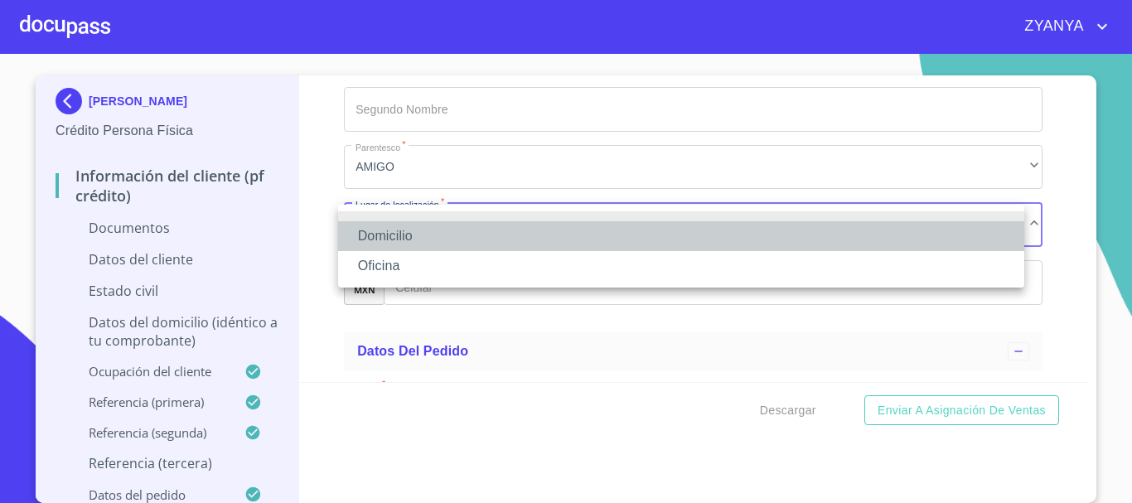
click at [462, 230] on li "Domicilio" at bounding box center [681, 236] width 686 height 30
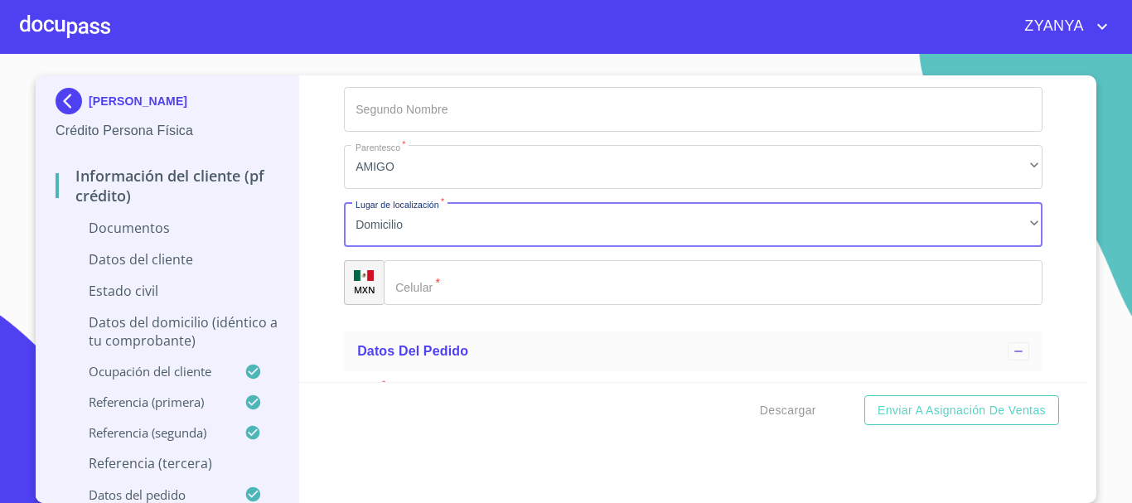
click at [465, 271] on input "Documento de identificación.   *" at bounding box center [713, 282] width 659 height 45
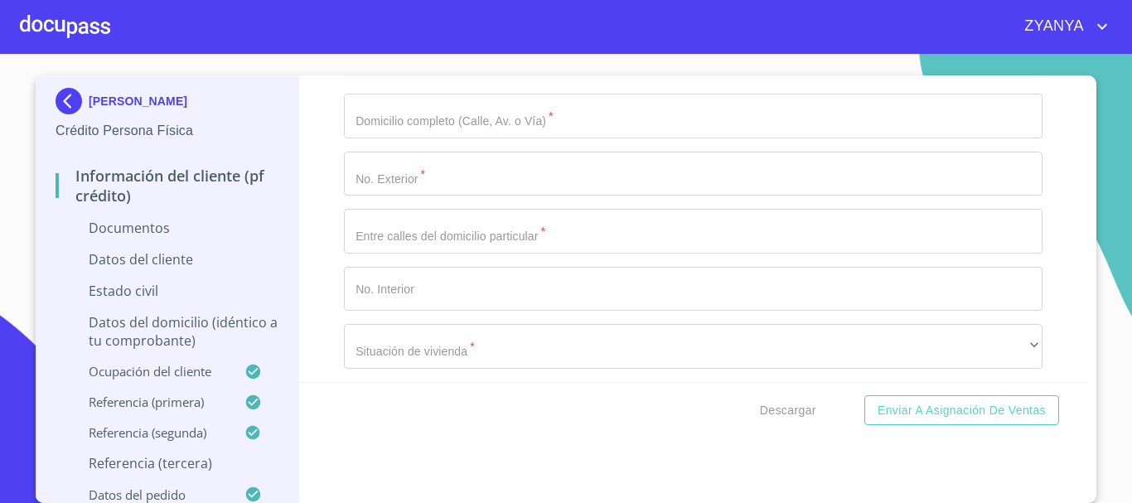
scroll to position [4248, 0]
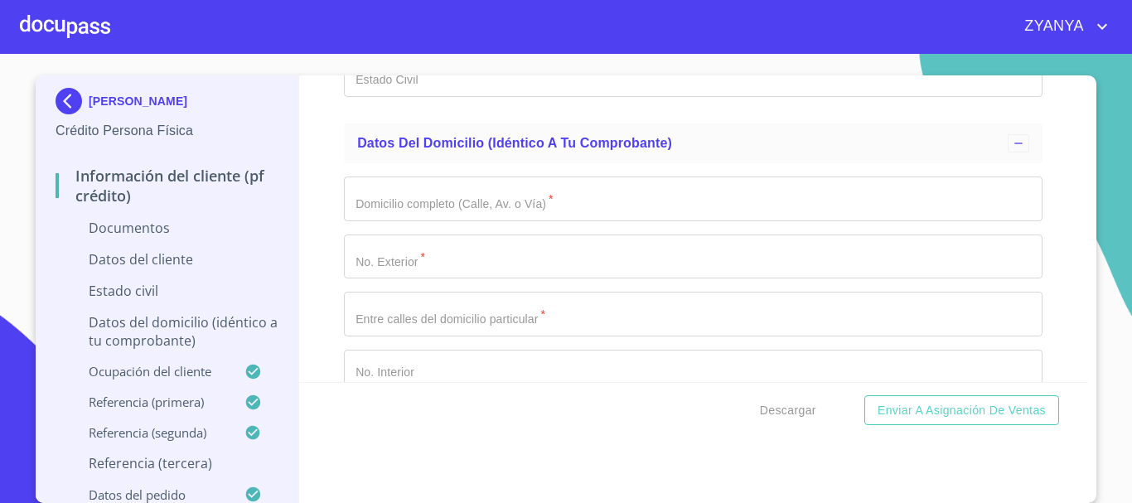
type input "[PHONE_NUMBER]"
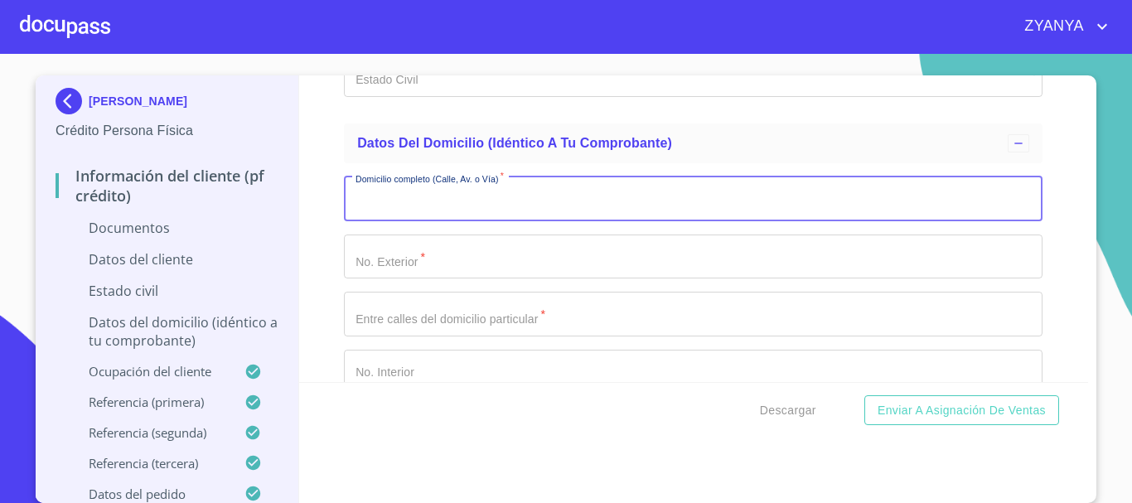
click at [476, 195] on input "Documento de identificación.   *" at bounding box center [693, 199] width 699 height 45
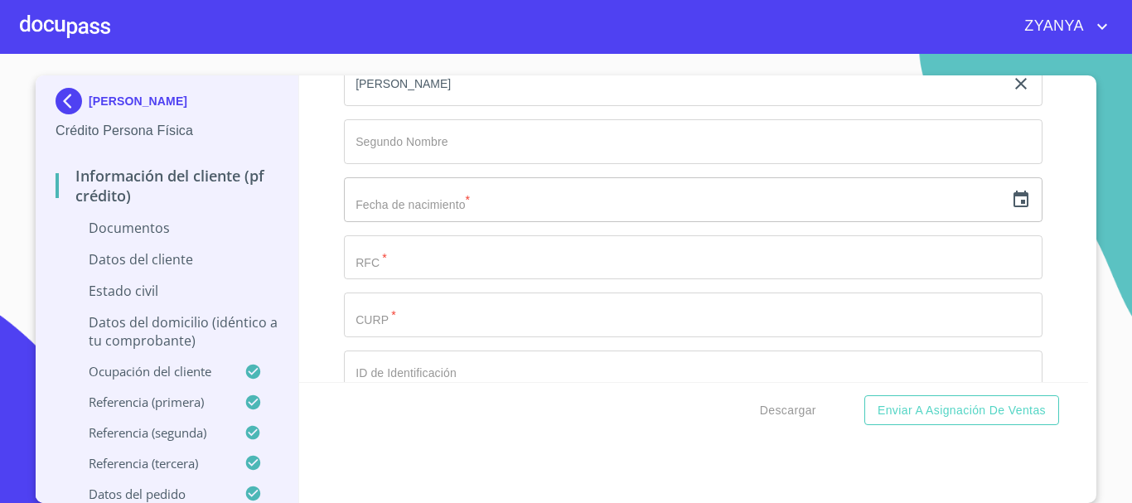
scroll to position [3585, 0]
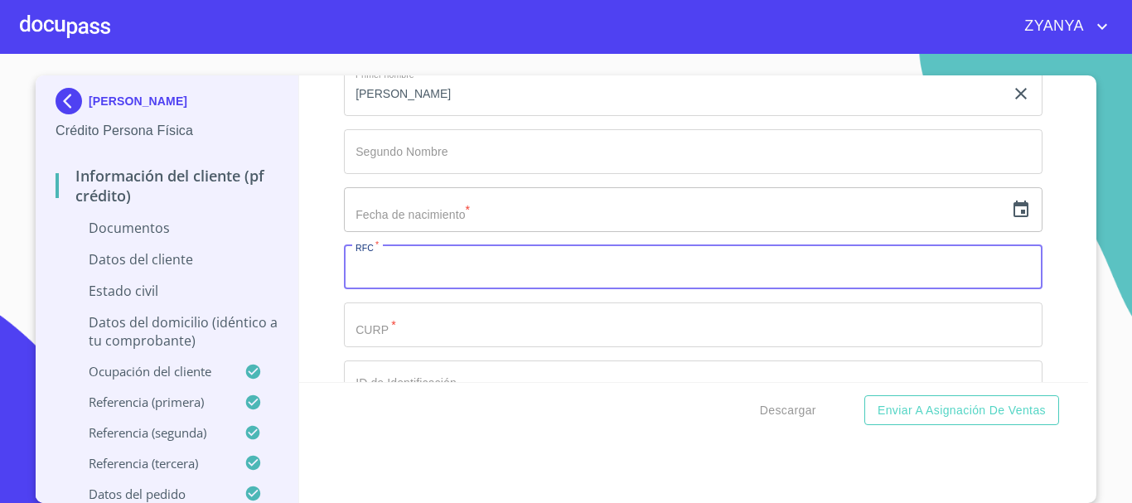
click at [644, 278] on input "Documento de identificación.   *" at bounding box center [693, 267] width 699 height 45
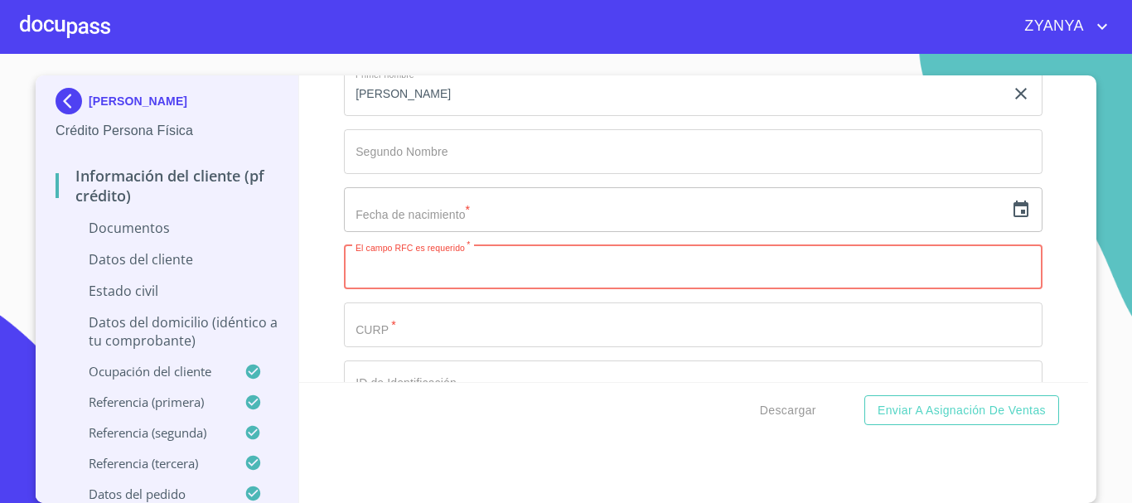
paste input "AUGF8504046C1"
type input "AUGF8504046C1"
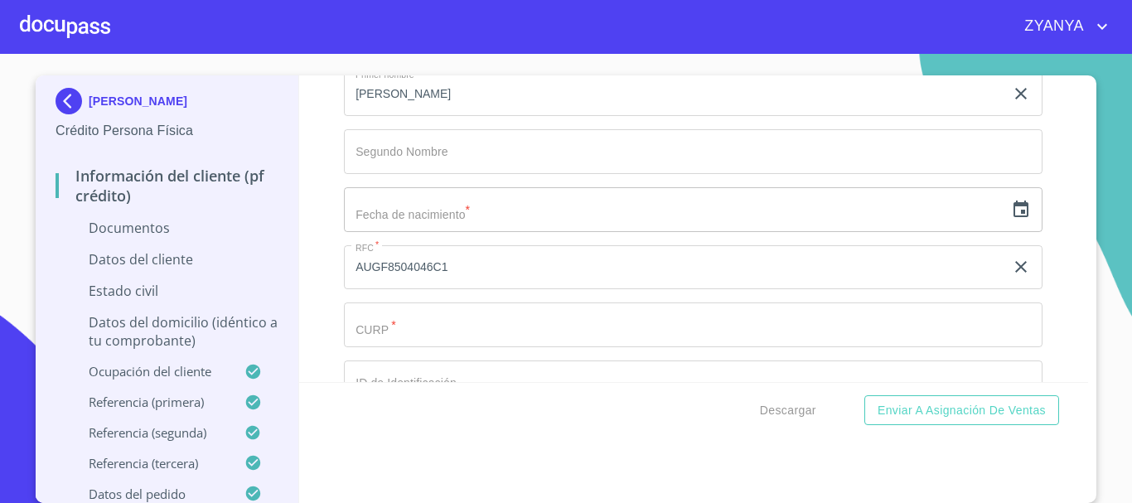
click at [1052, 297] on div "Información del cliente (PF crédito) Documentos Documento de identificación.   …" at bounding box center [694, 228] width 790 height 307
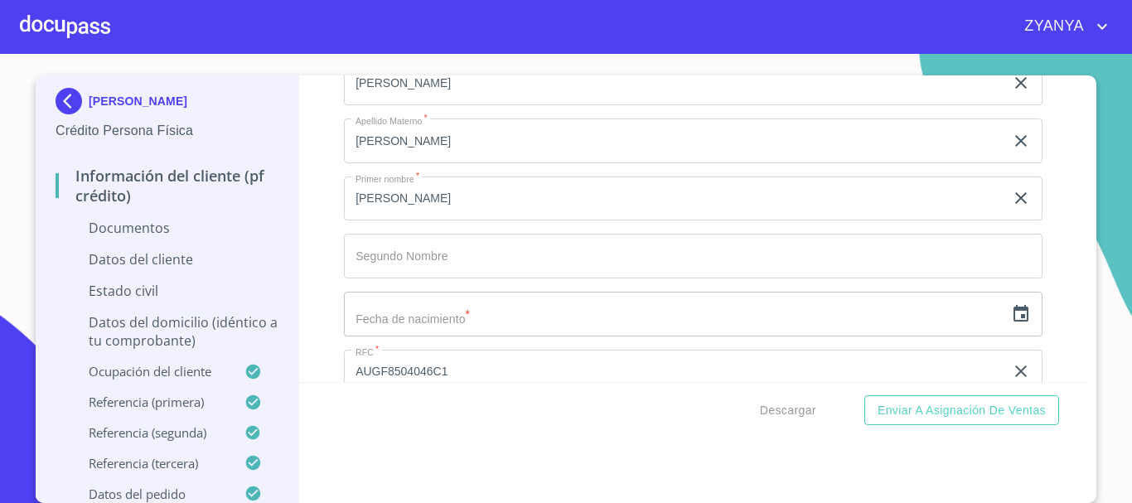
scroll to position [3564, 0]
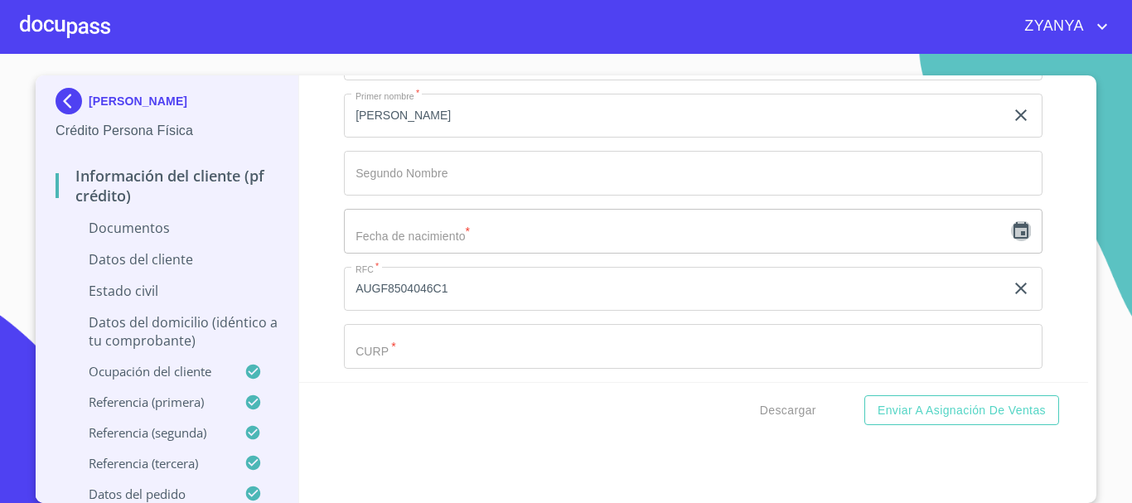
click at [1011, 233] on icon "button" at bounding box center [1021, 231] width 20 height 20
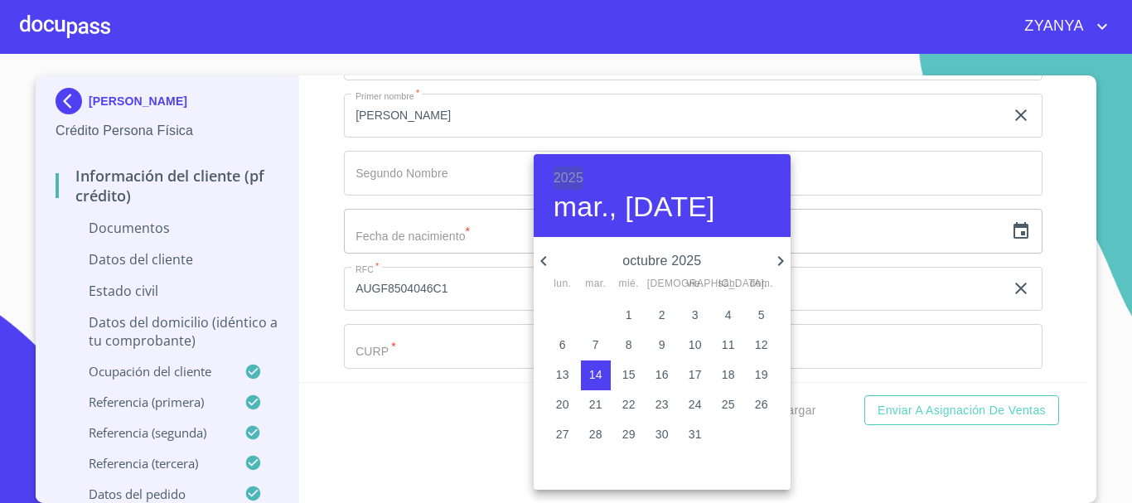
click at [569, 170] on h6 "2025" at bounding box center [569, 178] width 30 height 23
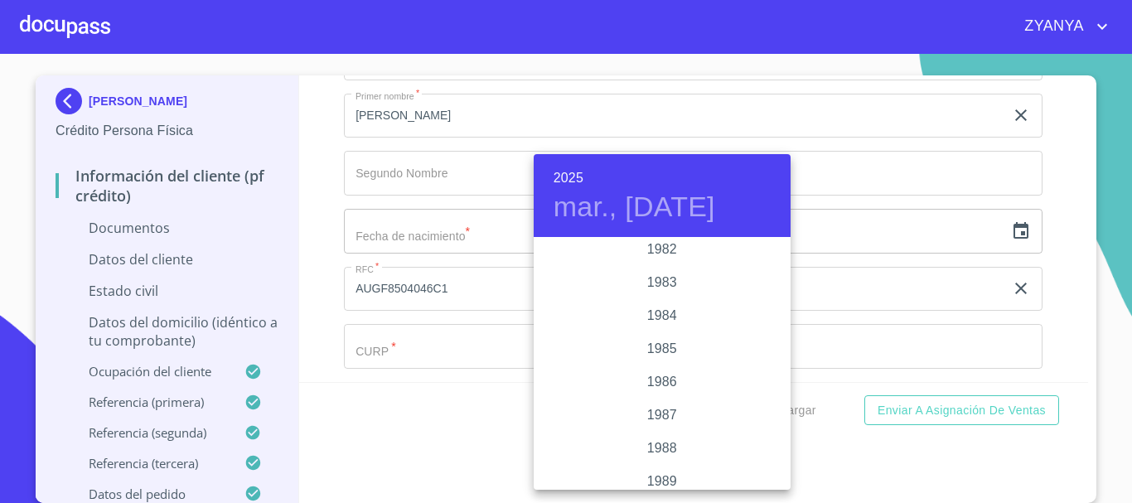
scroll to position [1890, 0]
click at [669, 351] on div "1985" at bounding box center [662, 355] width 257 height 33
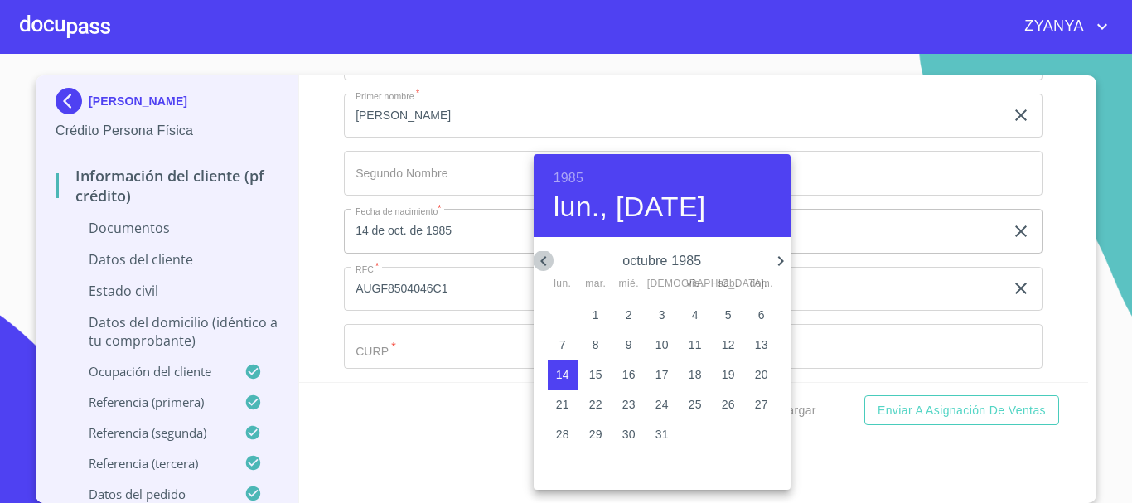
click at [550, 259] on icon "button" at bounding box center [544, 261] width 20 height 20
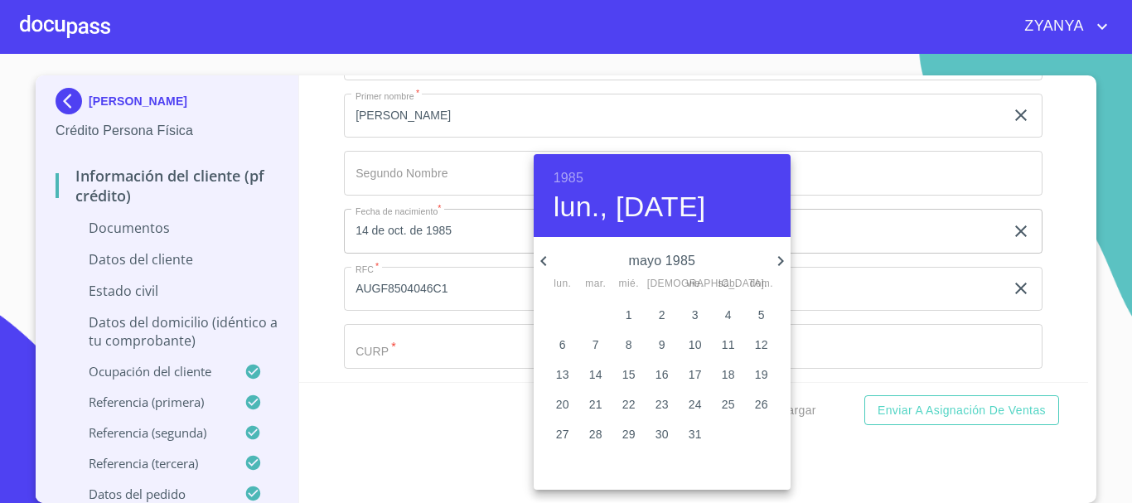
click at [553, 262] on icon "button" at bounding box center [544, 261] width 20 height 20
click at [661, 316] on p "4" at bounding box center [662, 315] width 7 height 17
type input "4 de abr. de 1985"
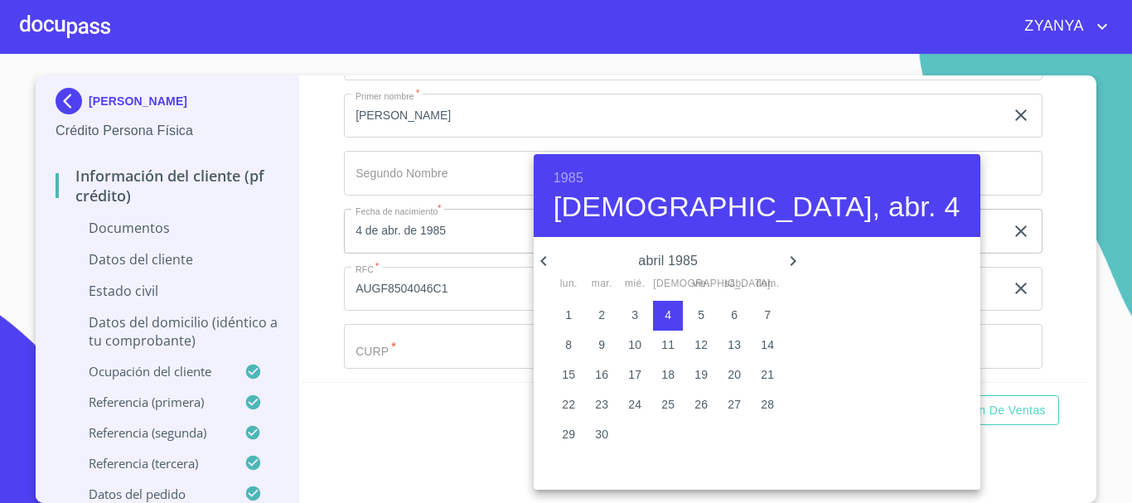
click at [476, 317] on div at bounding box center [566, 251] width 1132 height 503
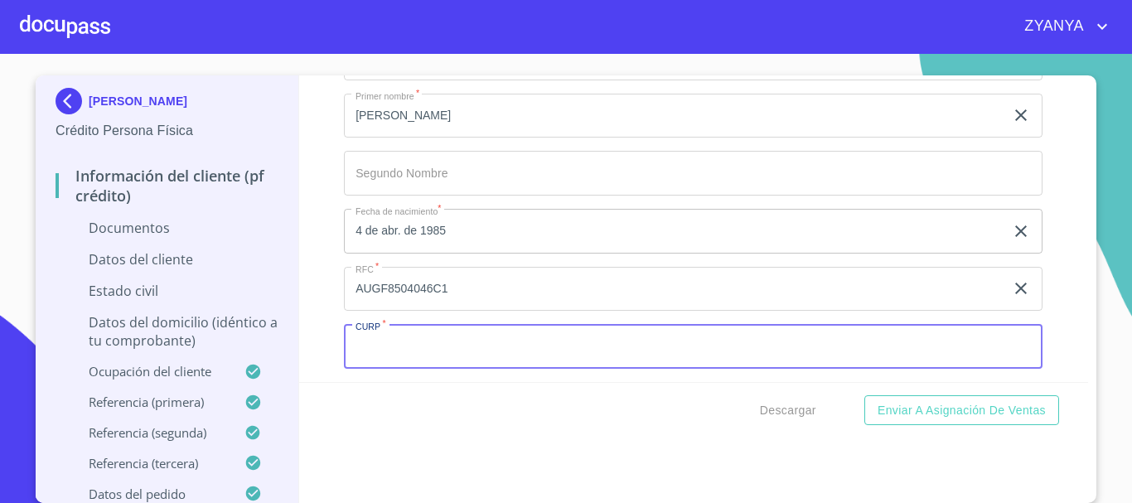
click at [468, 348] on input "Documento de identificación.   *" at bounding box center [693, 346] width 699 height 45
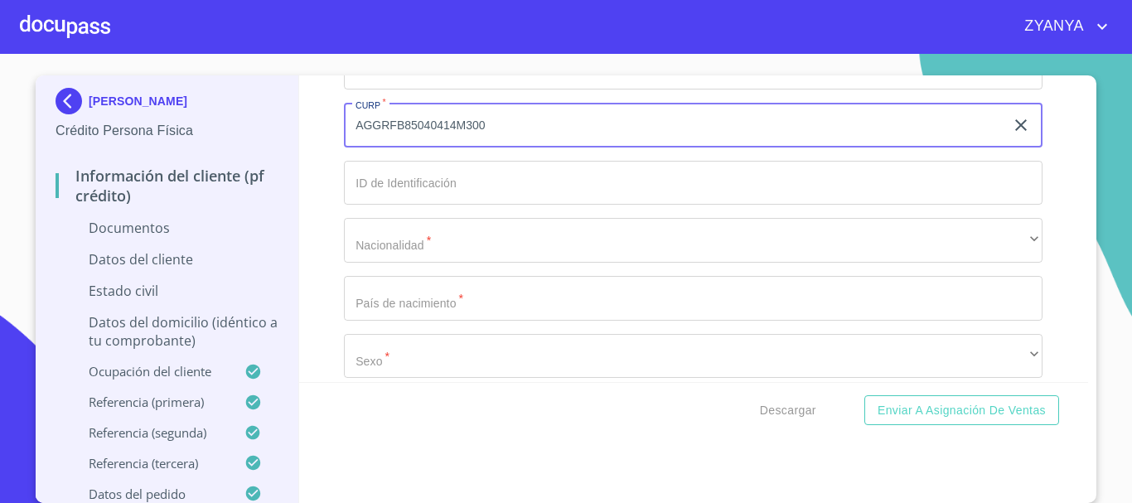
scroll to position [3812, 0]
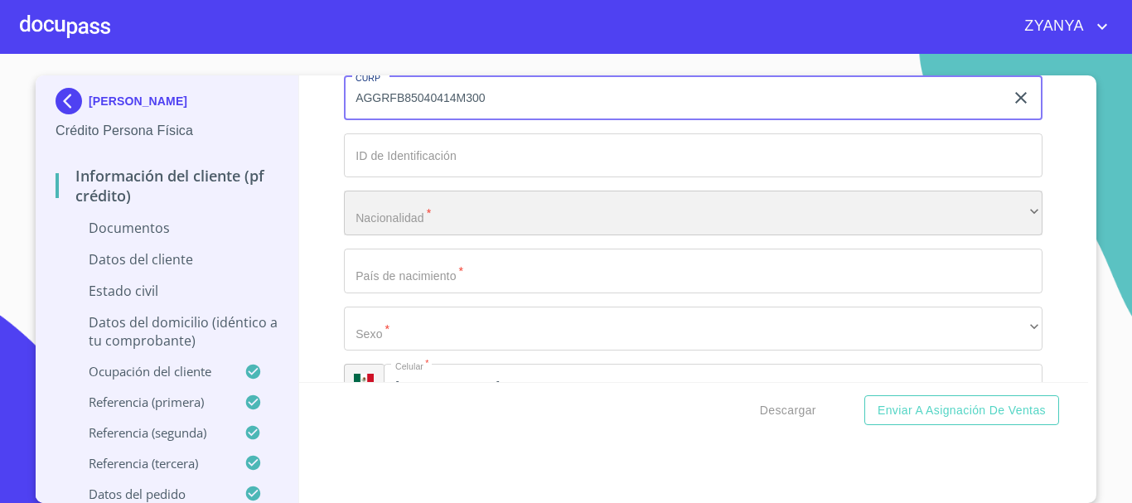
click at [449, 210] on div "​" at bounding box center [693, 213] width 699 height 45
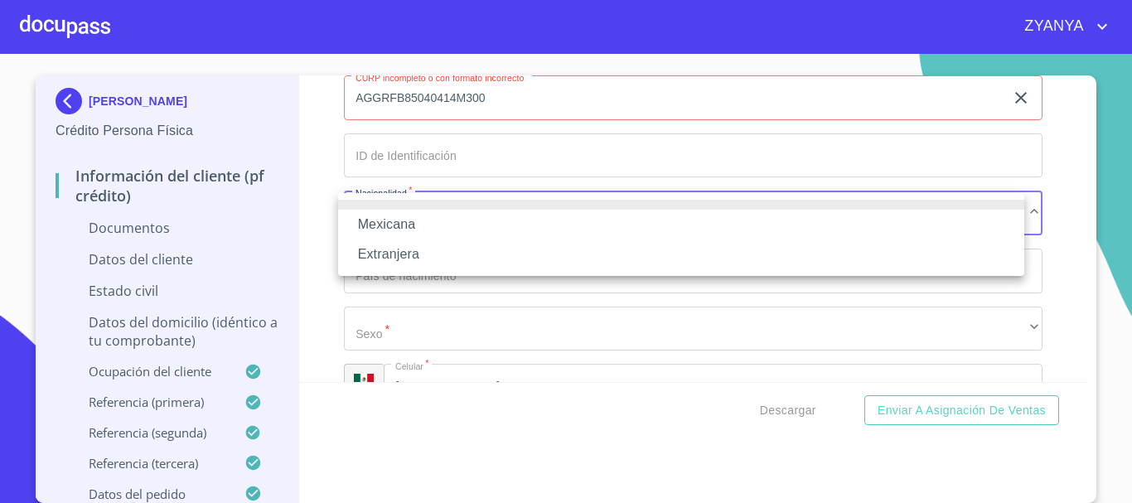
click at [431, 218] on li "Mexicana" at bounding box center [681, 225] width 686 height 30
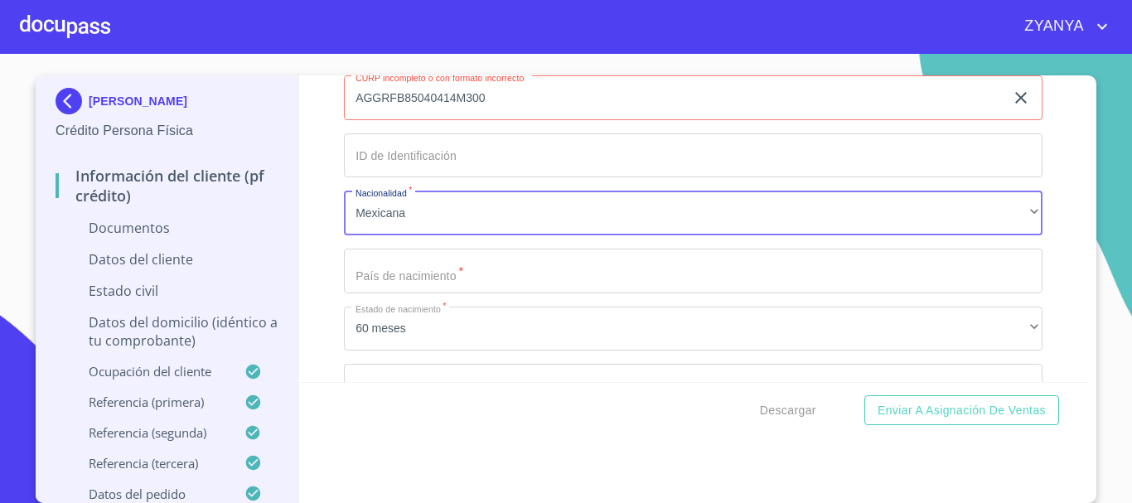
click at [506, 103] on input "AGGRFB85040414M300" at bounding box center [674, 97] width 661 height 45
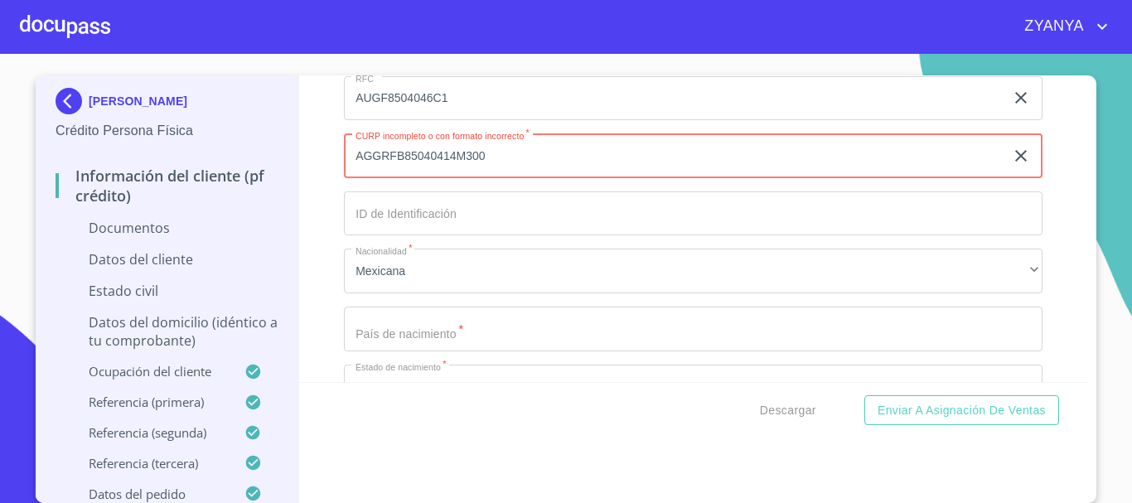
scroll to position [3729, 0]
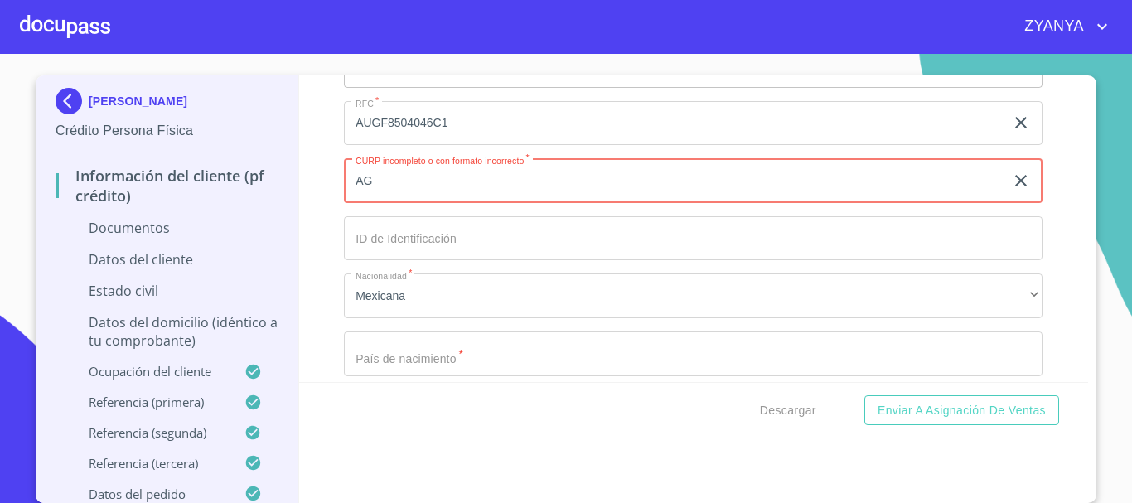
type input "A"
type input "AUGF850404MJCGRB09"
click at [511, 227] on input "Documento de identificación.   *" at bounding box center [693, 238] width 699 height 45
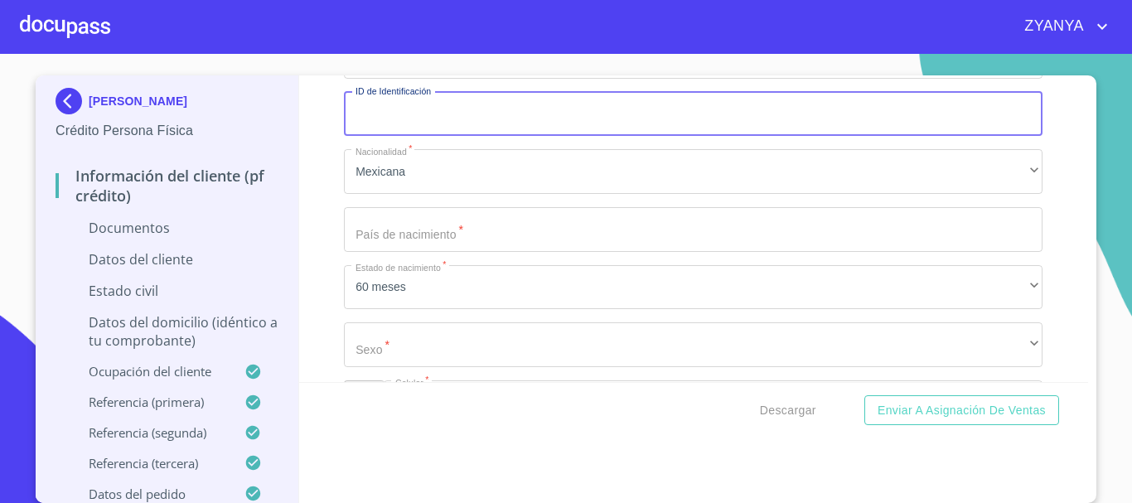
scroll to position [3895, 0]
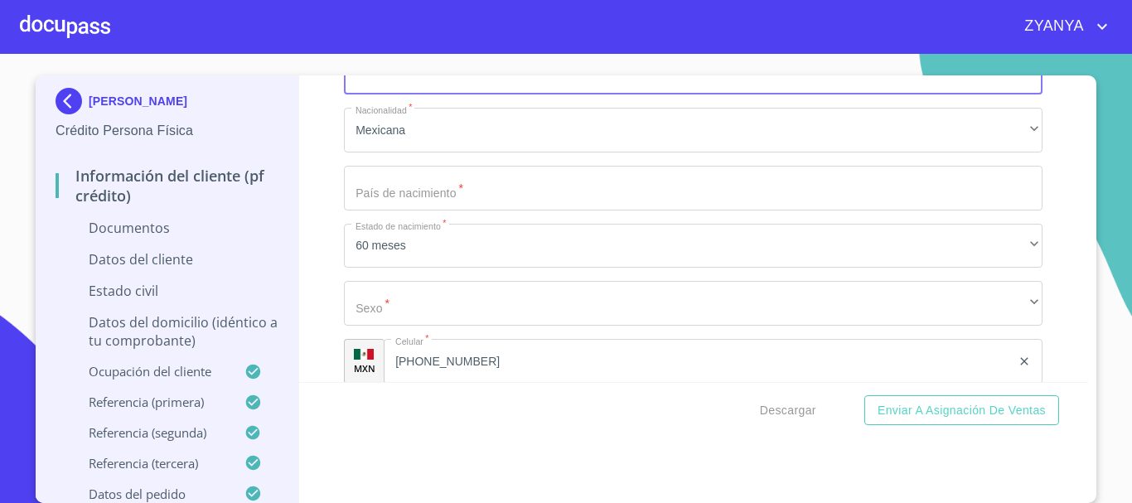
click at [519, 195] on input "Documento de identificación.   *" at bounding box center [693, 188] width 699 height 45
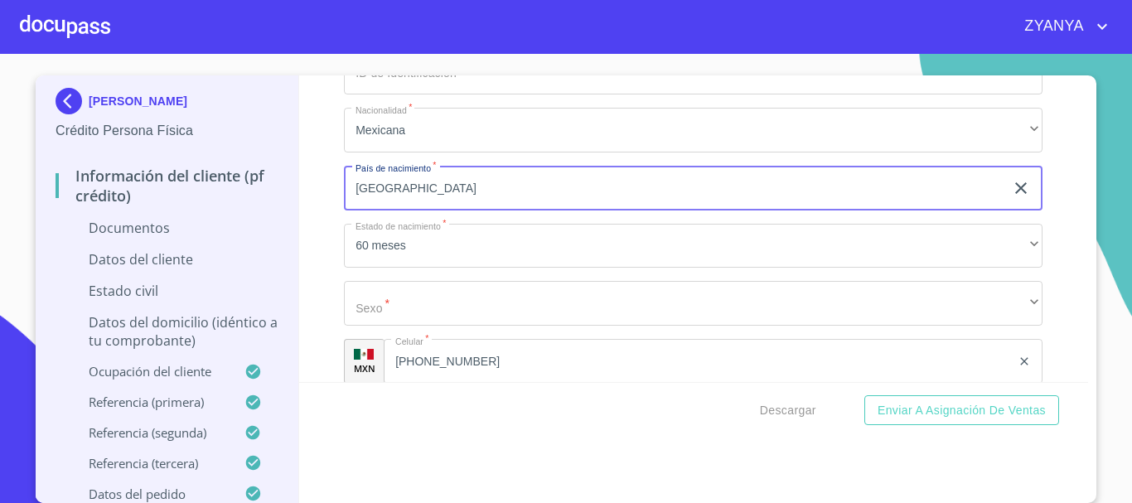
type input "[GEOGRAPHIC_DATA]"
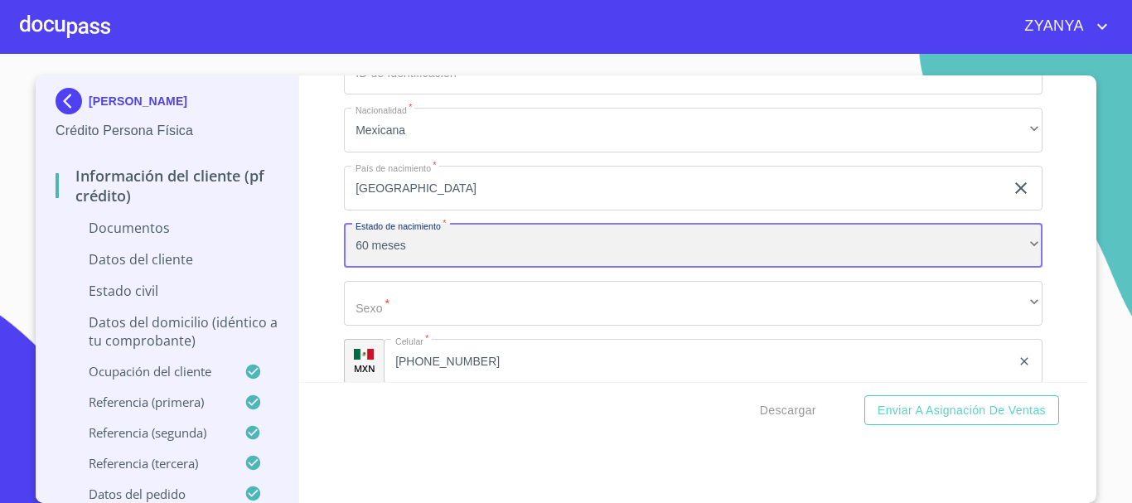
click at [525, 252] on div "60 meses" at bounding box center [693, 246] width 699 height 45
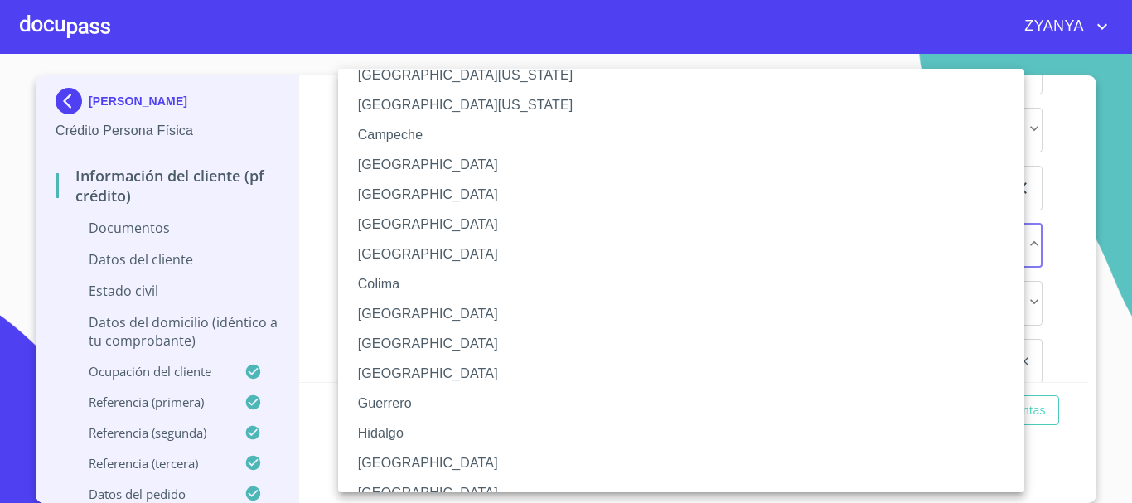
scroll to position [83, 0]
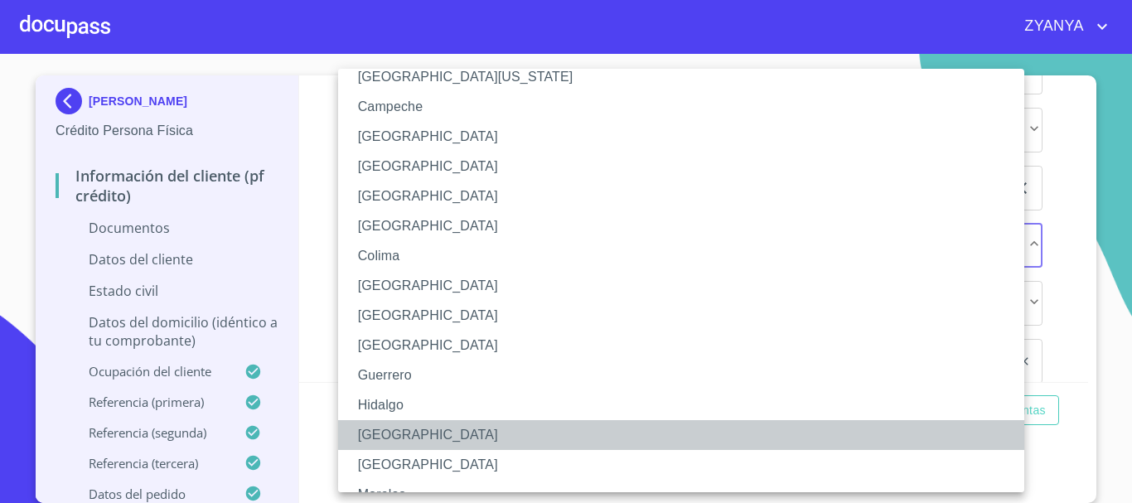
click at [435, 426] on li "[GEOGRAPHIC_DATA]" at bounding box center [687, 435] width 699 height 30
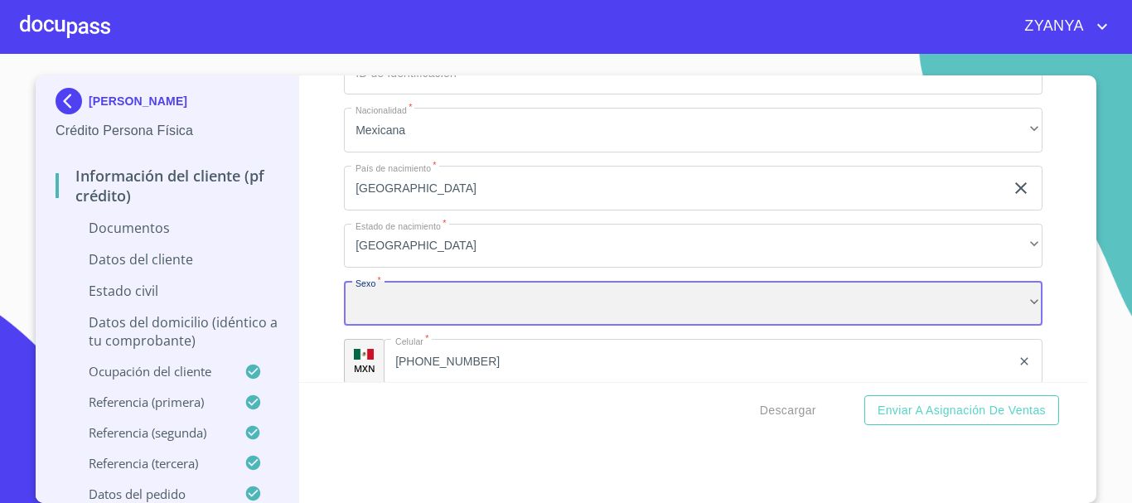
click at [481, 287] on div "​" at bounding box center [693, 303] width 699 height 45
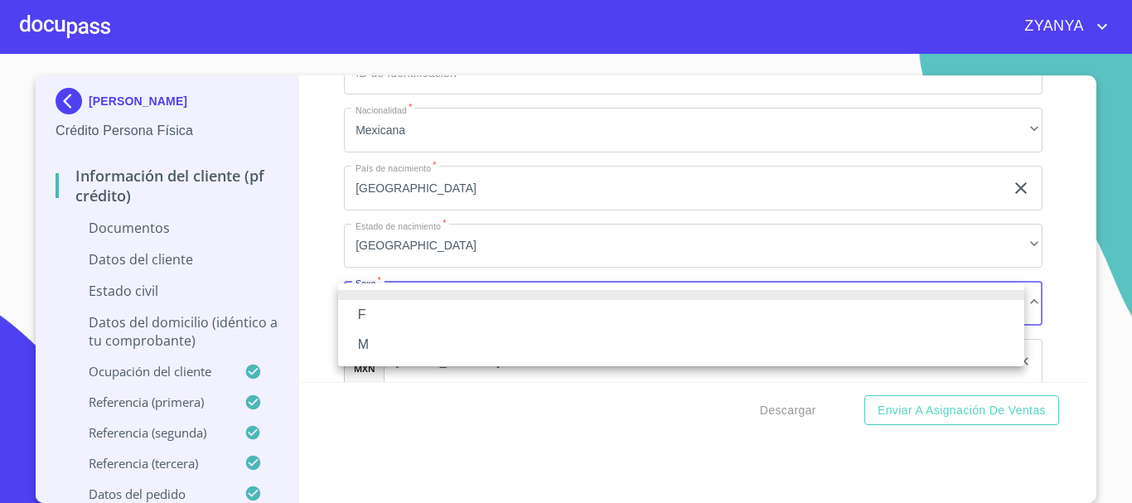
click at [467, 304] on li "F" at bounding box center [681, 315] width 686 height 30
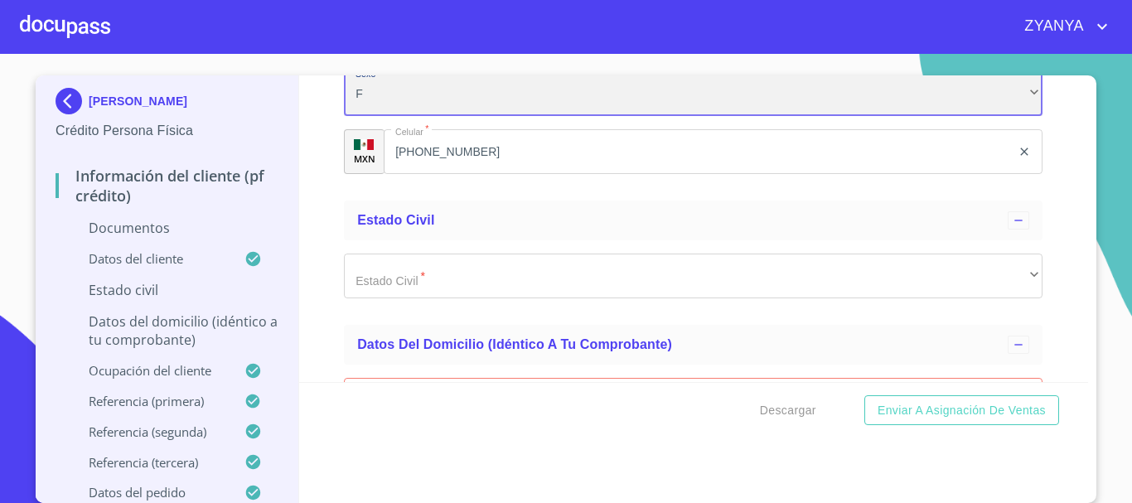
scroll to position [4144, 0]
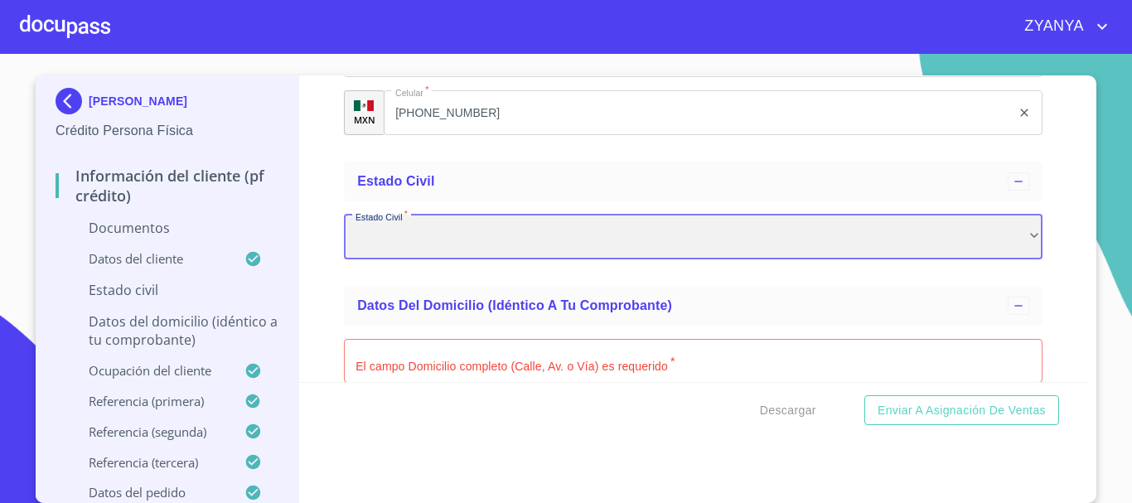
click at [543, 233] on div "​" at bounding box center [693, 237] width 699 height 45
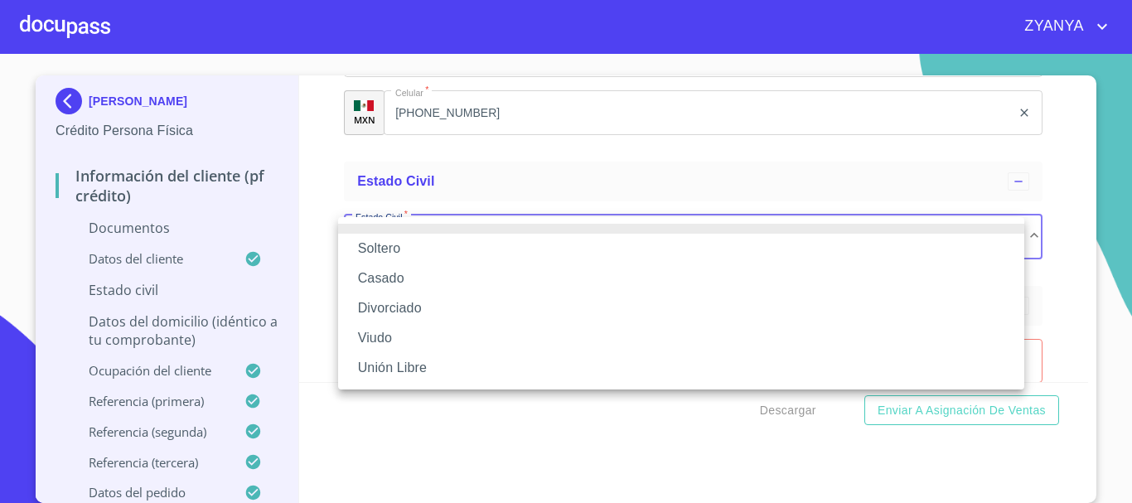
click at [513, 246] on li "Soltero" at bounding box center [681, 249] width 686 height 30
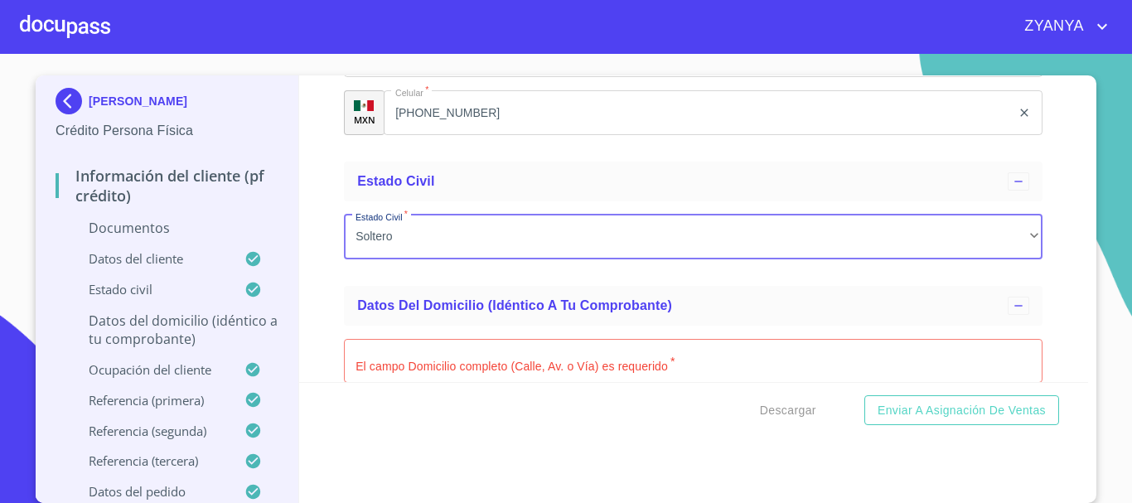
scroll to position [0, 0]
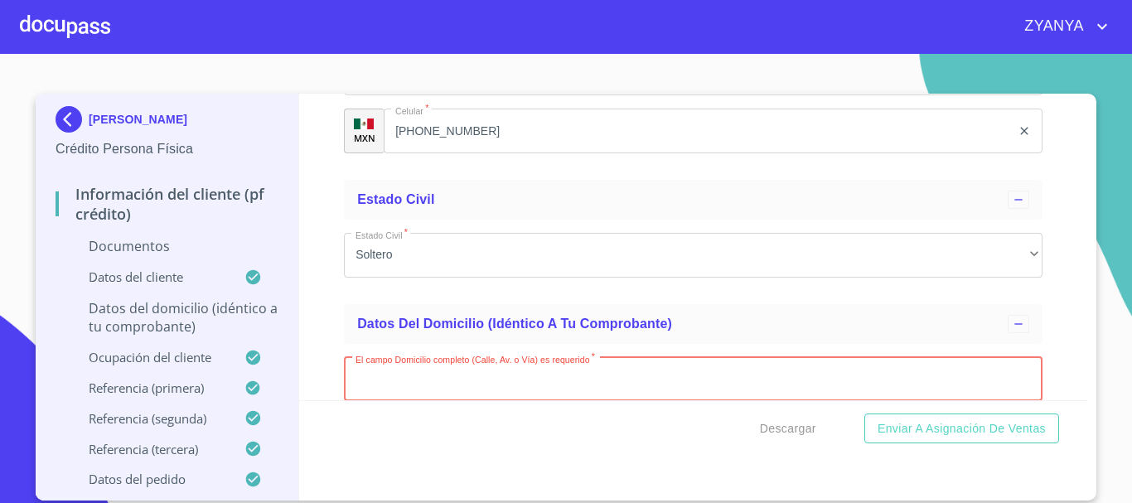
click at [509, 361] on input "Documento de identificación.   *" at bounding box center [693, 379] width 699 height 45
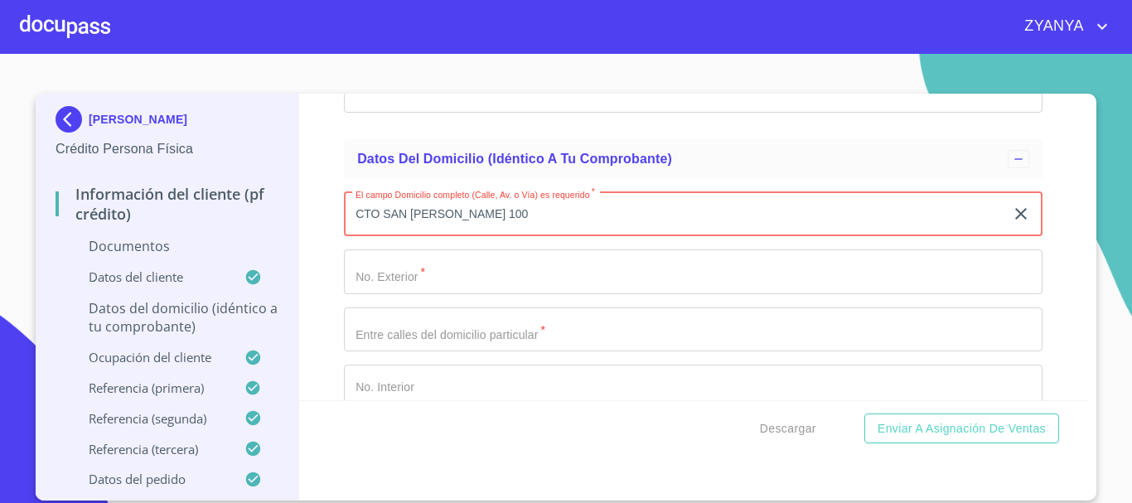
scroll to position [4309, 0]
type input "CTO SAN [PERSON_NAME]"
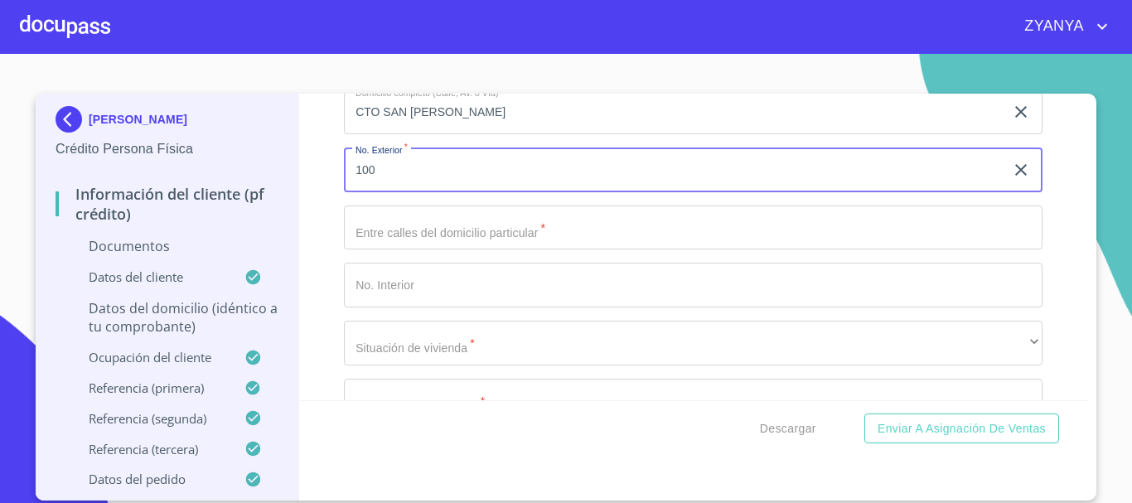
scroll to position [4392, 0]
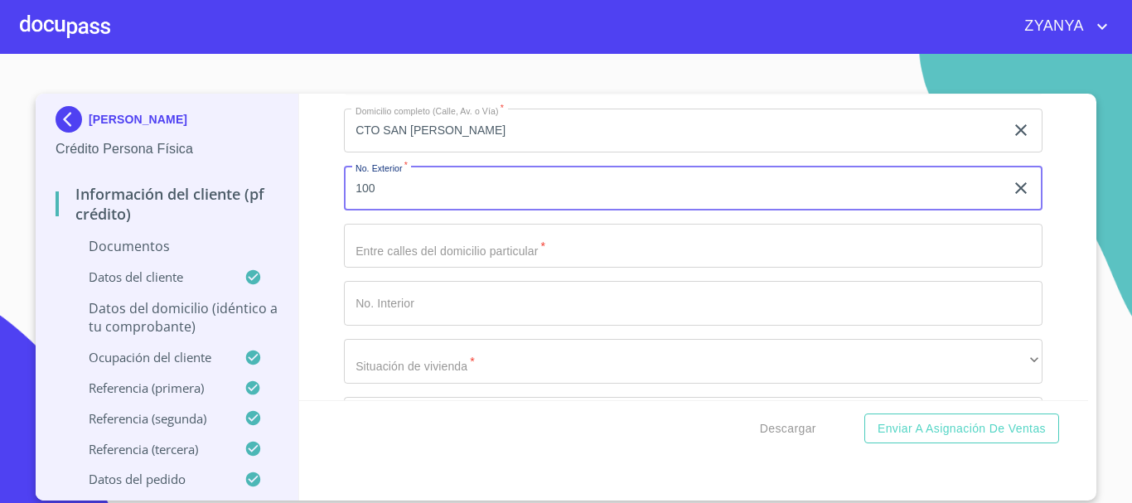
type input "100"
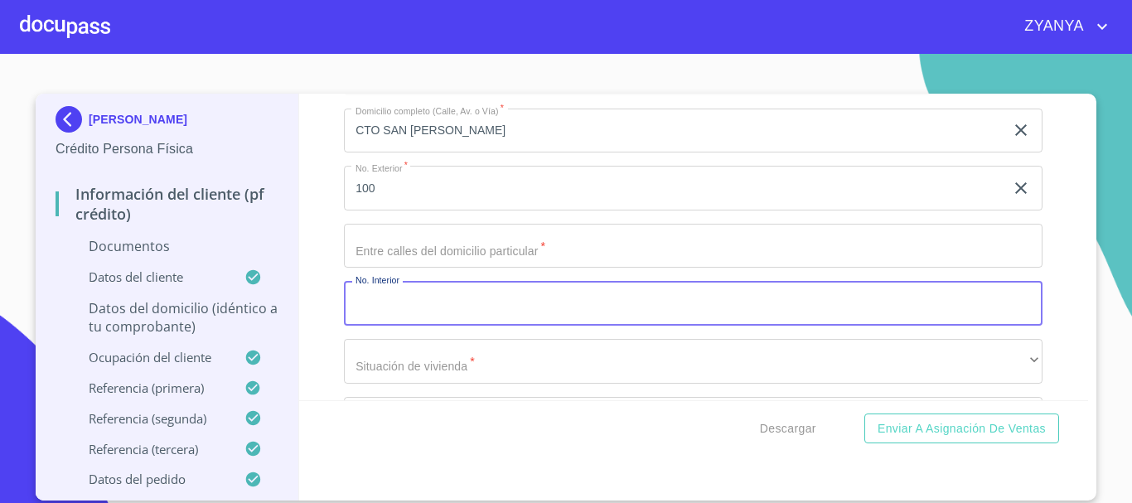
click at [445, 307] on input "Documento de identificación.   *" at bounding box center [693, 303] width 699 height 45
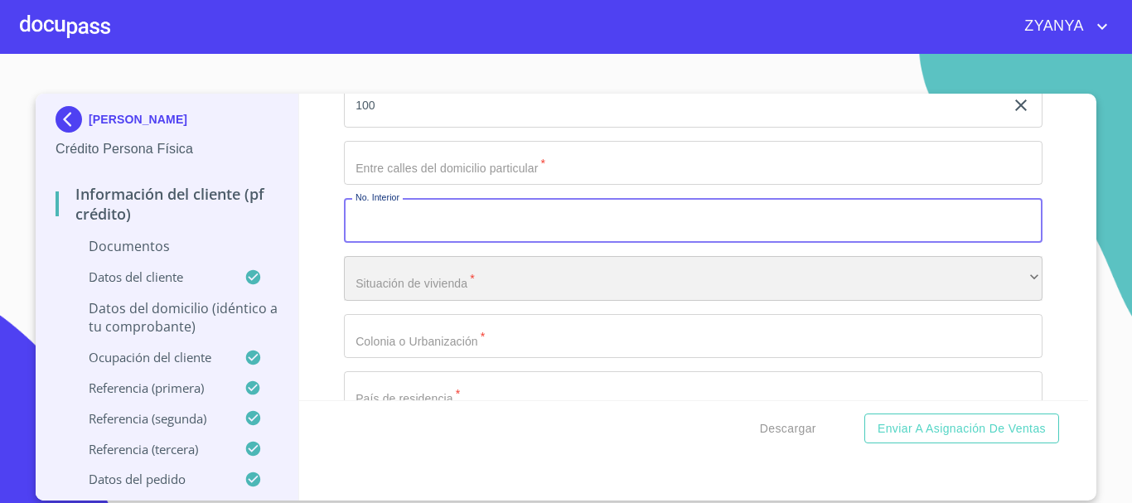
click at [458, 276] on div "​" at bounding box center [693, 278] width 699 height 45
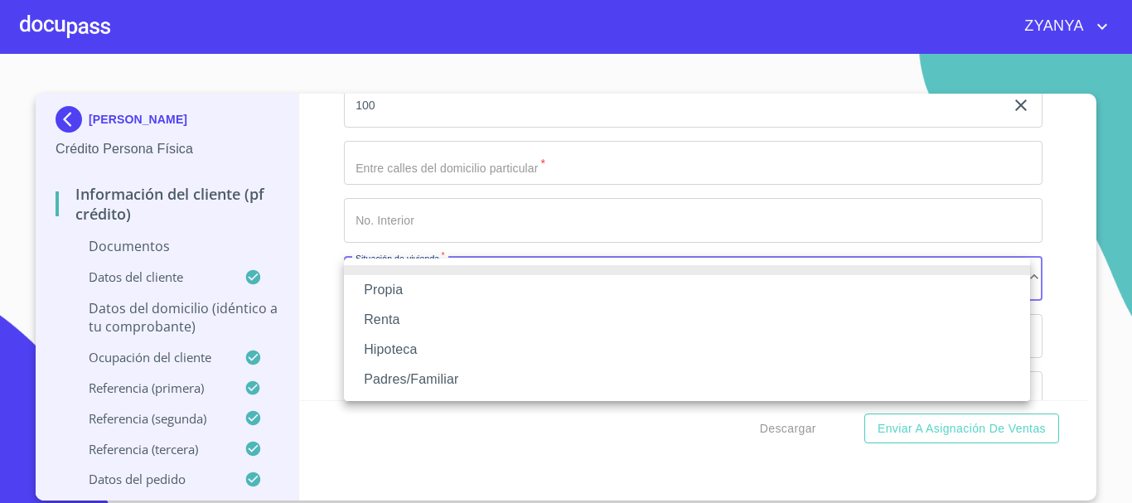
click at [458, 276] on li "Propia" at bounding box center [687, 290] width 686 height 30
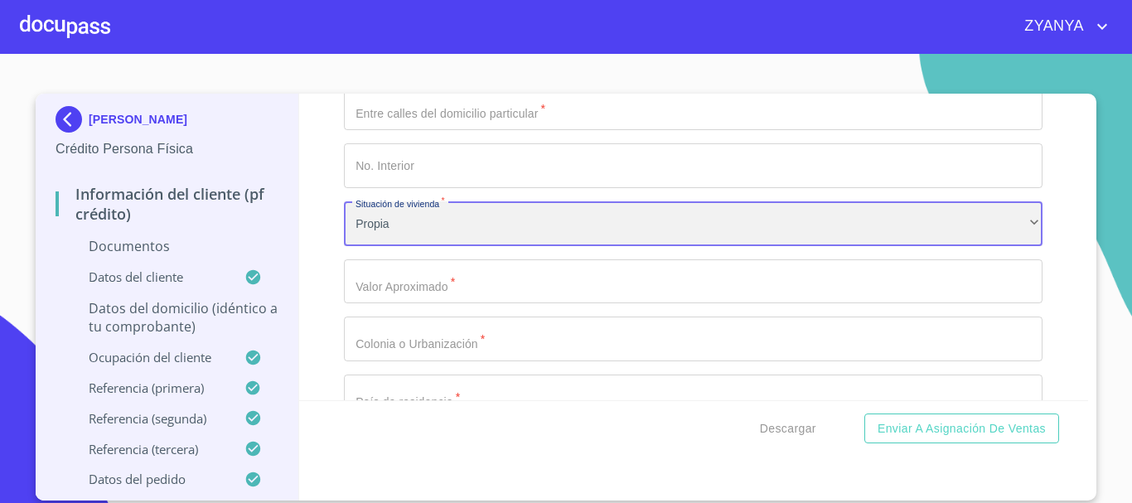
scroll to position [4558, 0]
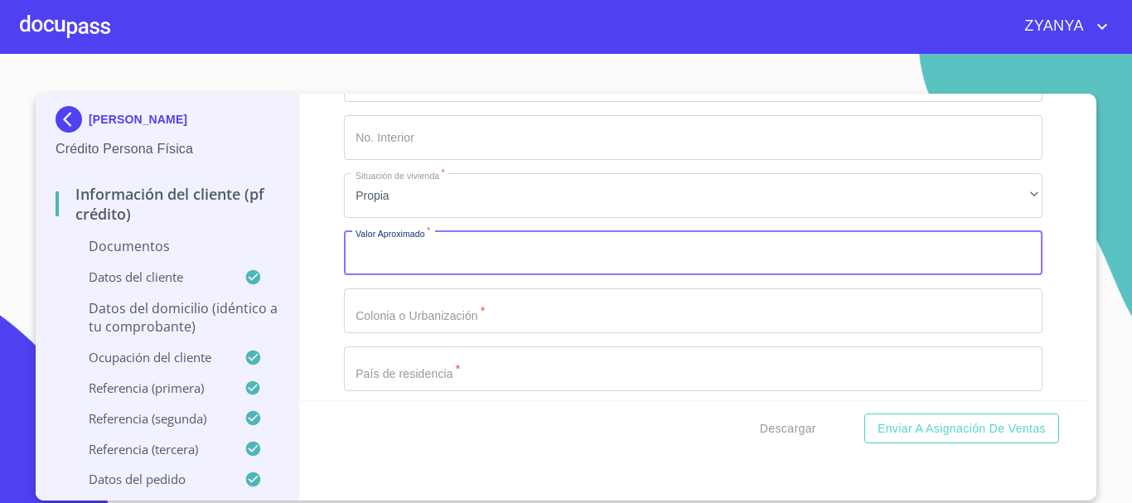
click at [486, 250] on input "Documento de identificación.   *" at bounding box center [693, 253] width 699 height 45
type input "$5"
type input "$3,000,000"
click at [495, 327] on input "Documento de identificación.   *" at bounding box center [693, 310] width 699 height 45
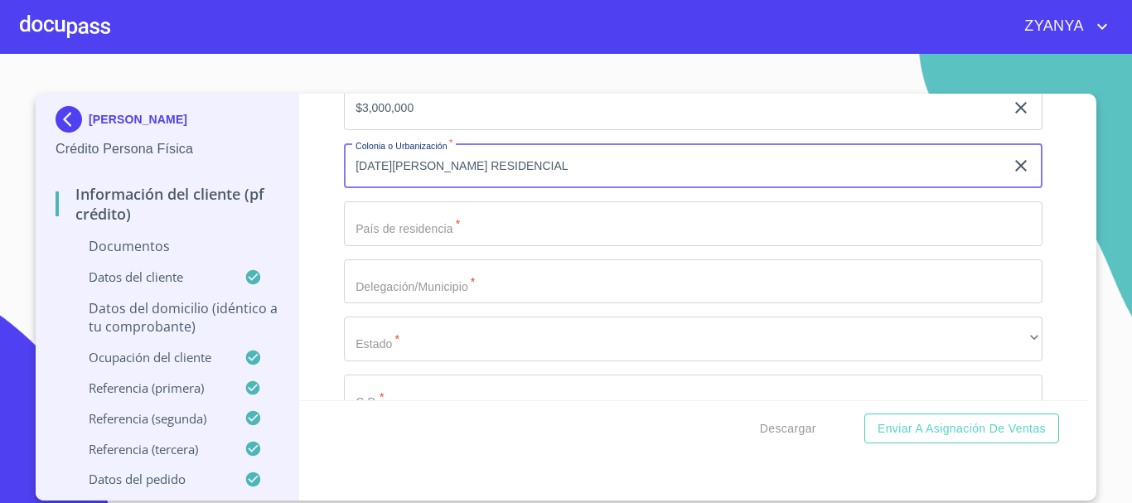
scroll to position [4724, 0]
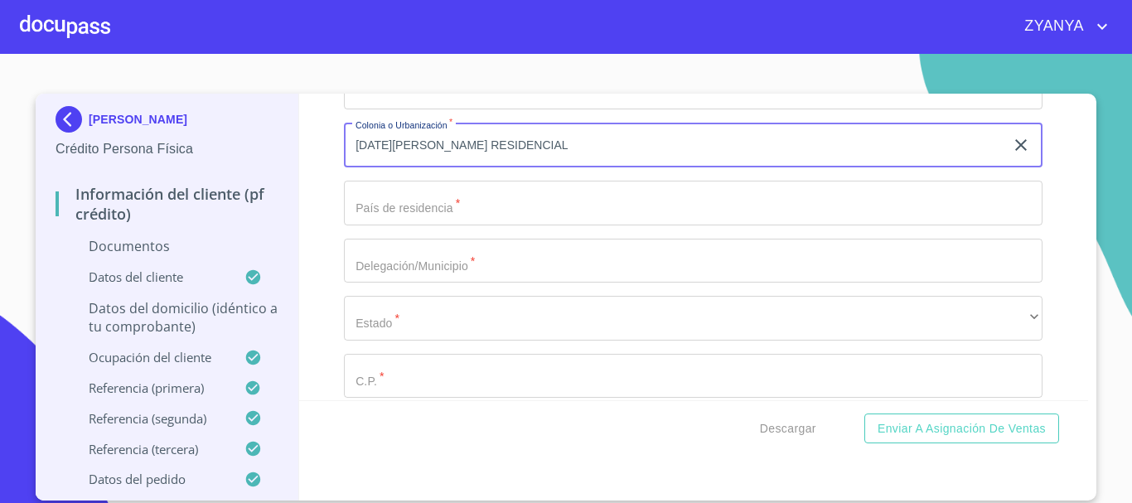
type input "[DATE][PERSON_NAME] RESIDENCIAL"
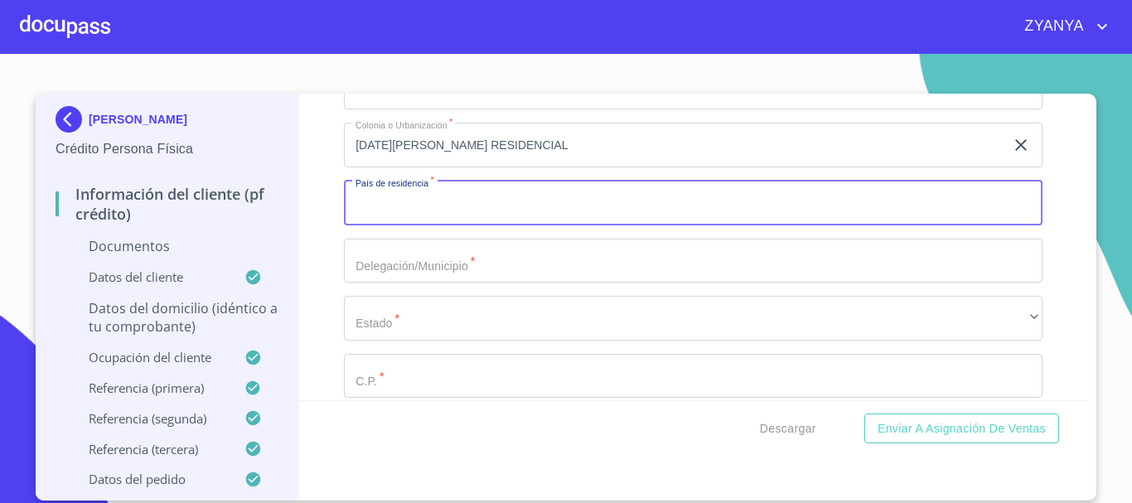
click at [460, 222] on input "Documento de identificación.   *" at bounding box center [693, 203] width 699 height 45
type input "[GEOGRAPHIC_DATA]"
click at [457, 254] on input "Documento de identificación.   *" at bounding box center [693, 261] width 699 height 45
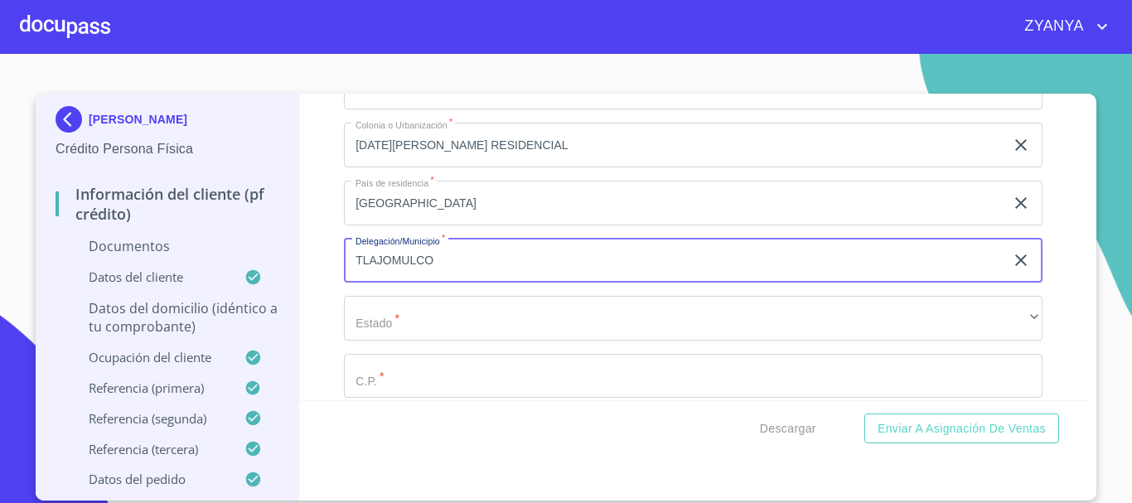
type input "TLAJOMULCO"
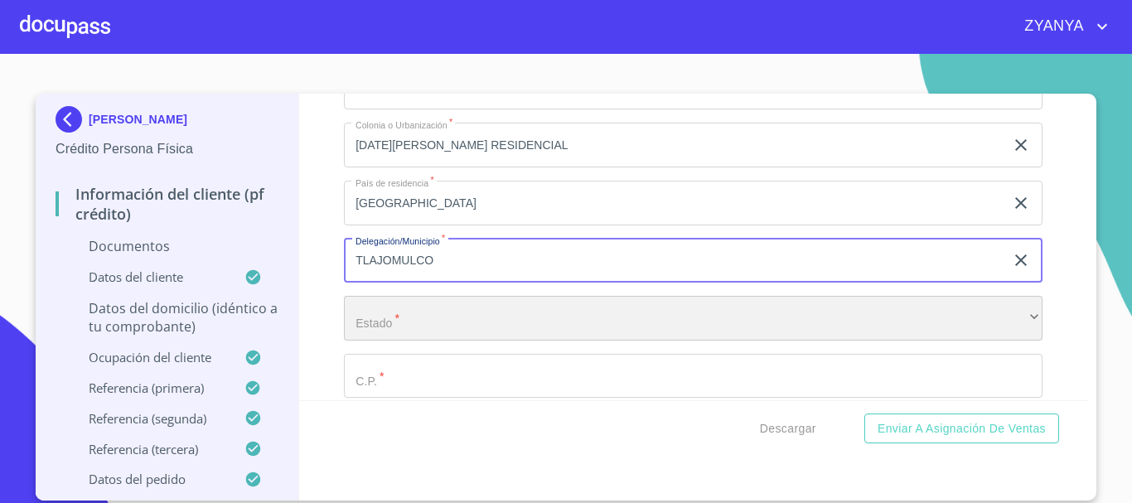
click at [474, 309] on div "​" at bounding box center [693, 318] width 699 height 45
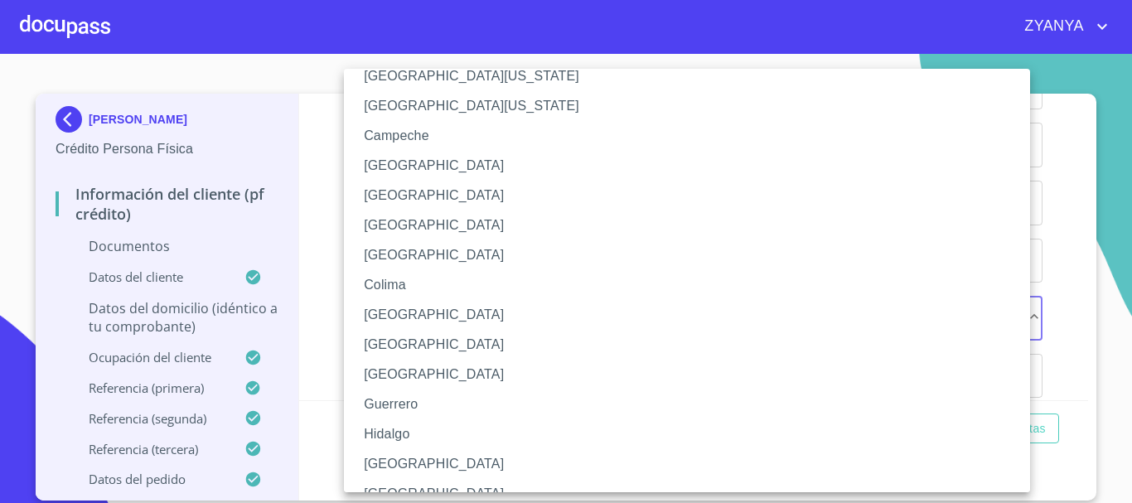
scroll to position [83, 0]
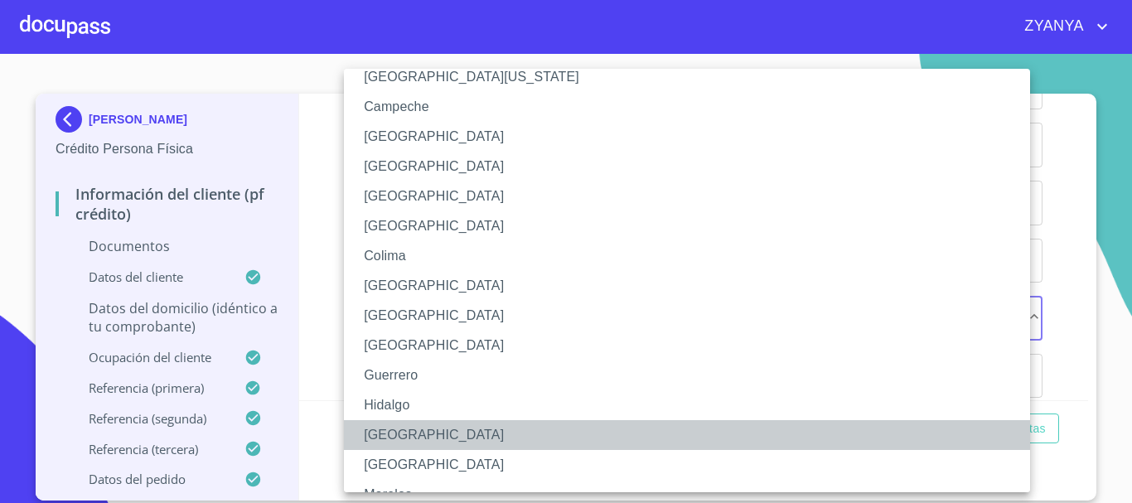
click at [437, 439] on li "[GEOGRAPHIC_DATA]" at bounding box center [693, 435] width 699 height 30
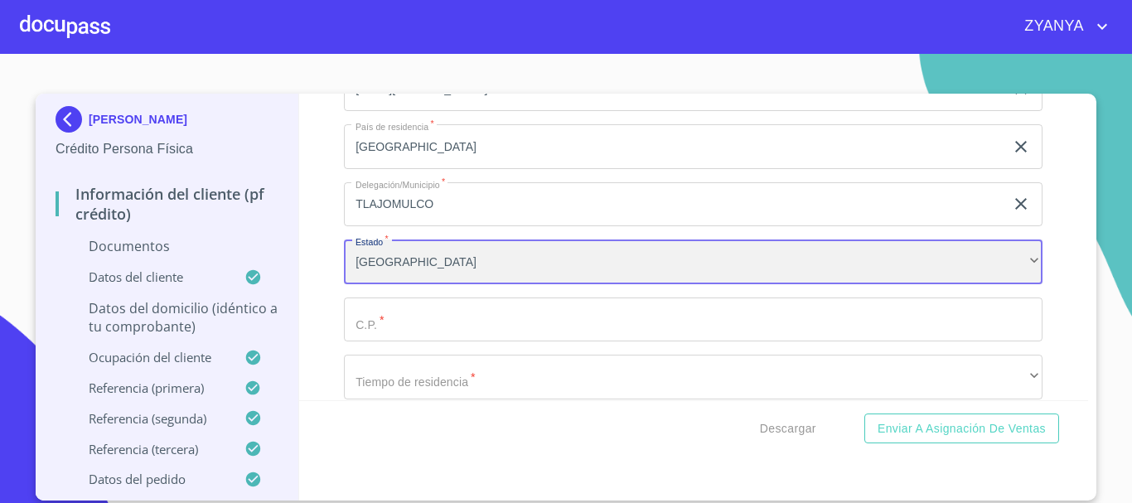
scroll to position [4807, 0]
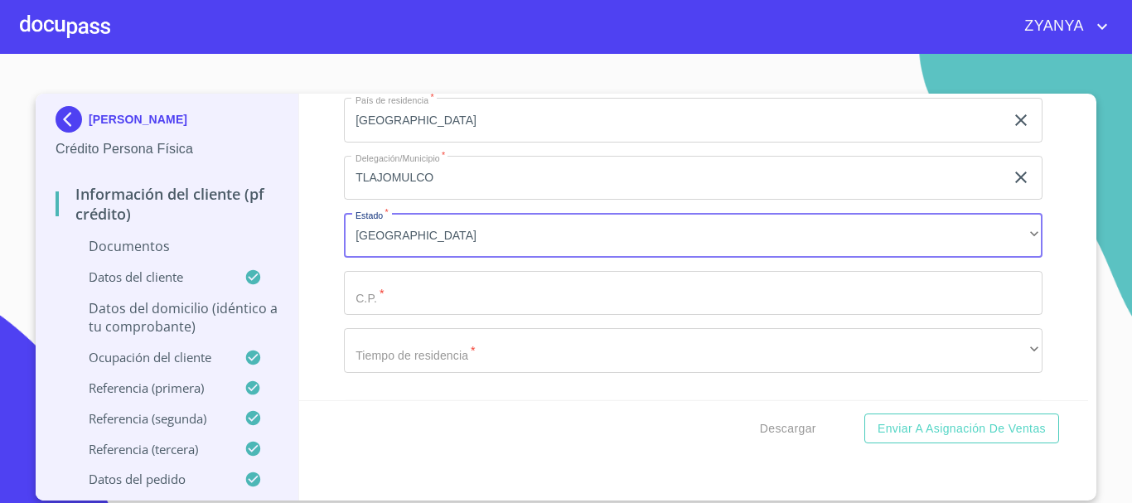
click at [452, 283] on input "Documento de identificación.   *" at bounding box center [693, 293] width 699 height 45
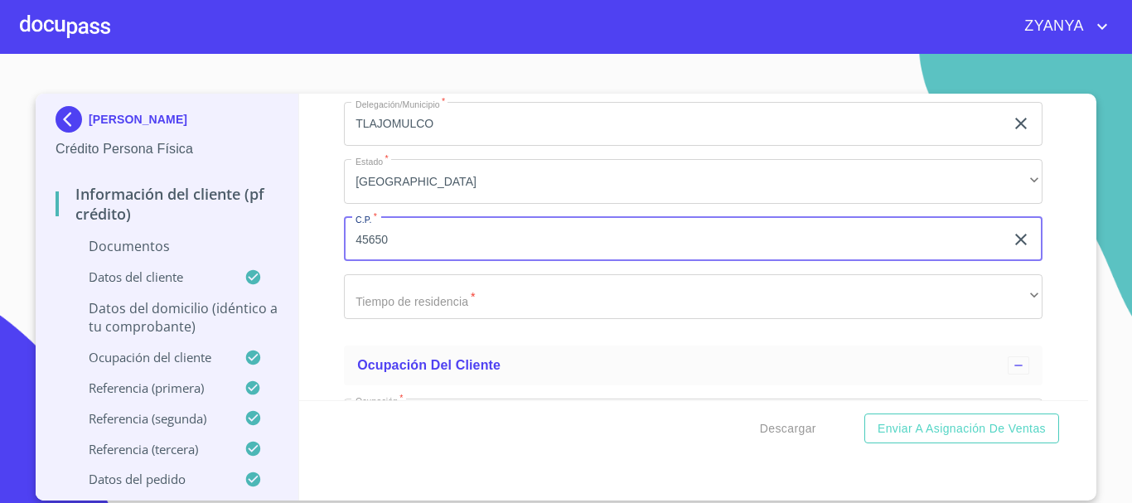
scroll to position [4890, 0]
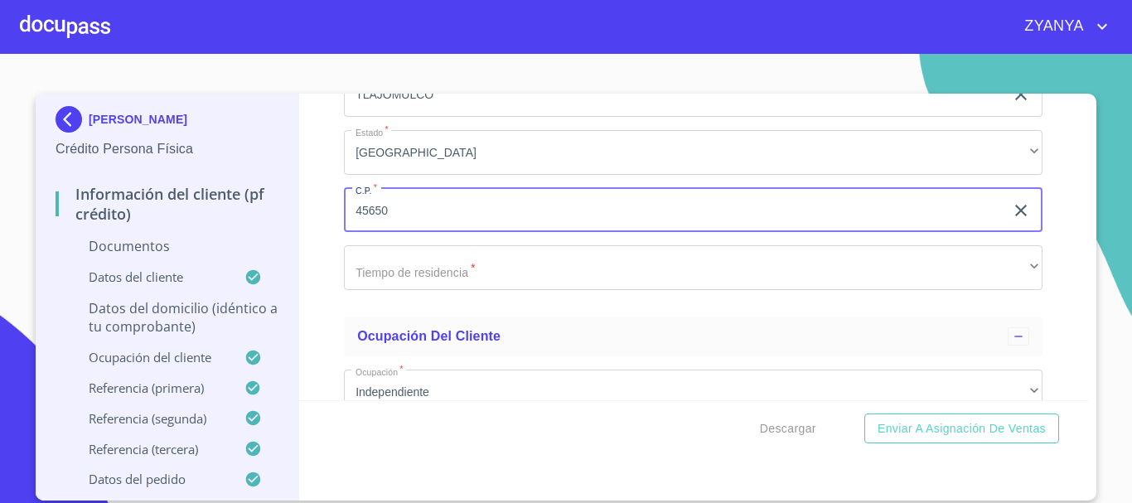
type input "45650"
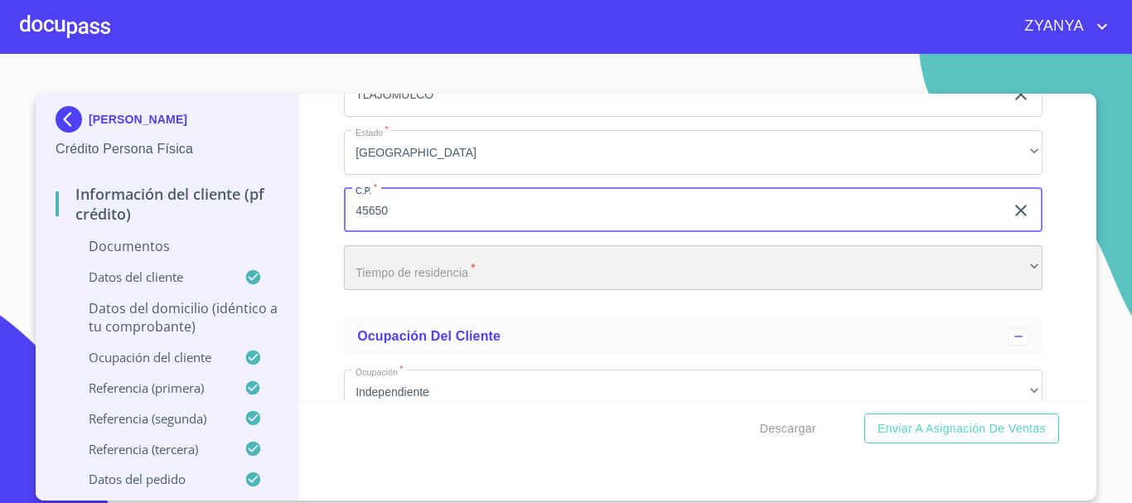
click at [486, 258] on div "​" at bounding box center [693, 267] width 699 height 45
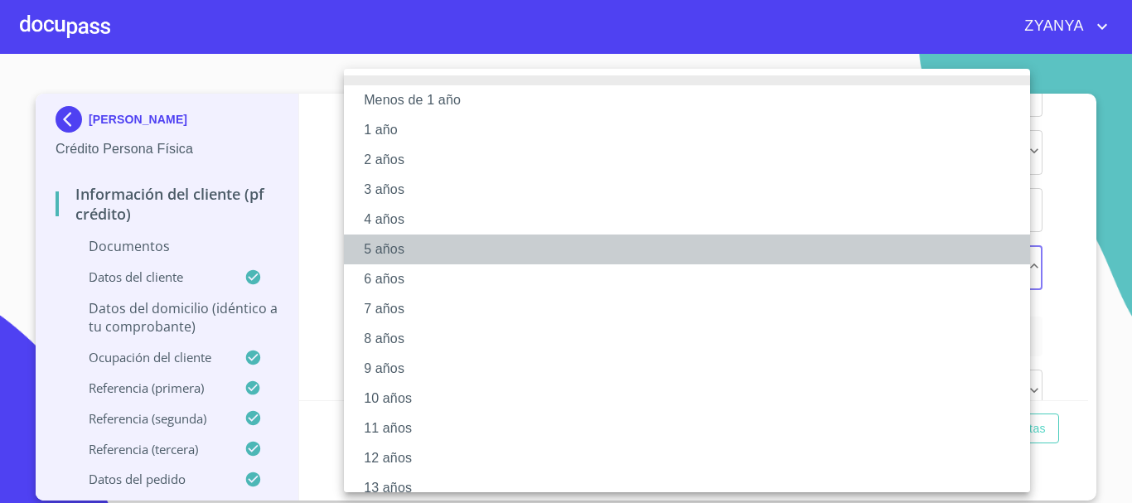
click at [412, 247] on li "5 años" at bounding box center [693, 250] width 699 height 30
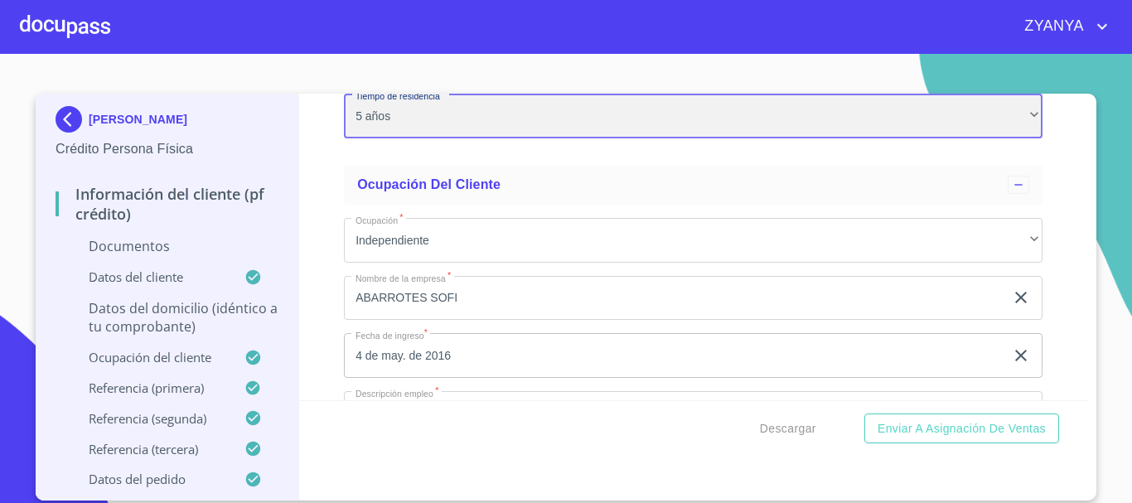
scroll to position [4972, 0]
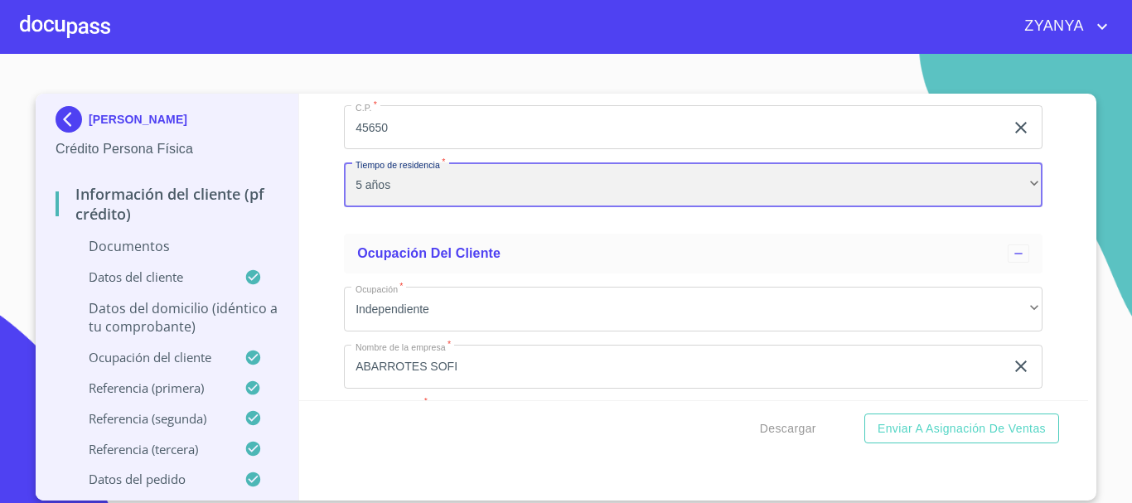
click at [506, 186] on div "5 años" at bounding box center [693, 184] width 699 height 45
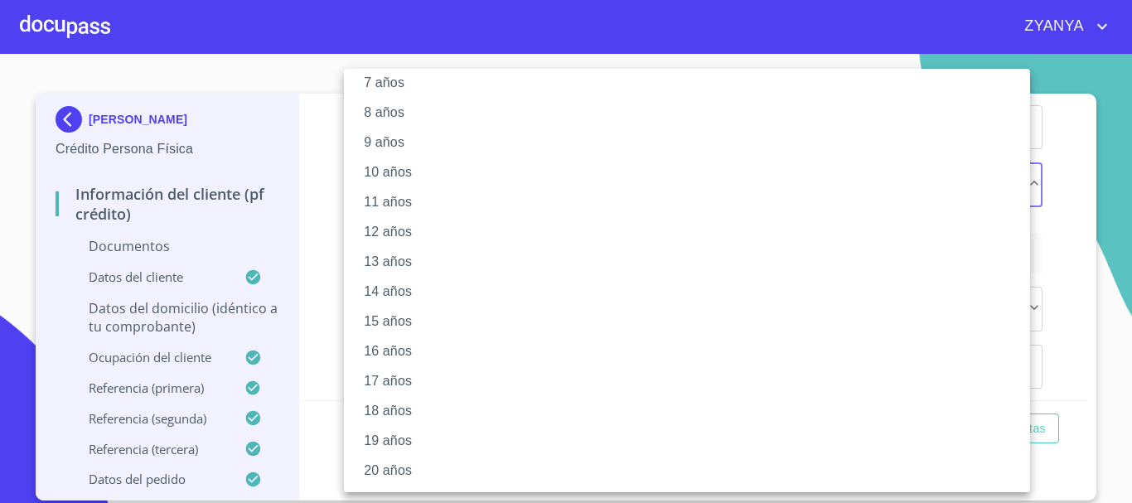
scroll to position [60, 0]
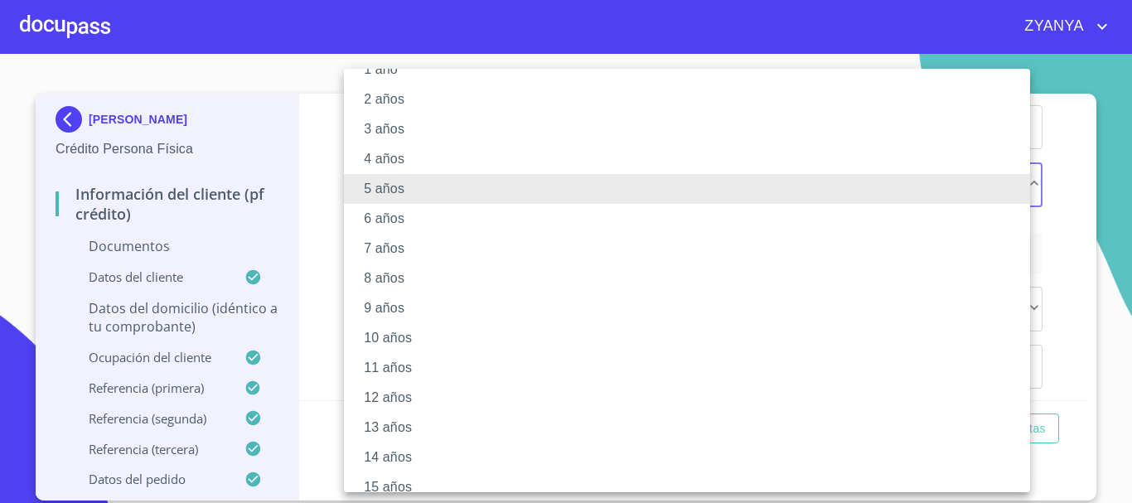
click at [399, 298] on li "9 años" at bounding box center [693, 308] width 699 height 30
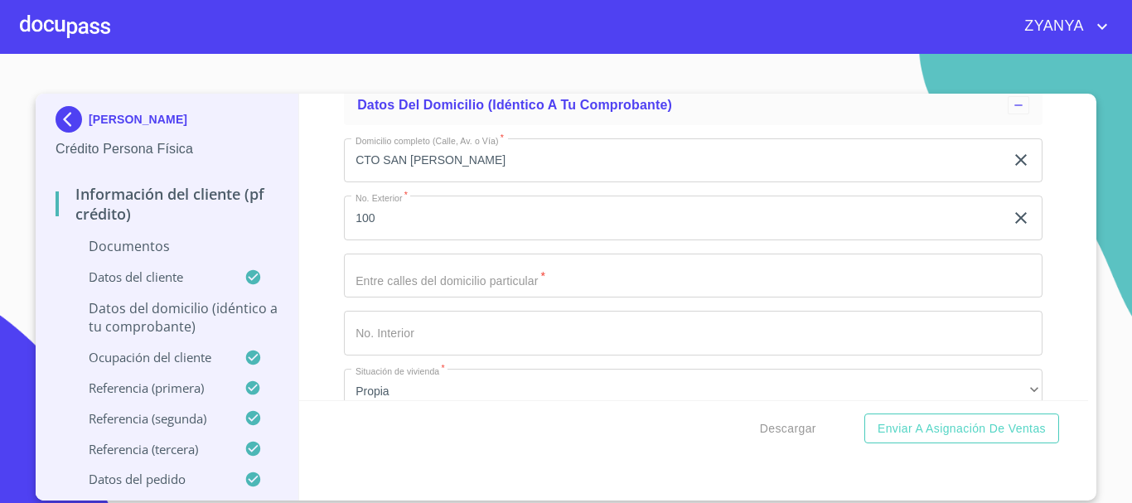
scroll to position [4363, 0]
click at [390, 279] on input "Documento de identificación.   *" at bounding box center [693, 275] width 699 height 45
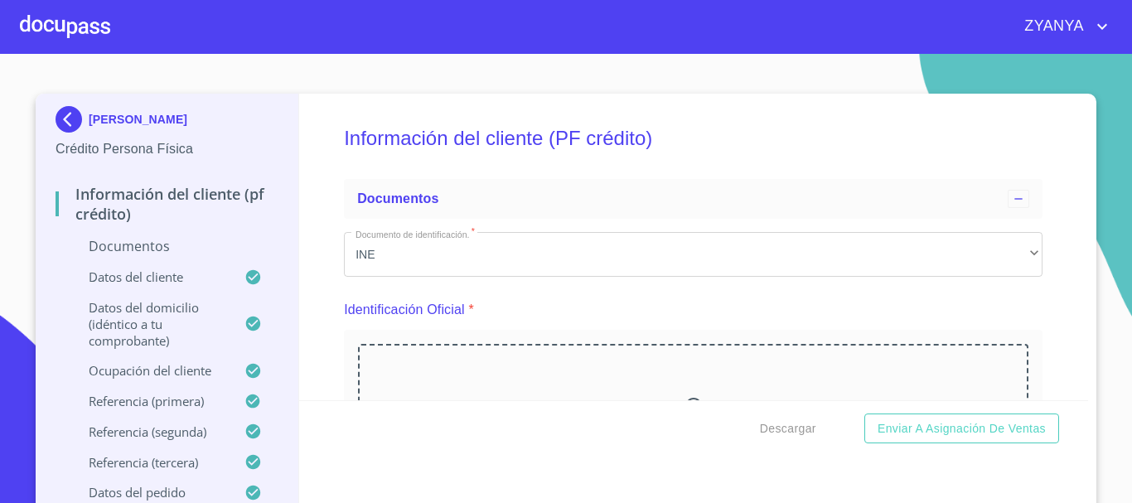
scroll to position [0, 0]
type input "METROPOLITANO SUR Y SAN JUDAS"
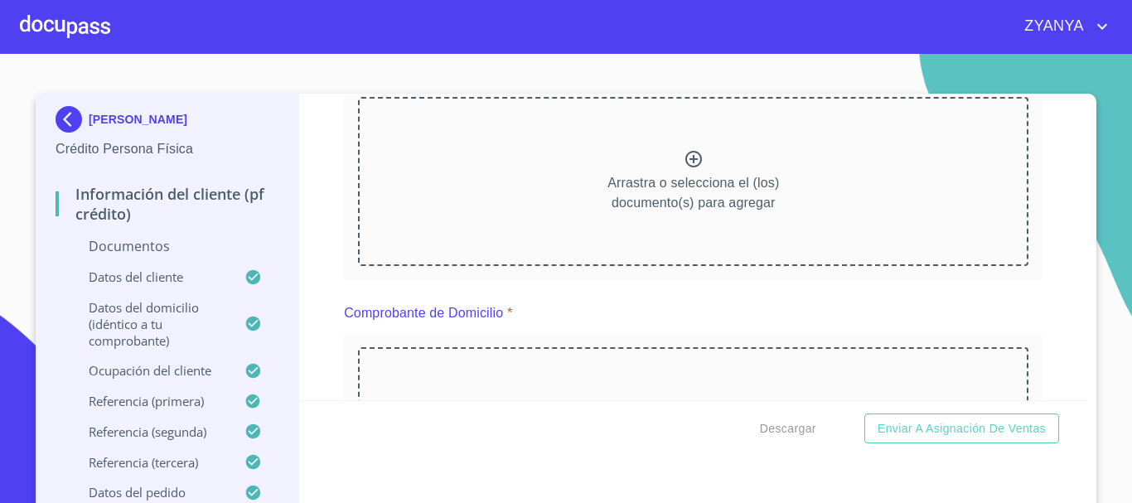
scroll to position [166, 0]
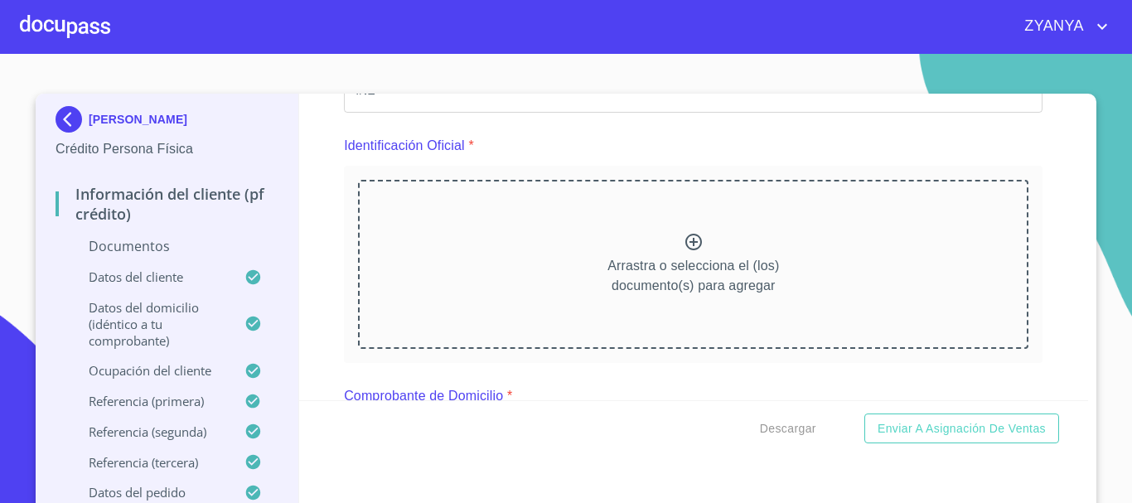
click at [670, 232] on div "Arrastra o selecciona el (los) documento(s) para agregar" at bounding box center [693, 264] width 670 height 169
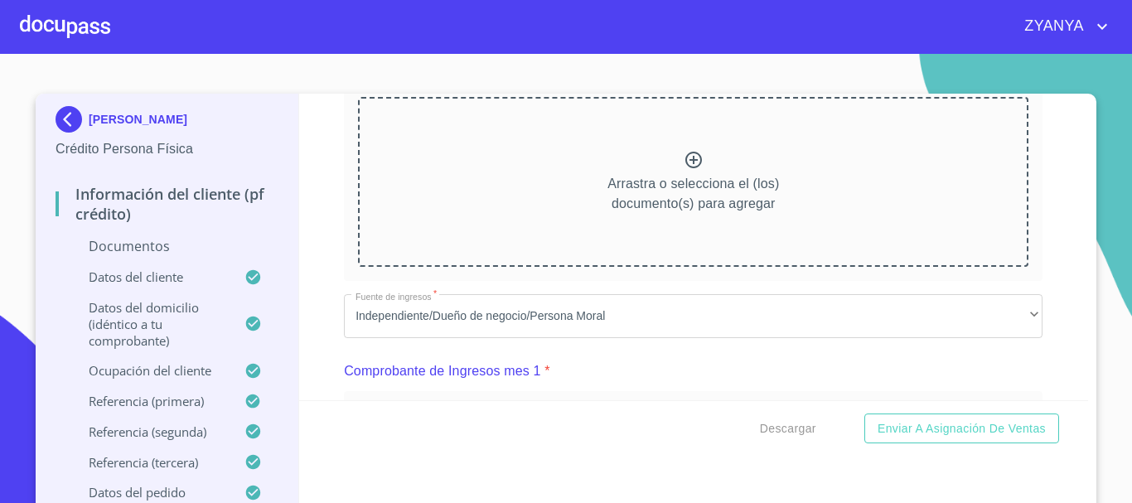
scroll to position [994, 0]
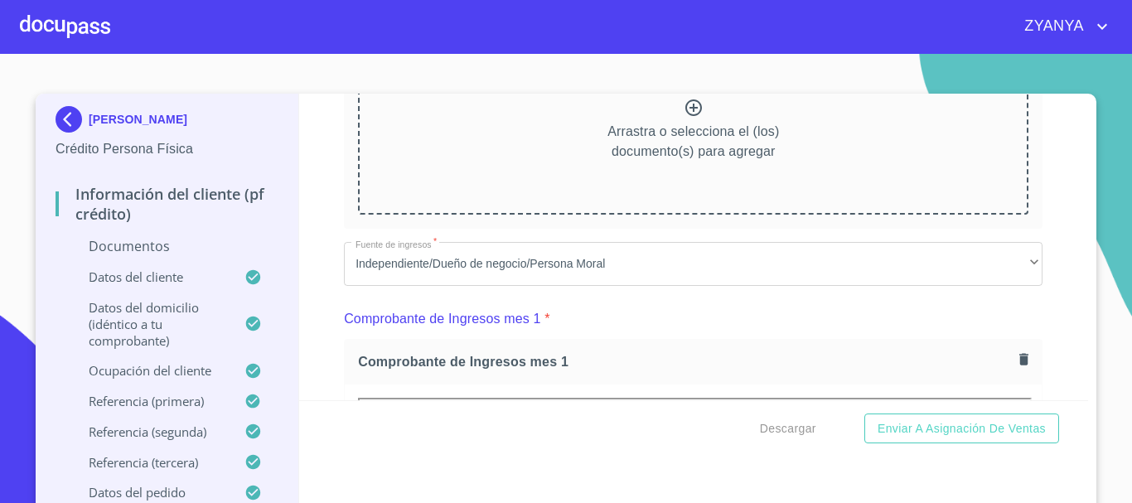
click at [607, 130] on p "Arrastra o selecciona el (los) documento(s) para agregar" at bounding box center [693, 142] width 172 height 40
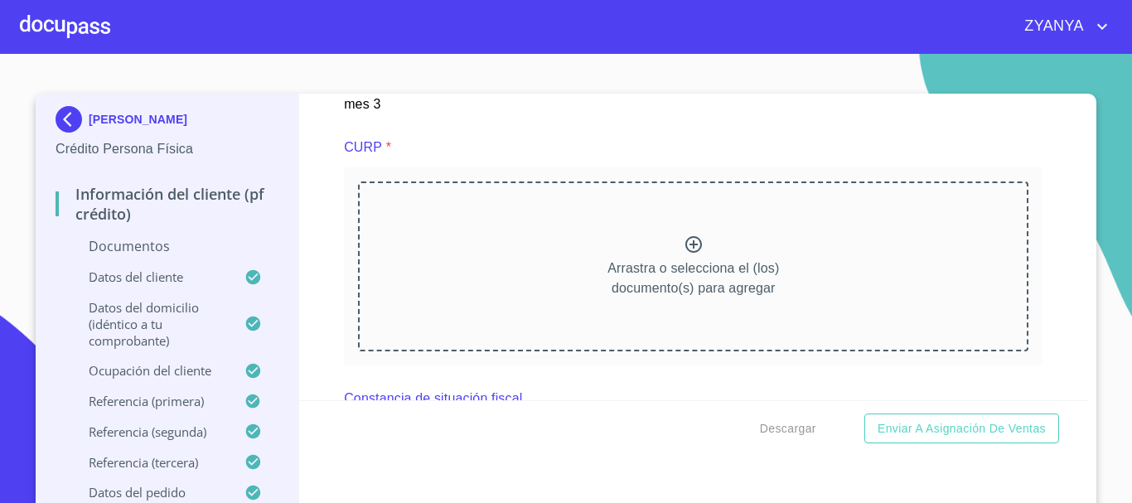
scroll to position [3812, 0]
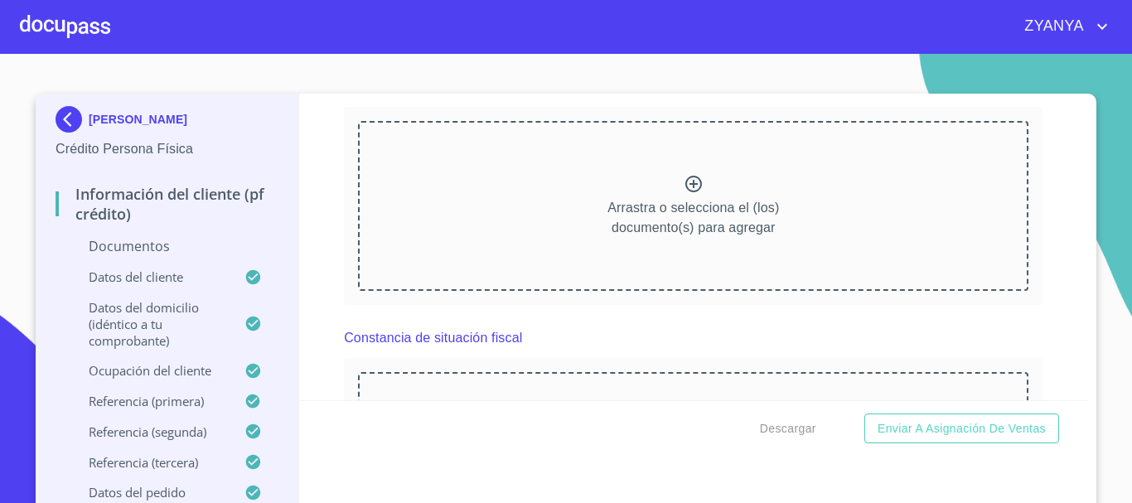
click at [733, 206] on div "Arrastra o selecciona el (los) documento(s) para agregar" at bounding box center [693, 205] width 670 height 169
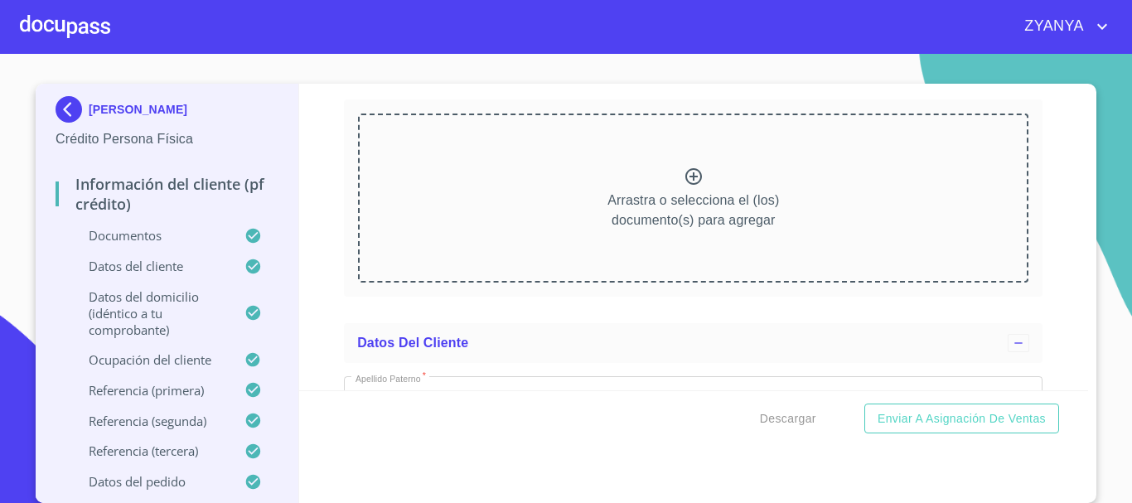
scroll to position [4475, 0]
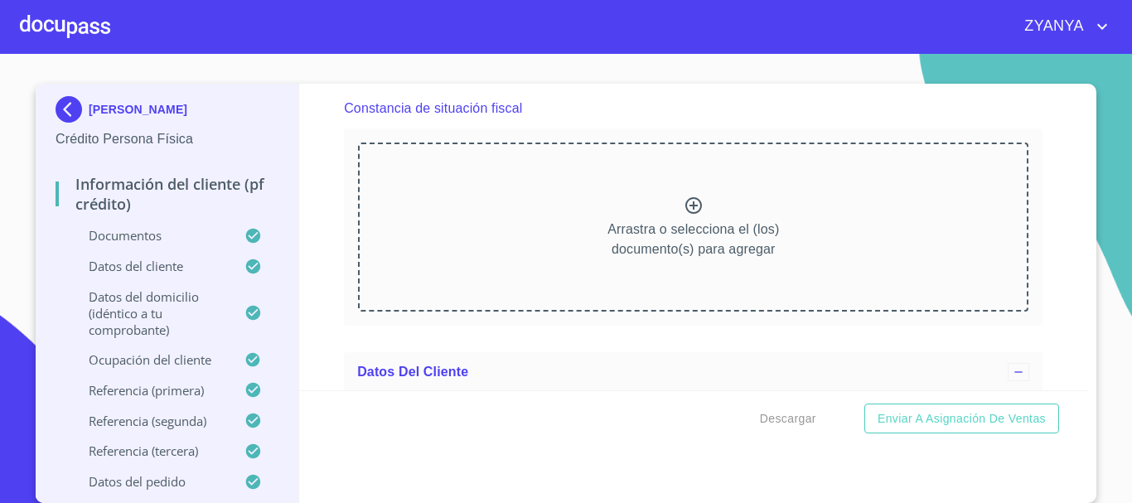
click at [622, 224] on div "Arrastra o selecciona el (los) documento(s) para agregar" at bounding box center [693, 227] width 670 height 169
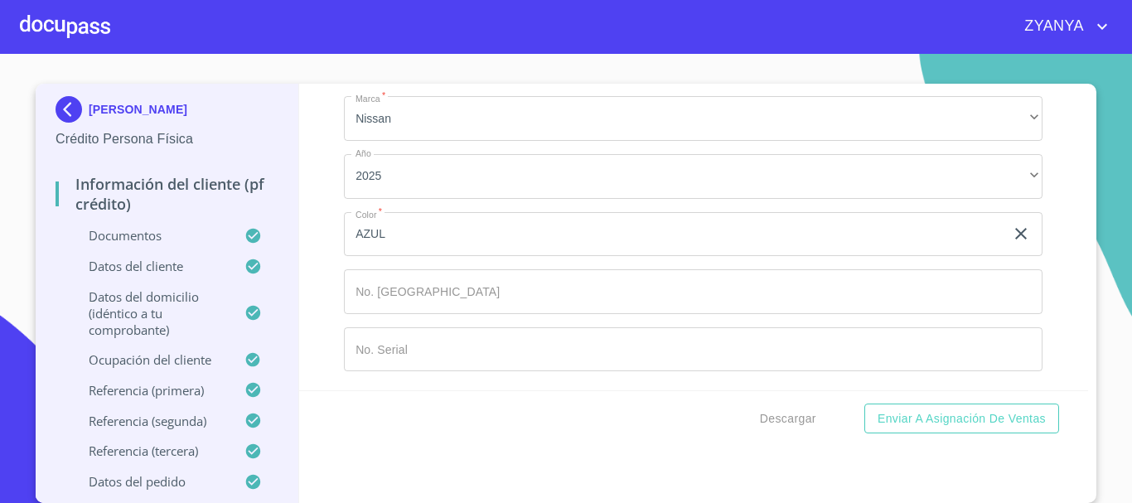
scroll to position [9658, 0]
click at [793, 421] on span "Descargar" at bounding box center [788, 419] width 56 height 21
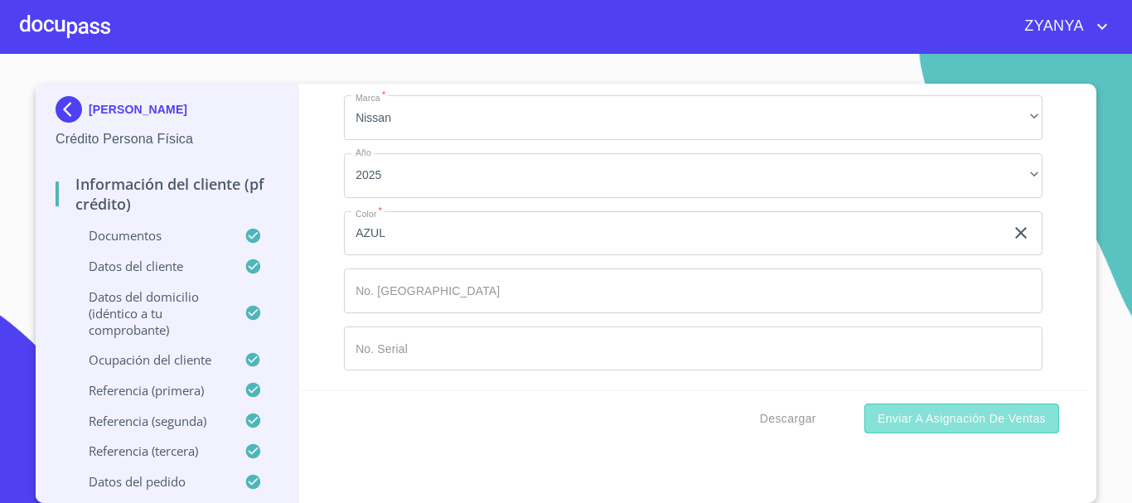
click at [988, 415] on span "Enviar a Asignación de Ventas" at bounding box center [962, 419] width 168 height 21
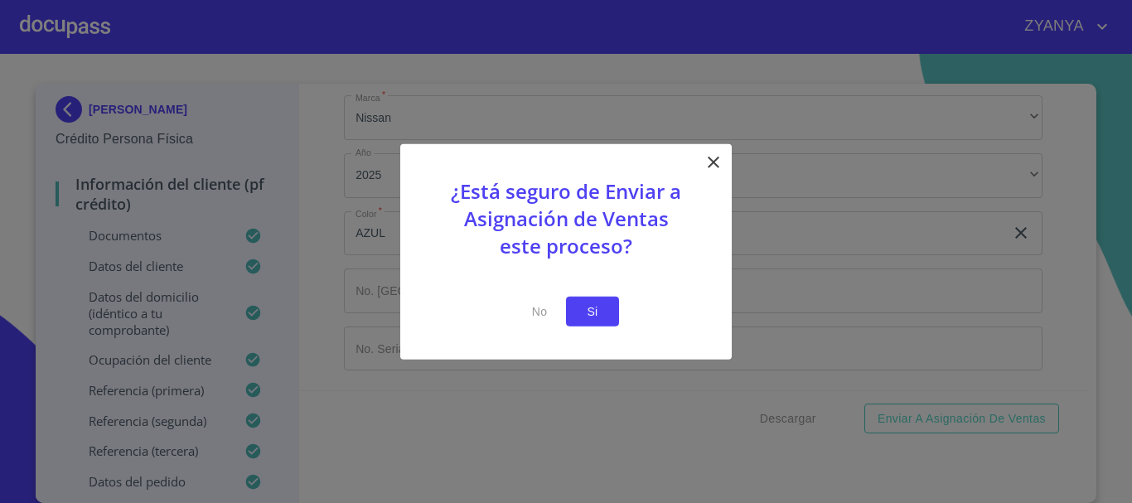
click at [605, 312] on span "Si" at bounding box center [592, 311] width 27 height 21
